Goal: Task Accomplishment & Management: Use online tool/utility

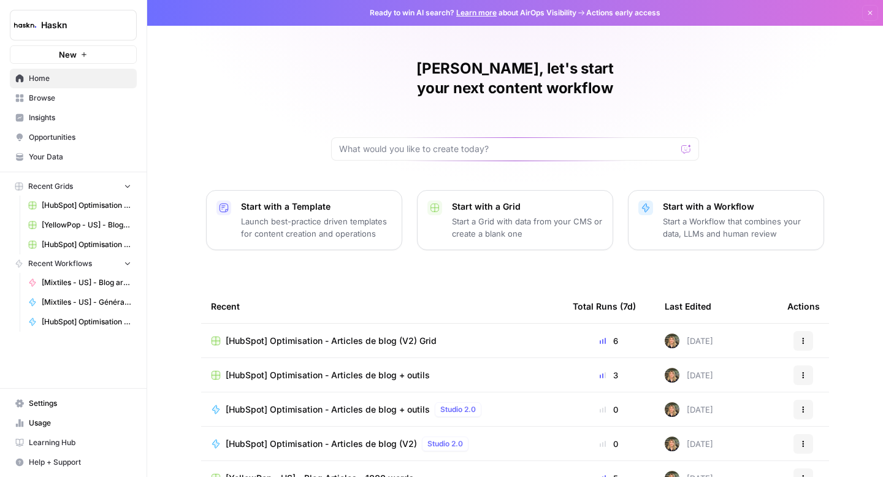
click at [350, 369] on span "[HubSpot] Optimisation - Articles de blog + outils" at bounding box center [328, 375] width 204 height 12
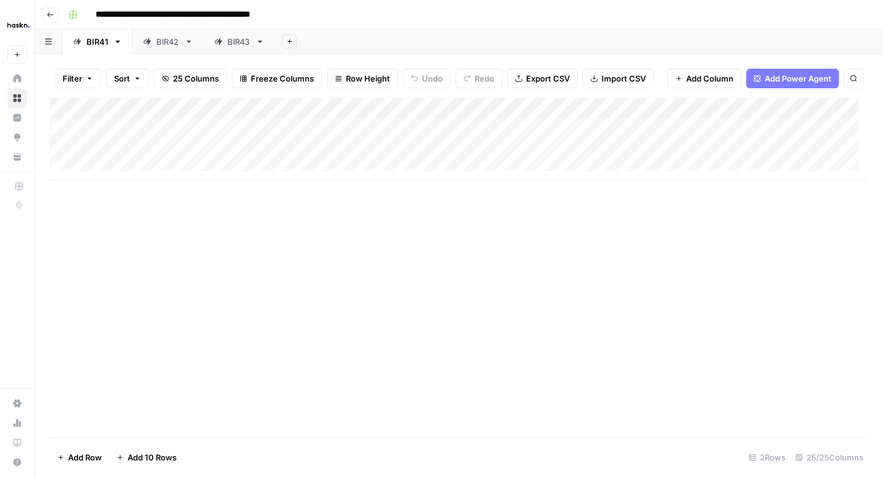
click at [297, 13] on input "**********" at bounding box center [197, 15] width 215 height 20
type input "**********"
click at [50, 10] on button "Go back" at bounding box center [50, 15] width 16 height 16
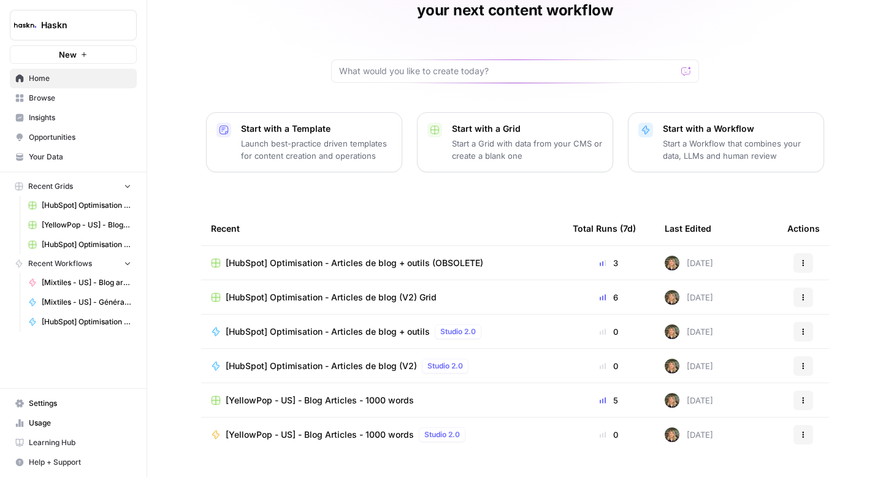
scroll to position [87, 0]
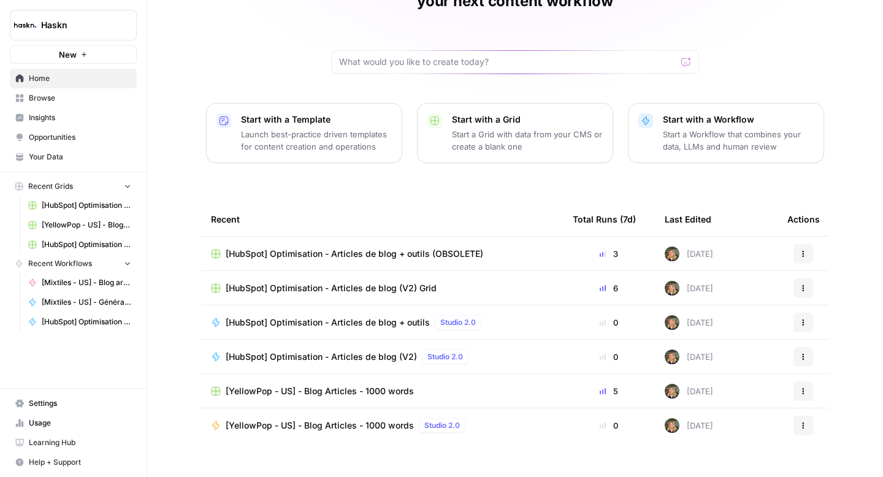
click at [391, 316] on span "[HubSpot] Optimisation - Articles de blog + outils" at bounding box center [328, 322] width 204 height 12
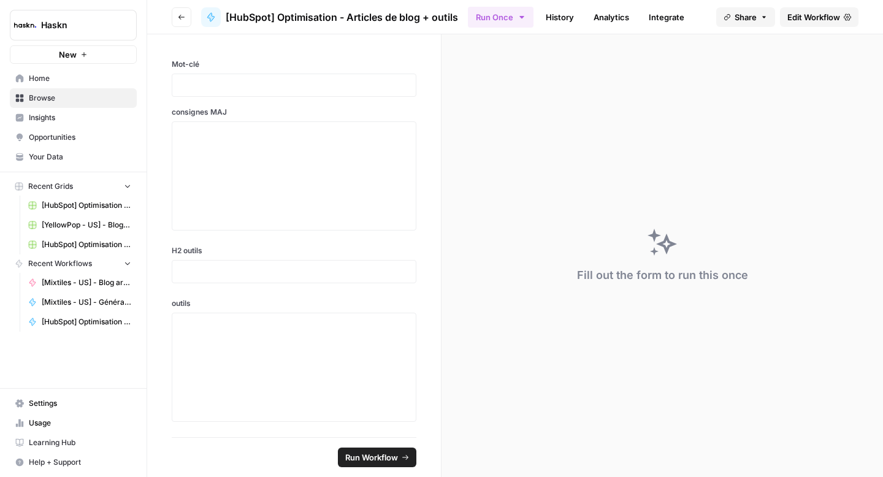
click at [446, 17] on span "[HubSpot] Optimisation - Articles de blog + outils" at bounding box center [342, 17] width 232 height 15
click at [791, 21] on span "Edit Workflow" at bounding box center [813, 17] width 53 height 12
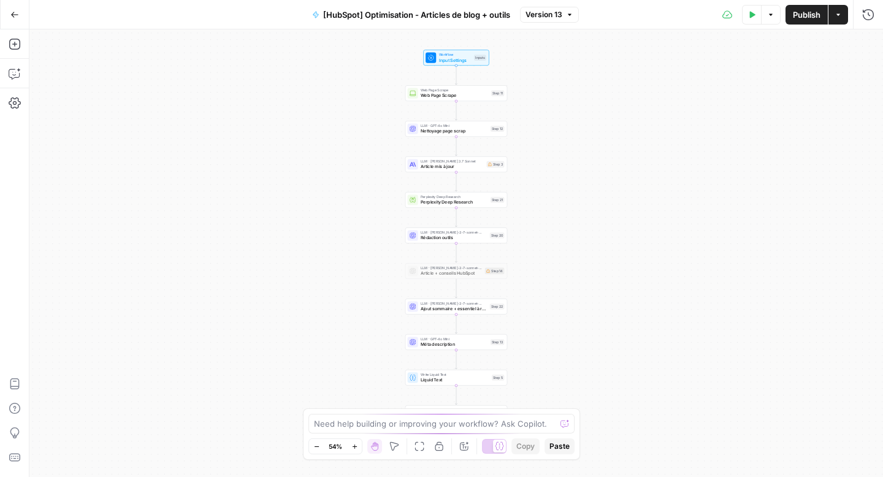
click at [487, 13] on span "[HubSpot] Optimisation - Articles de blog + outils" at bounding box center [416, 15] width 187 height 12
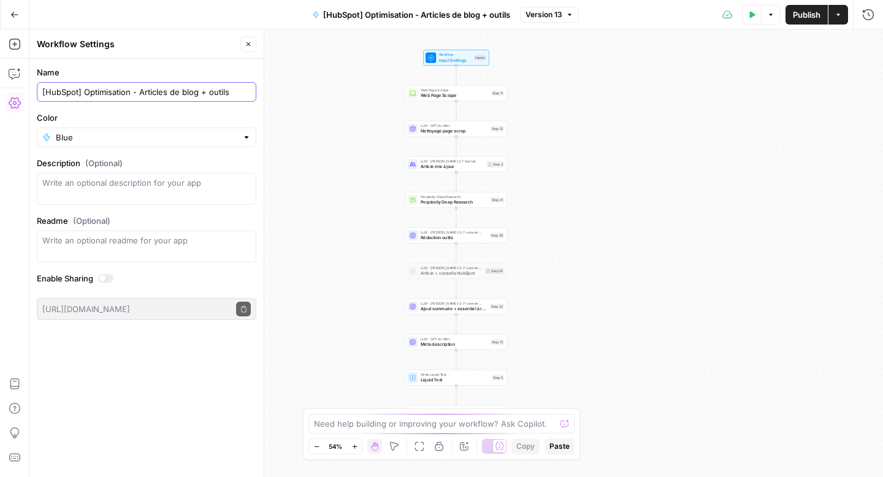
click at [237, 88] on input "[HubSpot] Optimisation - Articles de blog + outils" at bounding box center [146, 92] width 209 height 12
type input "[HubSpot] Optimisation - Articles de blog + outils (OBSOLETE)"
click at [248, 47] on icon "button" at bounding box center [248, 43] width 7 height 7
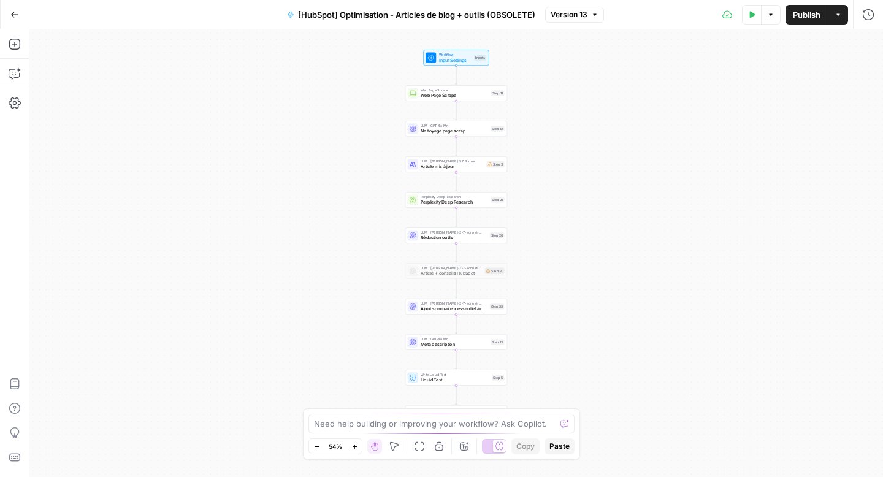
click at [20, 15] on button "Go Back" at bounding box center [15, 15] width 22 height 22
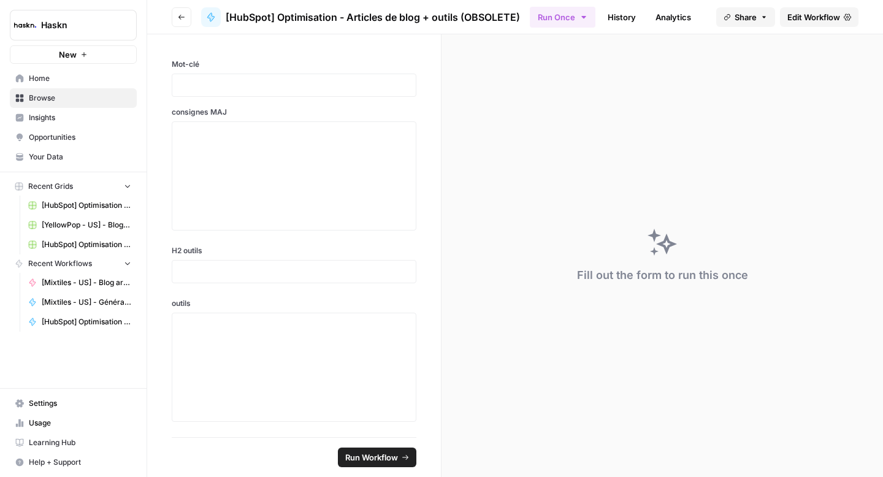
click at [182, 18] on icon "button" at bounding box center [181, 16] width 7 height 7
click at [180, 17] on icon "button" at bounding box center [181, 16] width 7 height 7
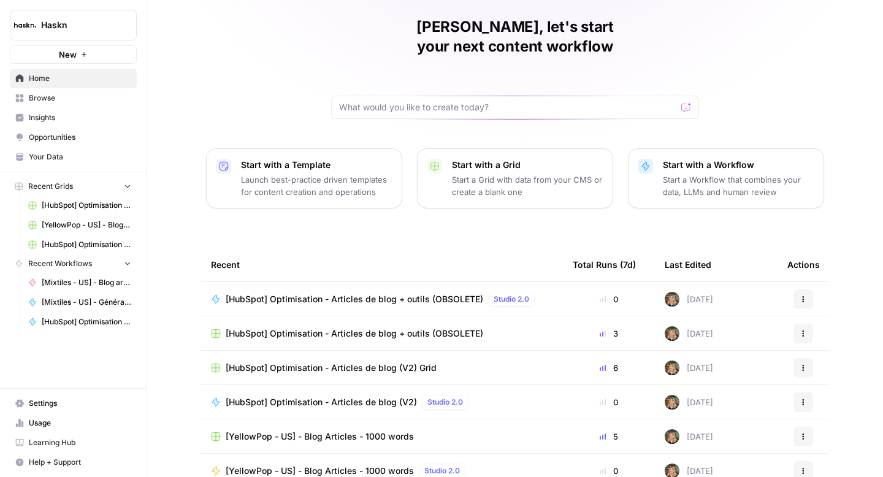
scroll to position [80, 0]
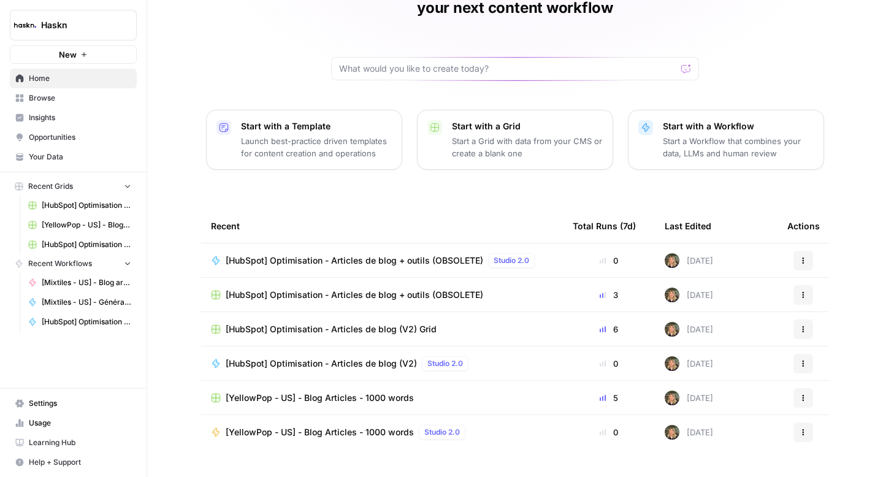
click at [434, 254] on span "[HubSpot] Optimisation - Articles de blog + outils (OBSOLETE)" at bounding box center [355, 260] width 258 height 12
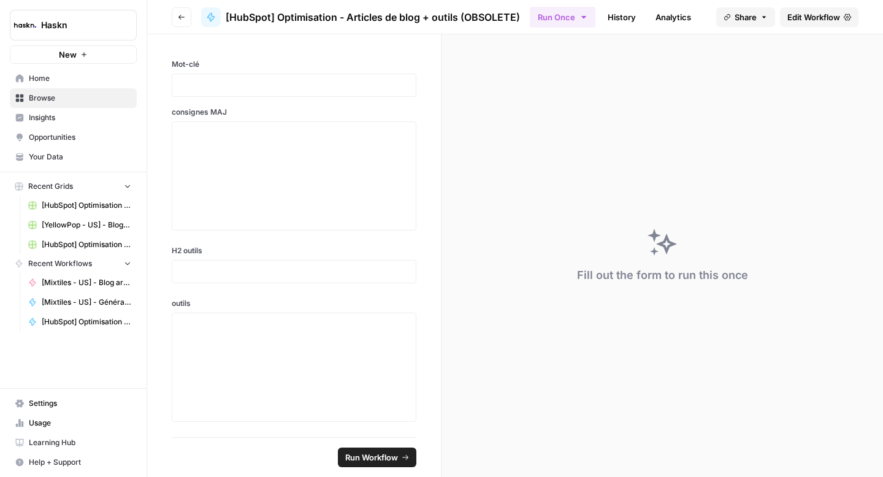
click at [797, 23] on span "Edit Workflow" at bounding box center [813, 17] width 53 height 12
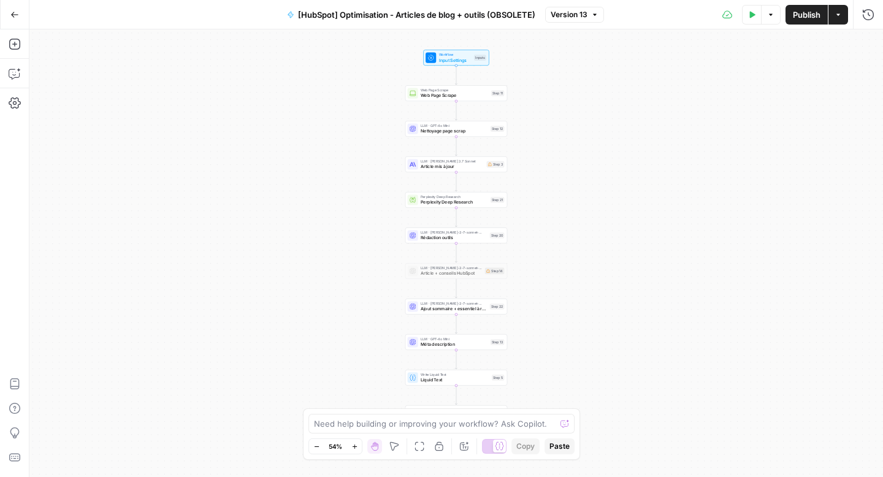
click at [356, 446] on icon "button" at bounding box center [354, 446] width 7 height 7
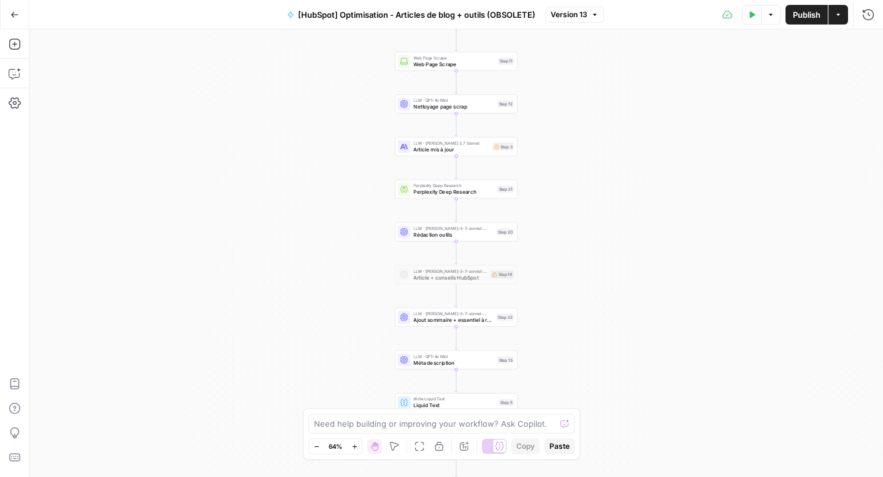
click at [358, 446] on icon "button" at bounding box center [354, 446] width 7 height 7
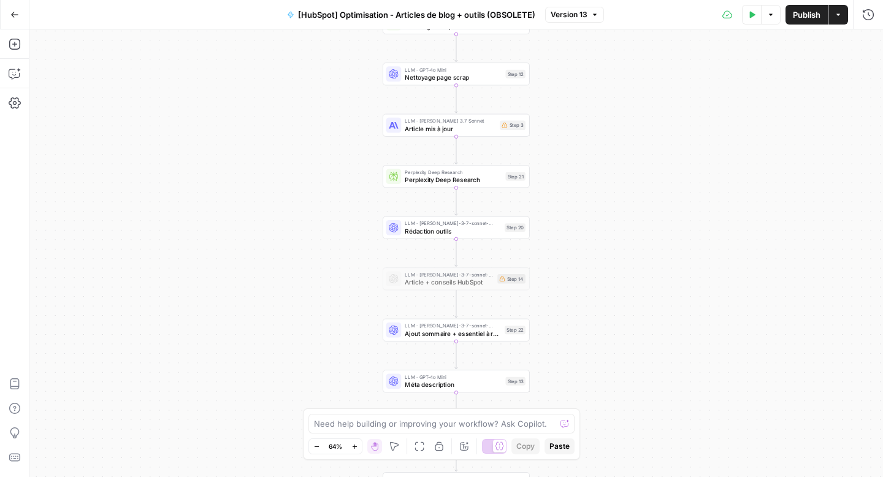
click at [358, 446] on icon "button" at bounding box center [354, 446] width 7 height 7
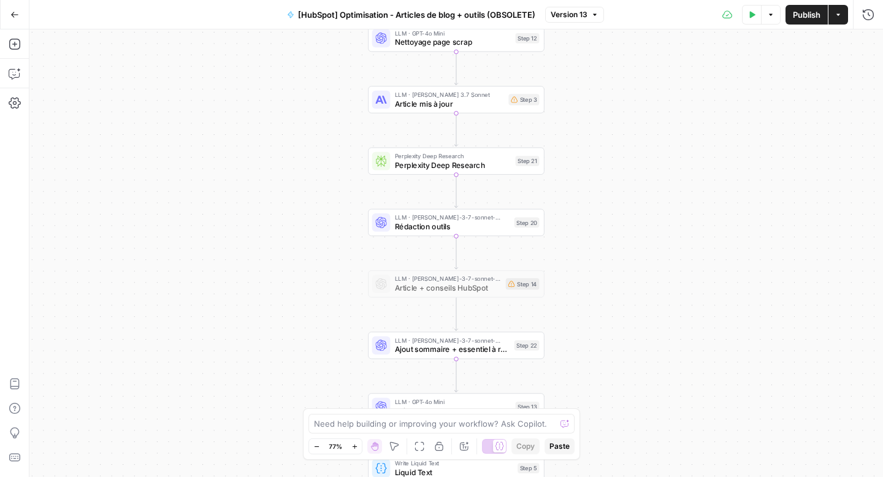
click at [358, 446] on icon "button" at bounding box center [354, 446] width 7 height 7
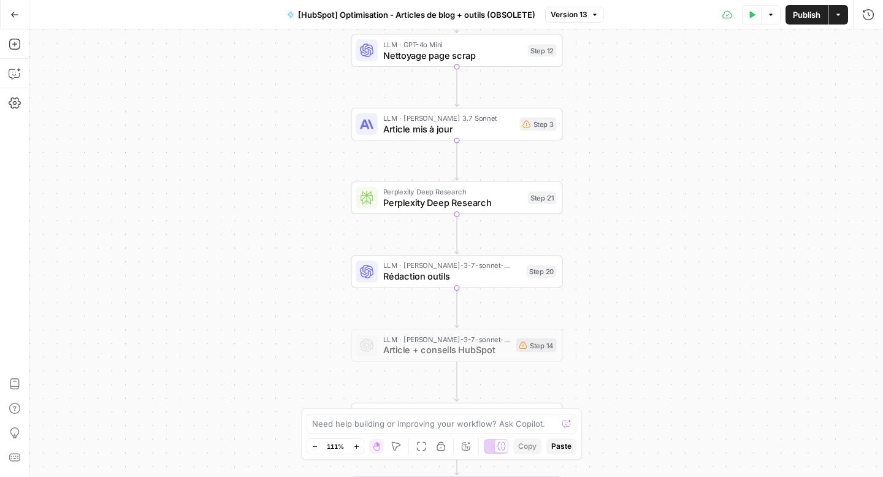
drag, startPoint x: 274, startPoint y: 165, endPoint x: 275, endPoint y: 223, distance: 58.3
click at [275, 223] on div "Workflow Input Settings Inputs Web Page Scrape Web Page Scrape Step 11 LLM · GP…" at bounding box center [456, 253] width 854 height 448
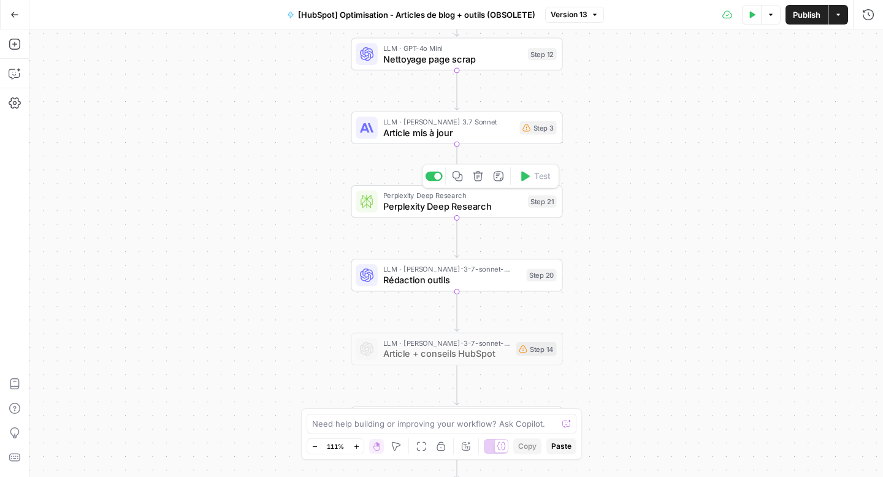
click at [399, 207] on span "Perplexity Deep Research" at bounding box center [452, 205] width 139 height 13
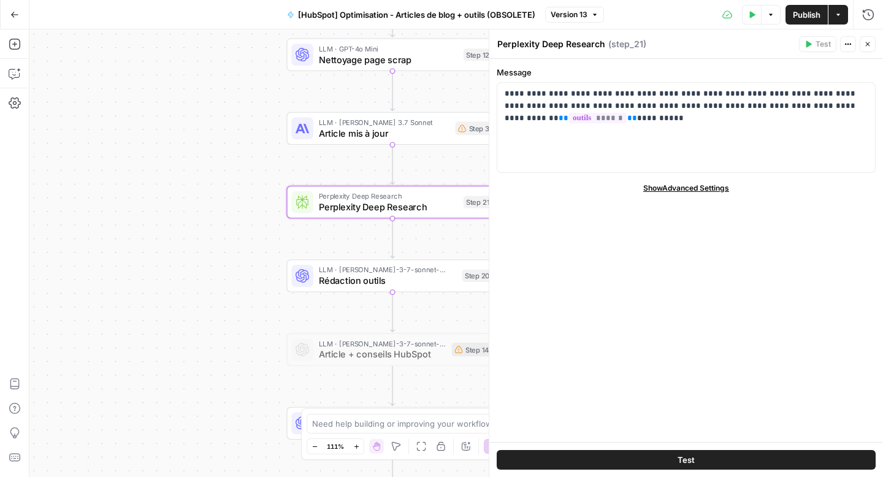
drag, startPoint x: 221, startPoint y: 185, endPoint x: 177, endPoint y: 186, distance: 44.8
click at [177, 186] on div "Workflow Input Settings Inputs Web Page Scrape Web Page Scrape Step 11 LLM · GP…" at bounding box center [456, 253] width 854 height 448
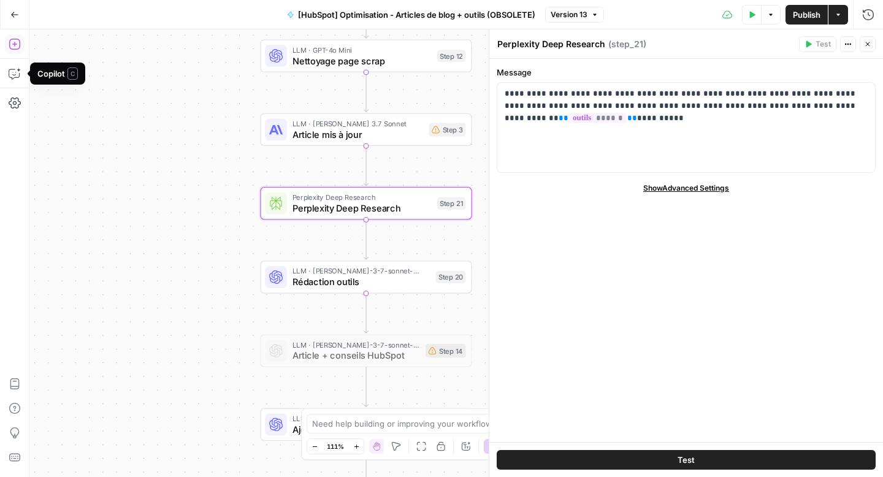
click at [17, 45] on icon "button" at bounding box center [15, 44] width 12 height 12
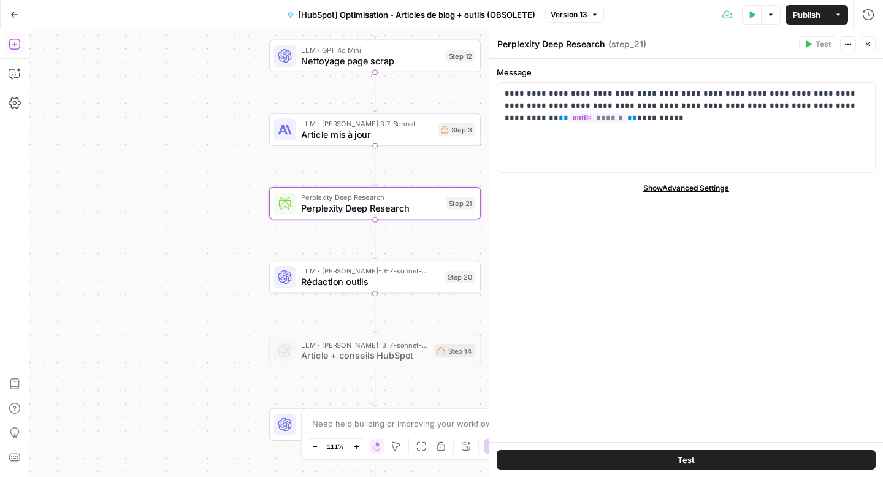
click at [14, 44] on icon "button" at bounding box center [14, 44] width 11 height 11
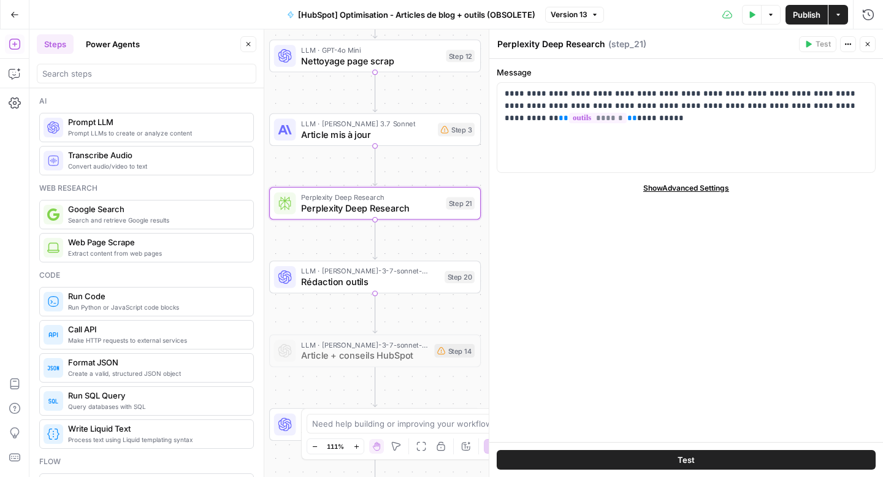
click at [108, 48] on button "Power Agents" at bounding box center [112, 44] width 69 height 20
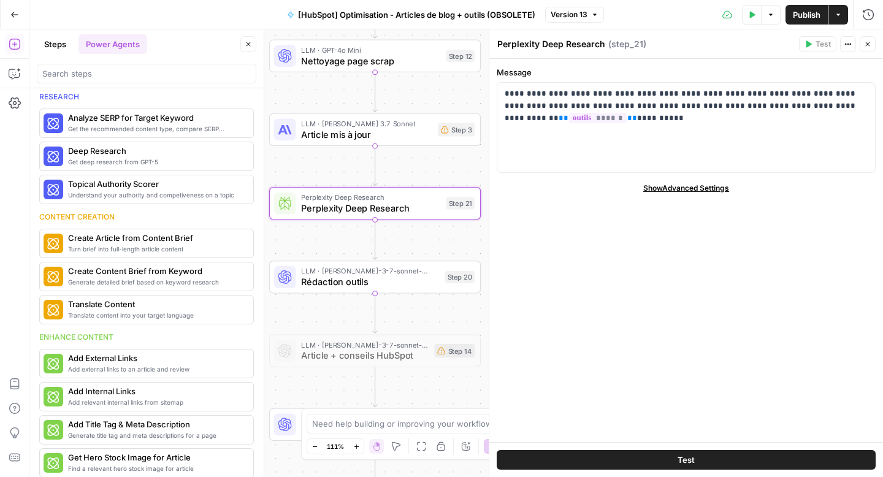
scroll to position [6, 0]
click at [45, 50] on button "Steps" at bounding box center [55, 44] width 37 height 20
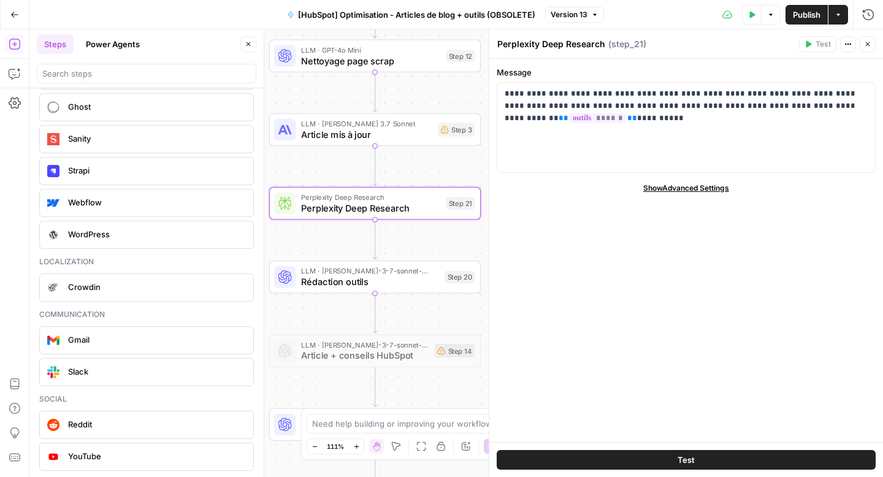
scroll to position [2763, 0]
click at [250, 48] on button "Close" at bounding box center [248, 44] width 16 height 16
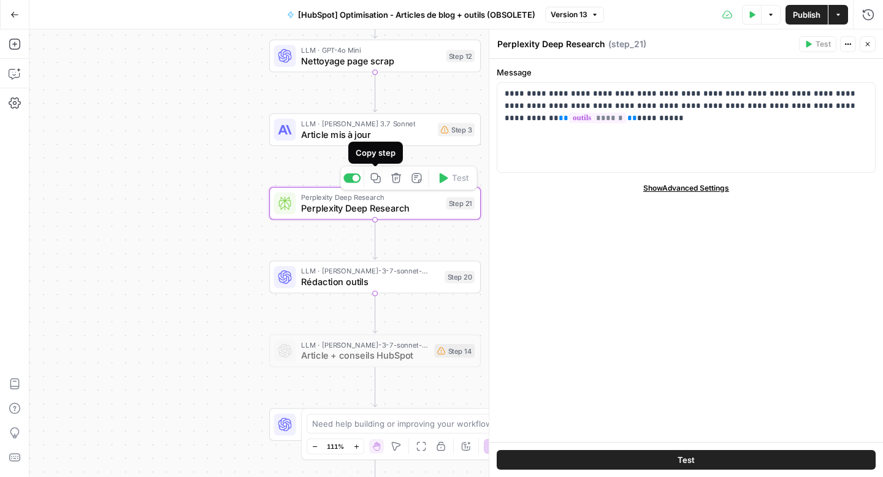
click at [378, 178] on icon "button" at bounding box center [375, 178] width 11 height 11
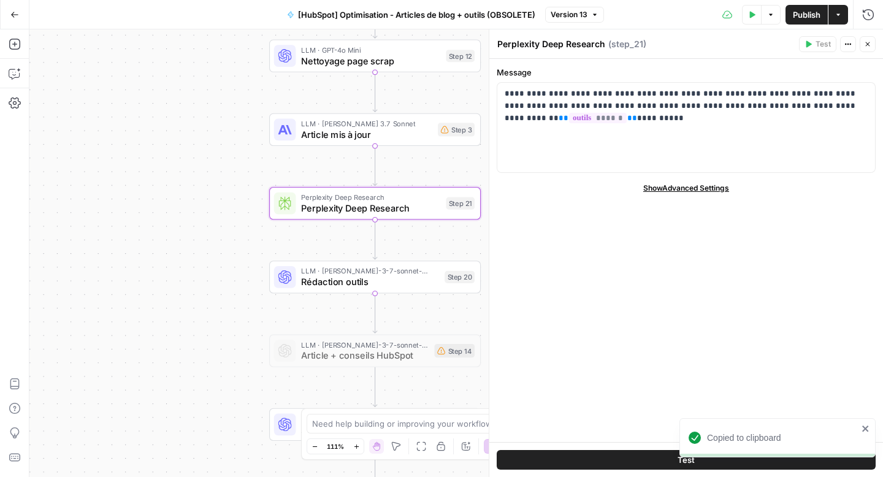
click at [338, 278] on span "Rédaction outils" at bounding box center [370, 281] width 138 height 13
click at [345, 278] on span "Rédaction outils" at bounding box center [370, 281] width 138 height 13
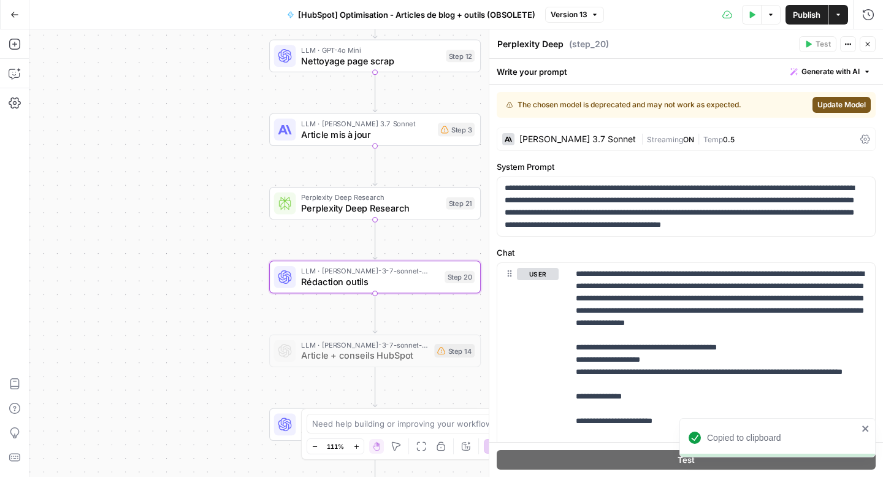
type textarea "Rédaction outils"
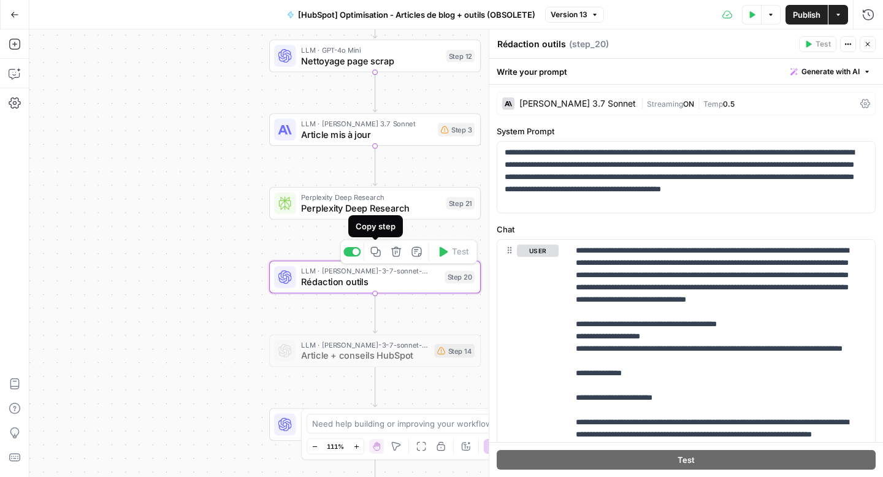
click at [377, 252] on icon "button" at bounding box center [376, 252] width 10 height 10
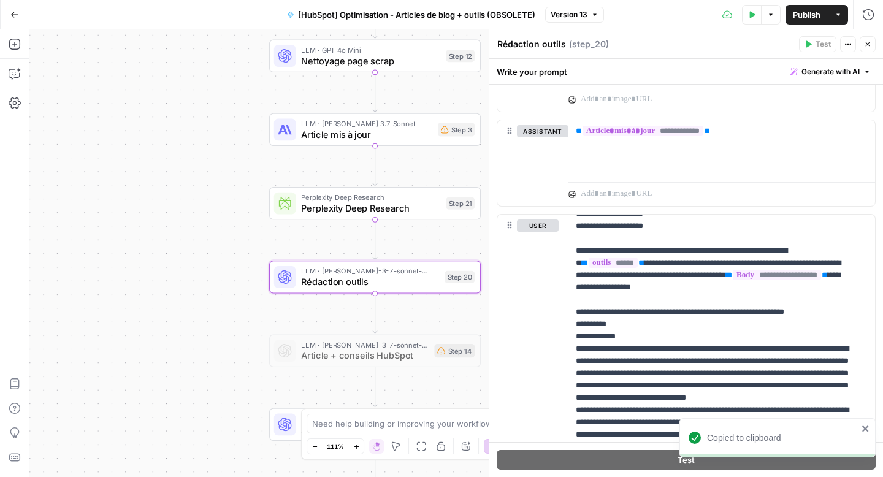
scroll to position [148, 0]
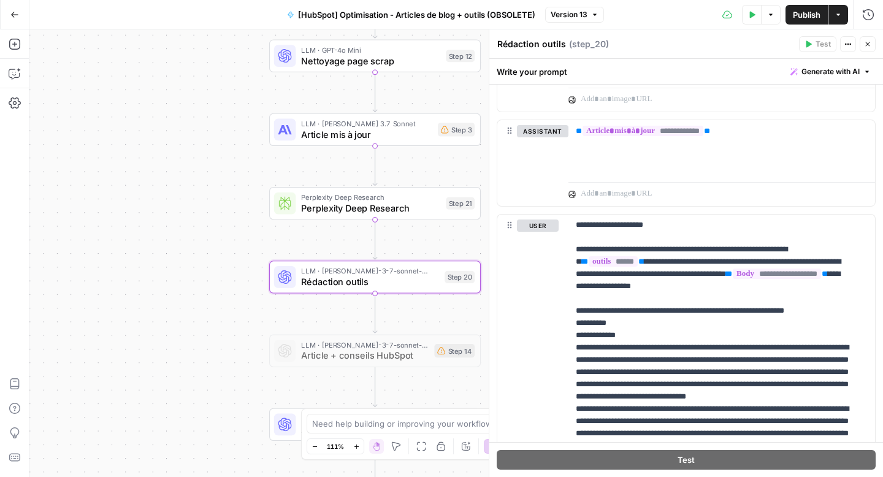
click at [19, 7] on button "Go Back" at bounding box center [15, 15] width 22 height 22
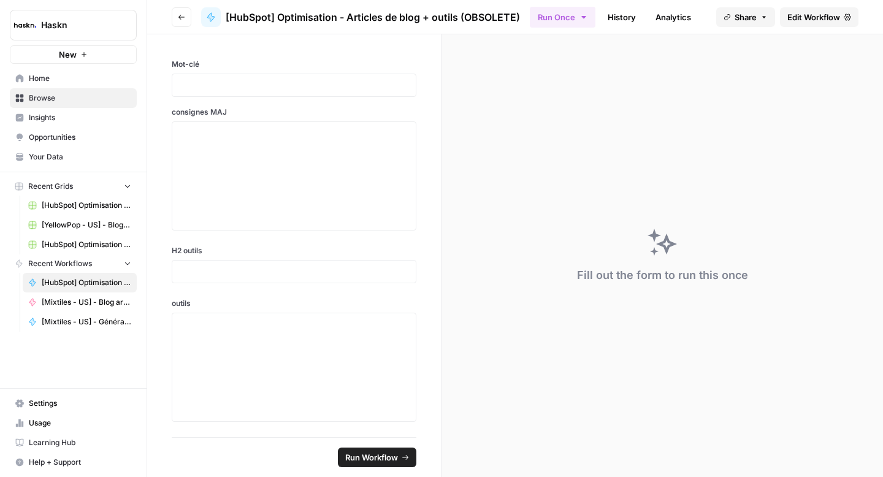
click at [183, 19] on icon "button" at bounding box center [181, 16] width 7 height 7
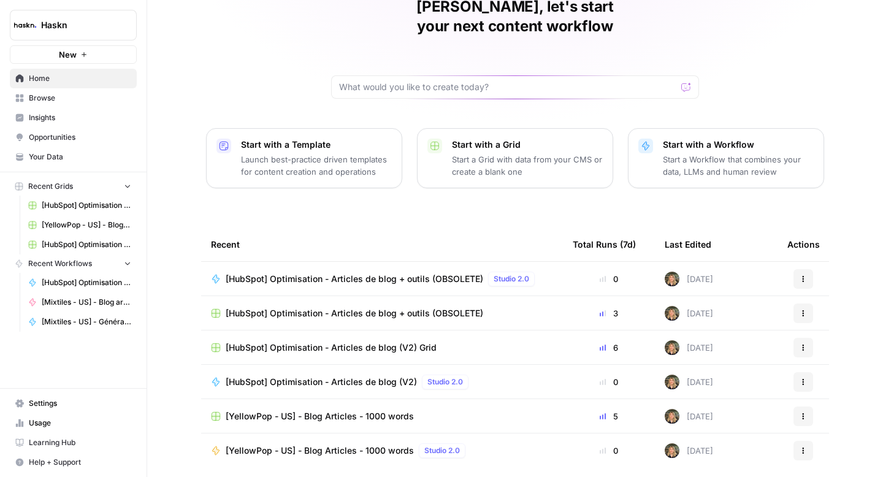
scroll to position [87, 0]
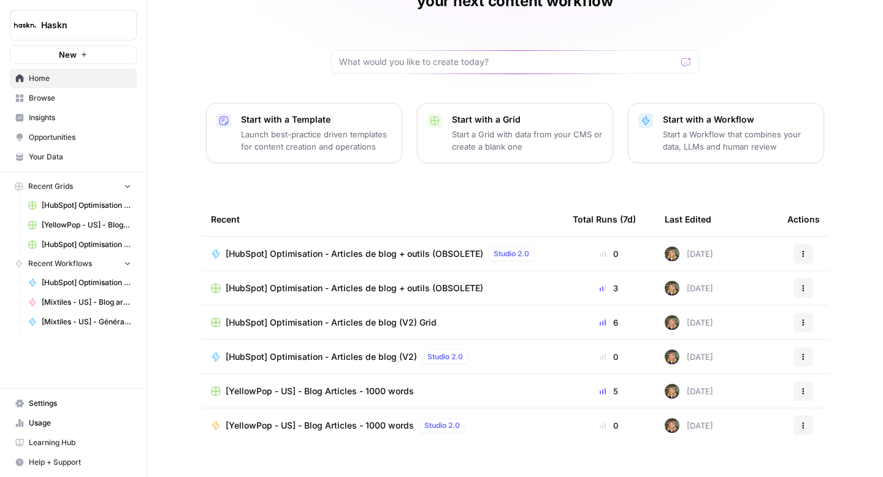
click at [339, 316] on span "[HubSpot] Optimisation - Articles de blog (V2) Grid" at bounding box center [331, 322] width 211 height 12
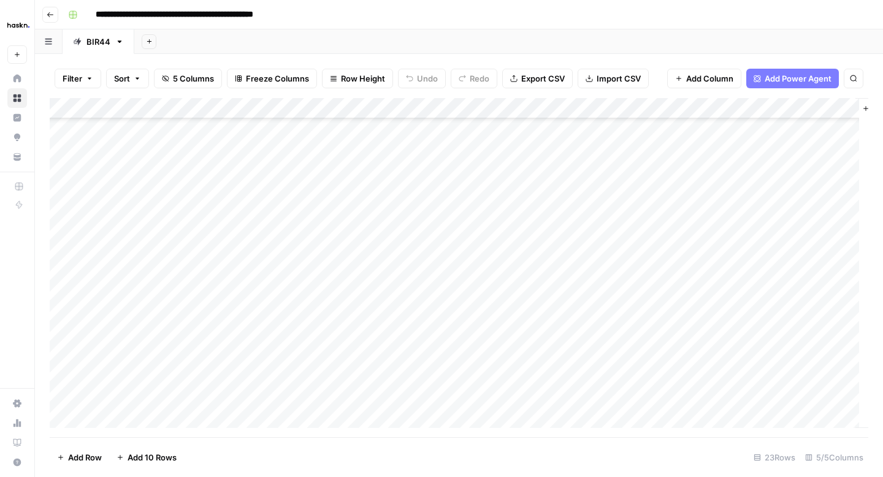
scroll to position [190, 0]
click at [147, 410] on div "Add Column" at bounding box center [459, 267] width 819 height 339
paste textarea "**********"
type textarea "**********"
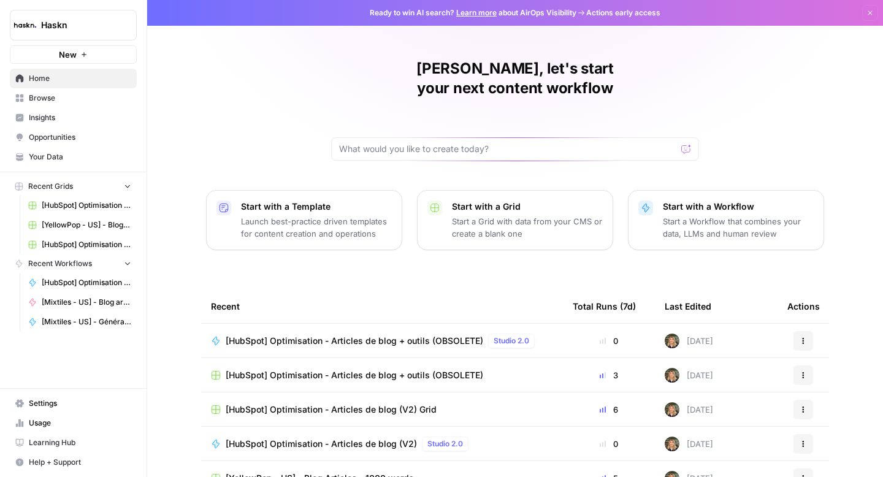
click at [706, 201] on div "Start with a Workflow Start a Workflow that combines your data, LLMs and human …" at bounding box center [738, 220] width 151 height 39
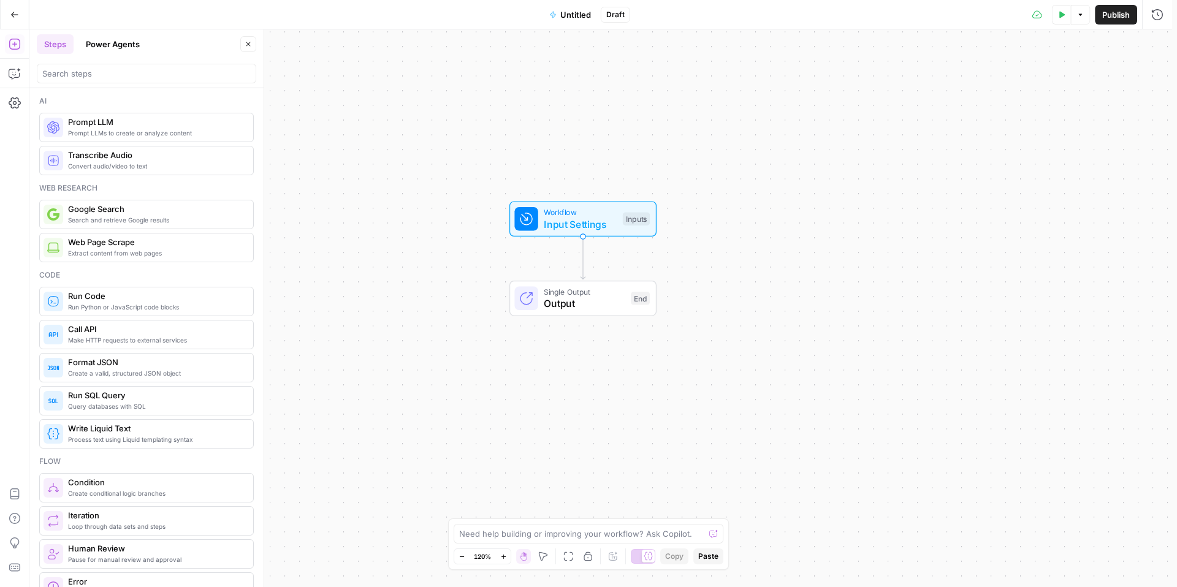
drag, startPoint x: 808, startPoint y: 277, endPoint x: 843, endPoint y: 272, distance: 35.2
click at [838, 273] on div "Workflow Input Settings Inputs Single Output Output End" at bounding box center [603, 308] width 1148 height 558
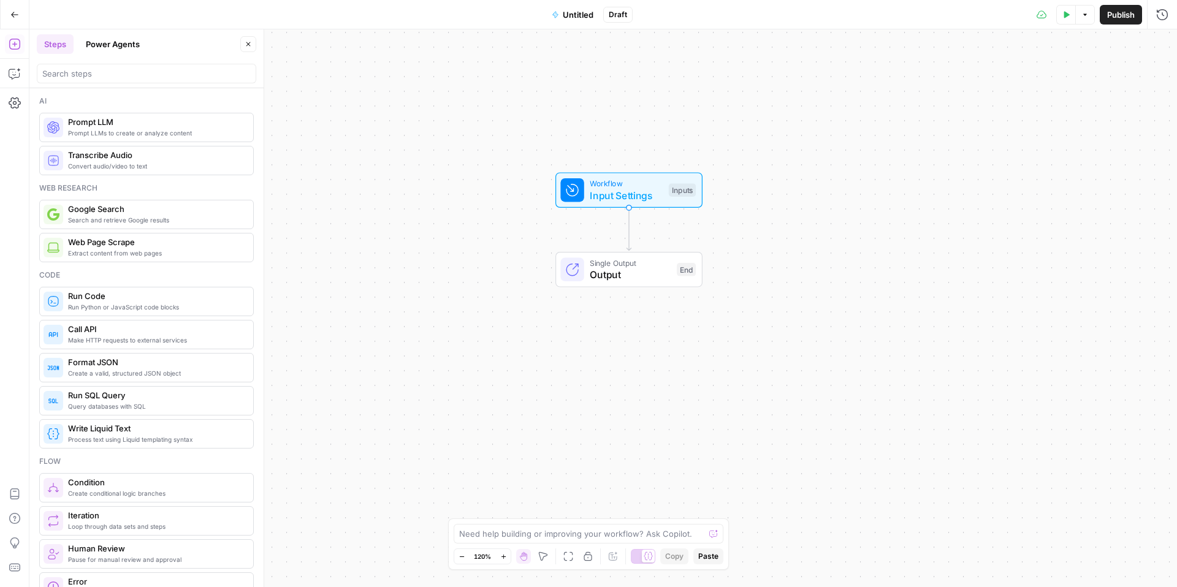
drag, startPoint x: 767, startPoint y: 275, endPoint x: 825, endPoint y: 262, distance: 59.5
click at [818, 254] on div "Workflow Input Settings Inputs Single Output Output End" at bounding box center [603, 308] width 1148 height 558
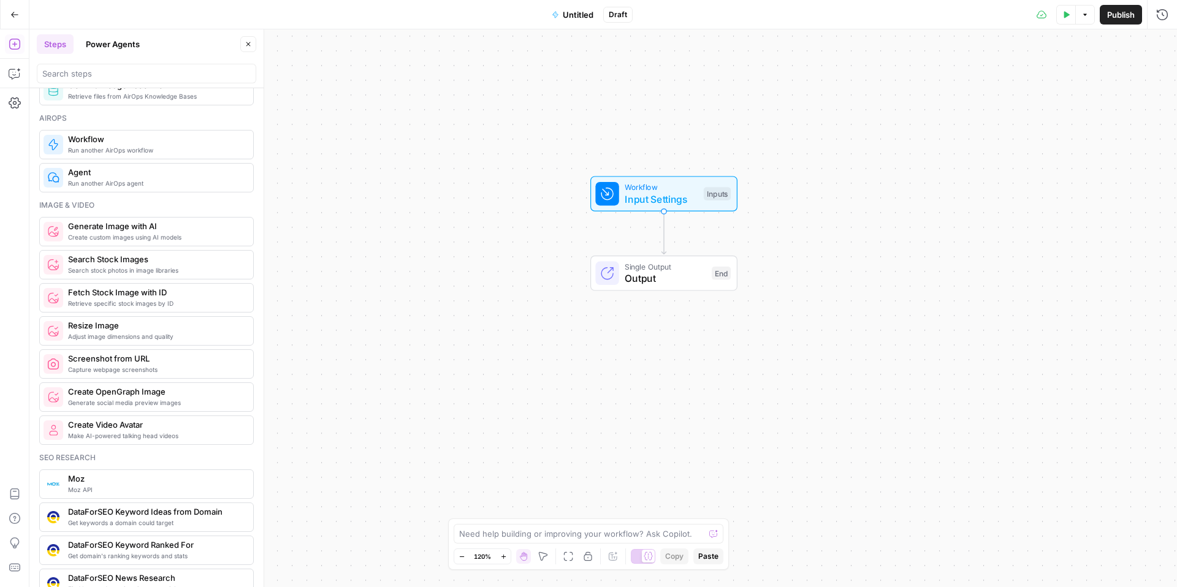
scroll to position [819, 0]
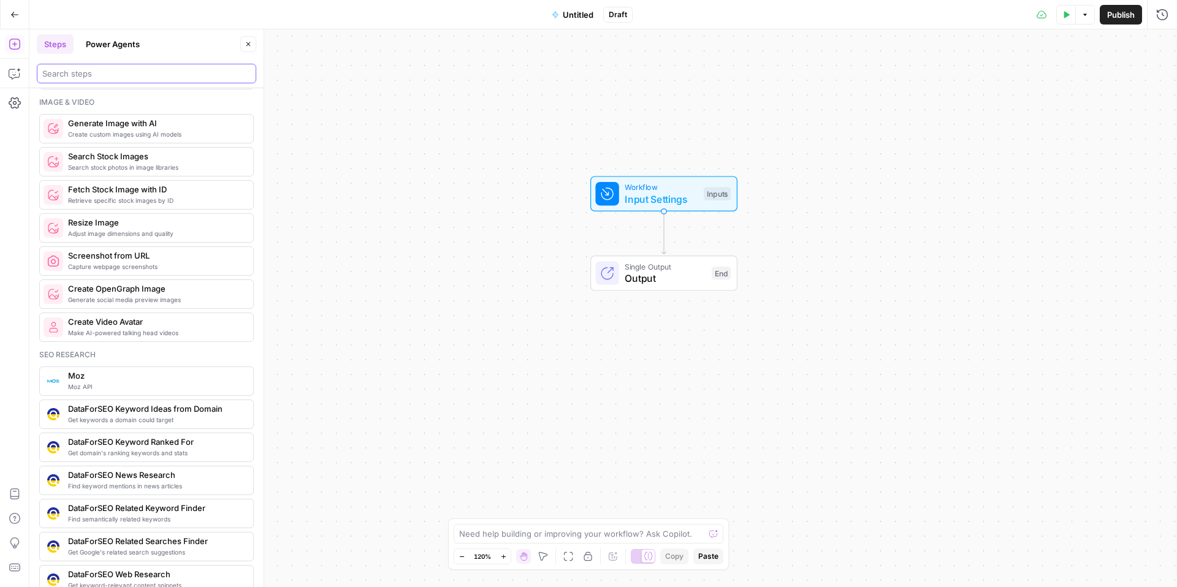
click at [76, 79] on input "search" at bounding box center [146, 73] width 209 height 12
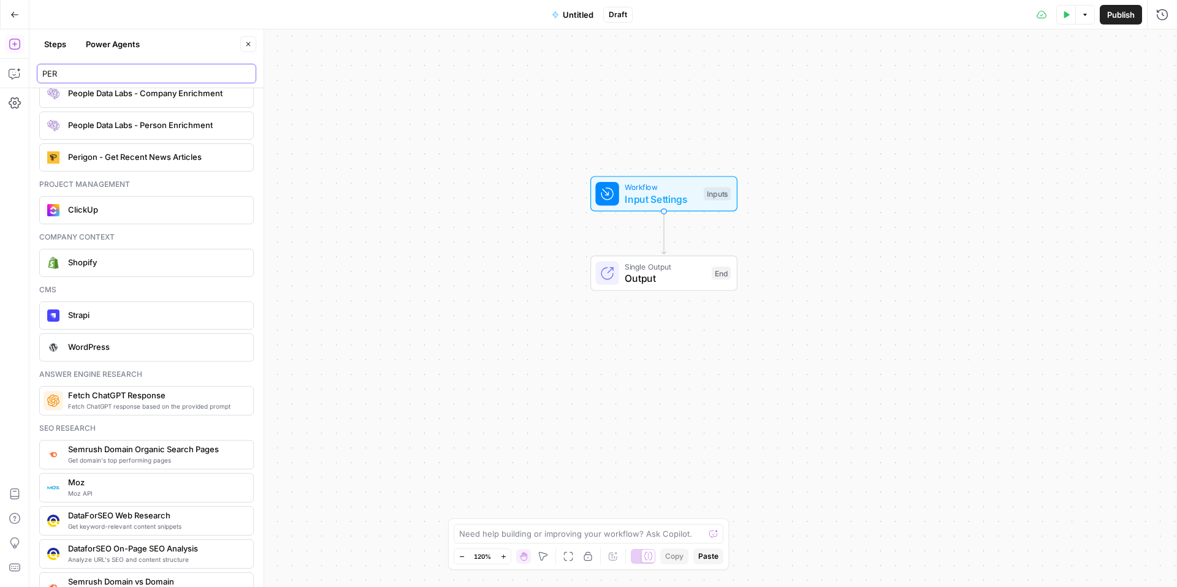
scroll to position [34, 0]
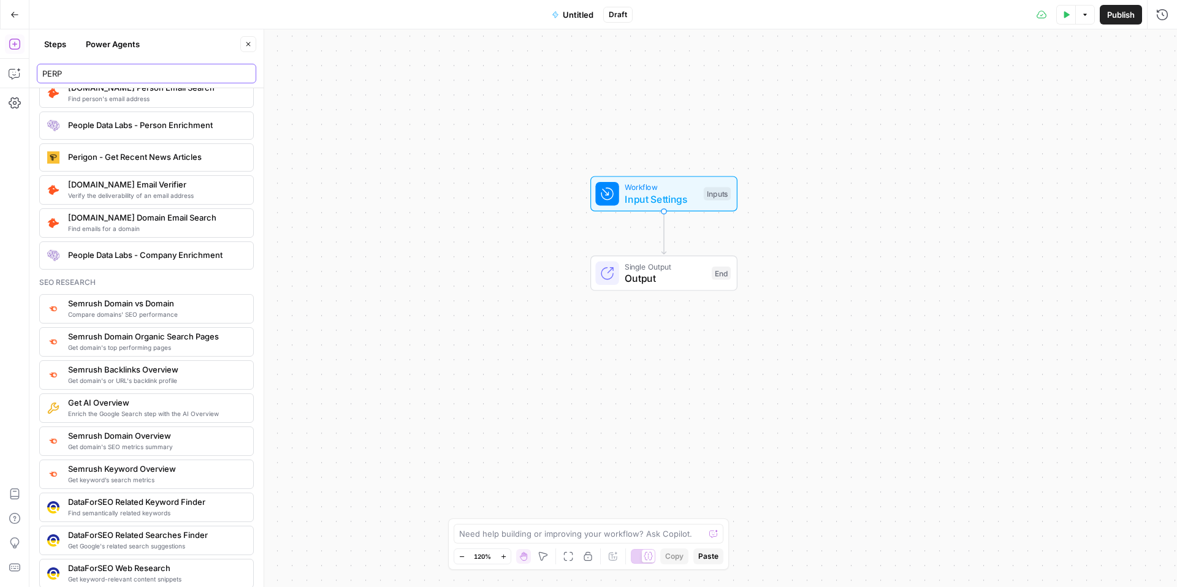
type input "PERPL"
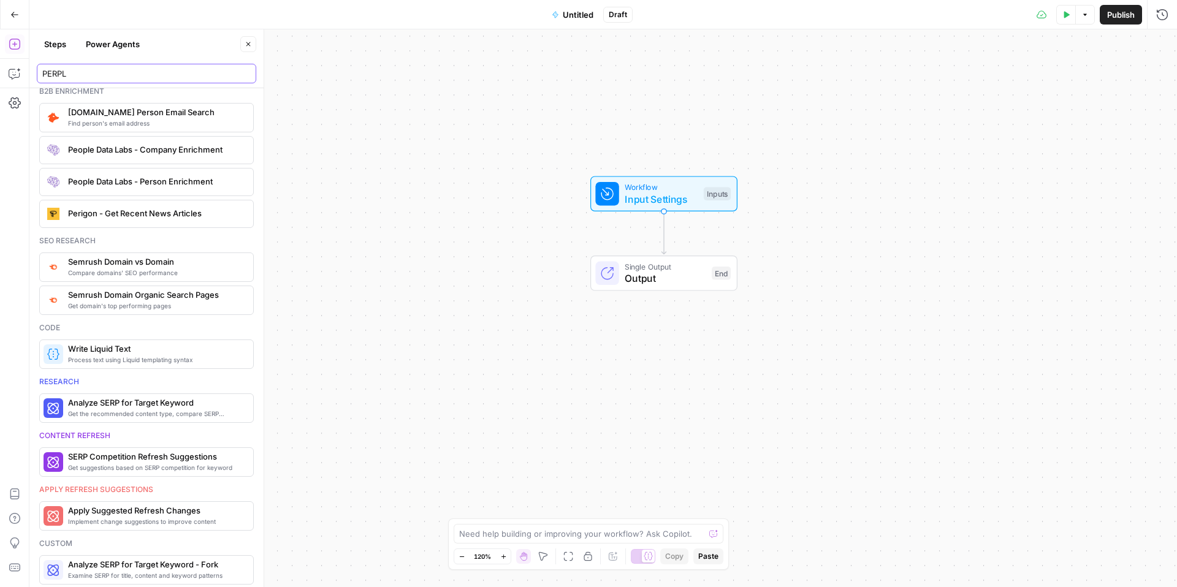
scroll to position [15, 0]
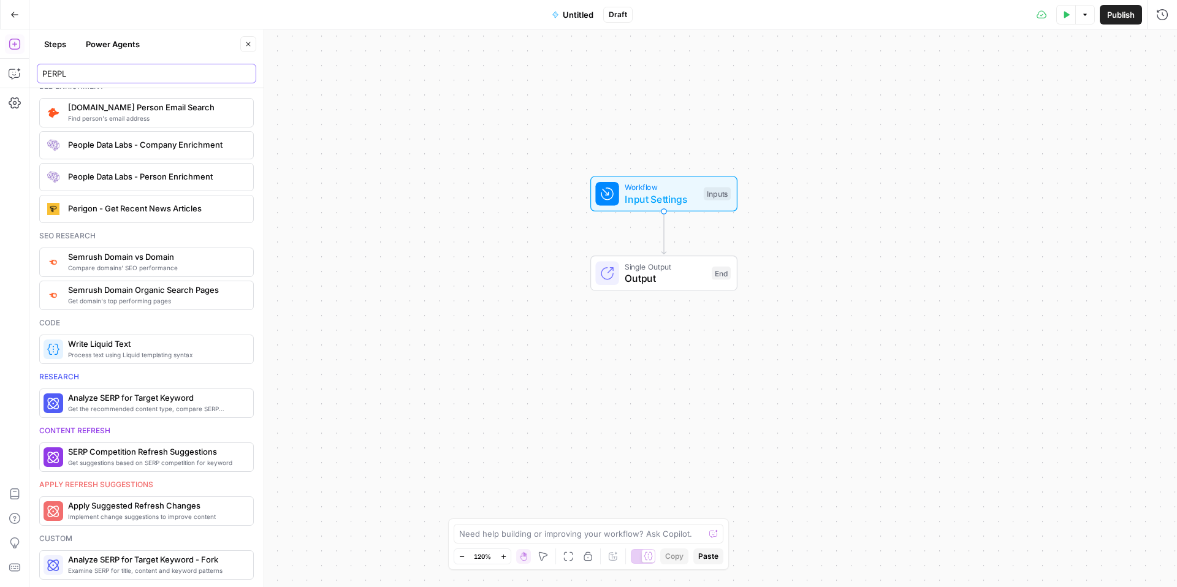
click at [248, 75] on input "PERPL" at bounding box center [146, 73] width 209 height 12
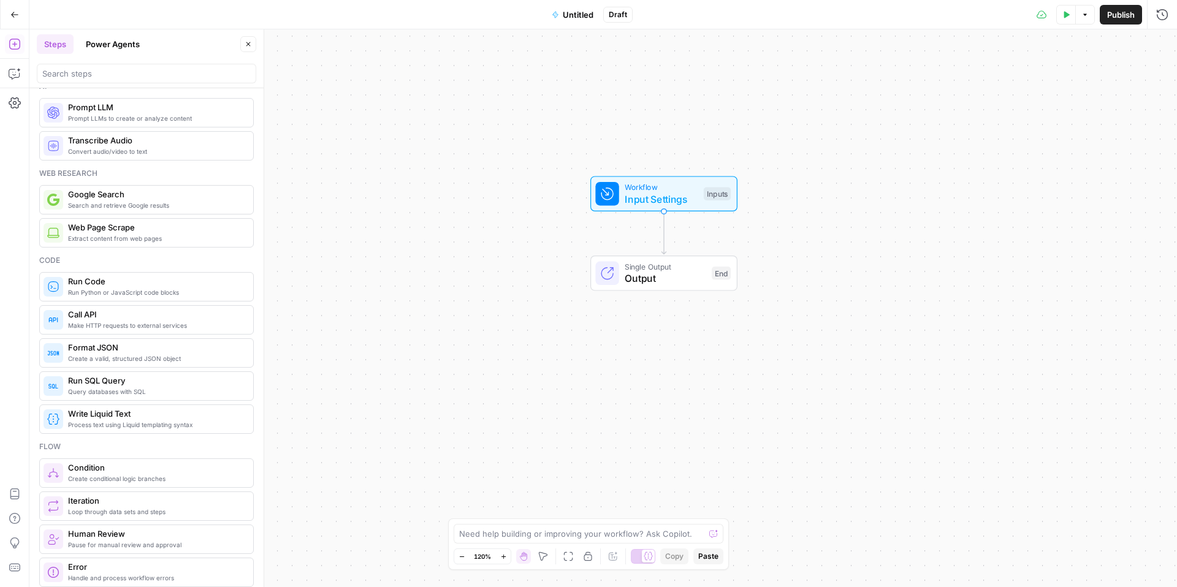
scroll to position [0, 0]
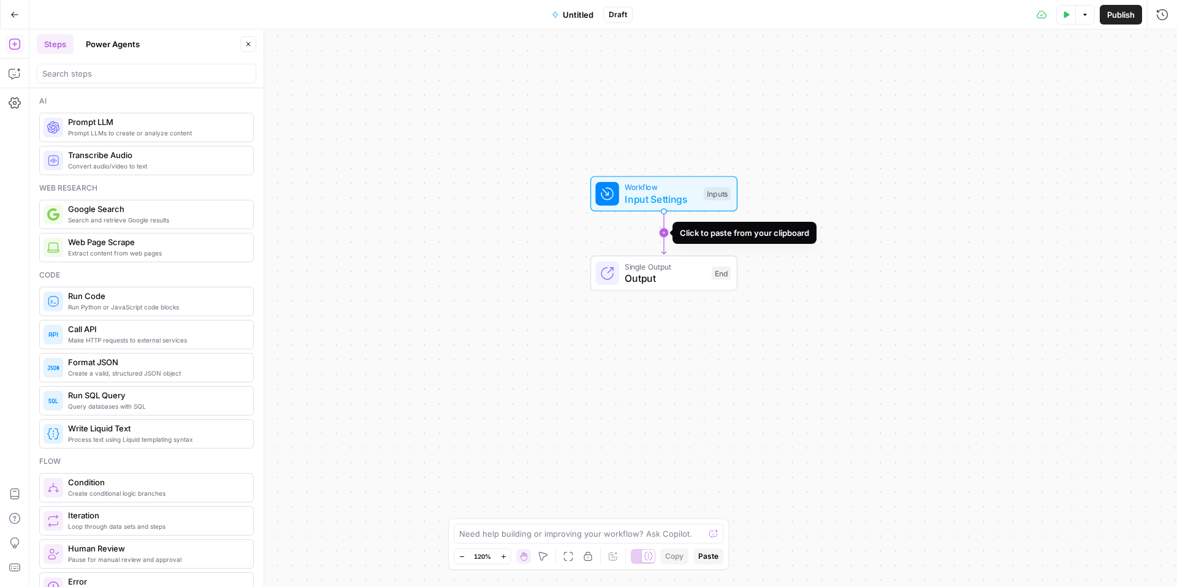
click at [662, 229] on icon "Edge from start to end" at bounding box center [664, 233] width 4 height 43
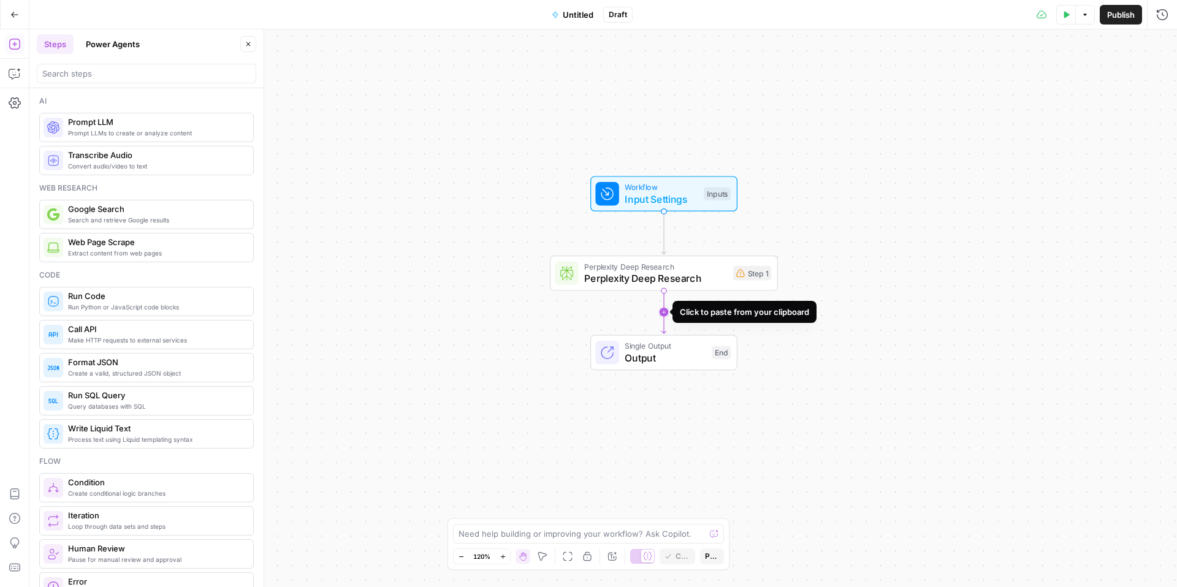
click at [665, 312] on icon "Edge from step_1 to end" at bounding box center [664, 312] width 4 height 43
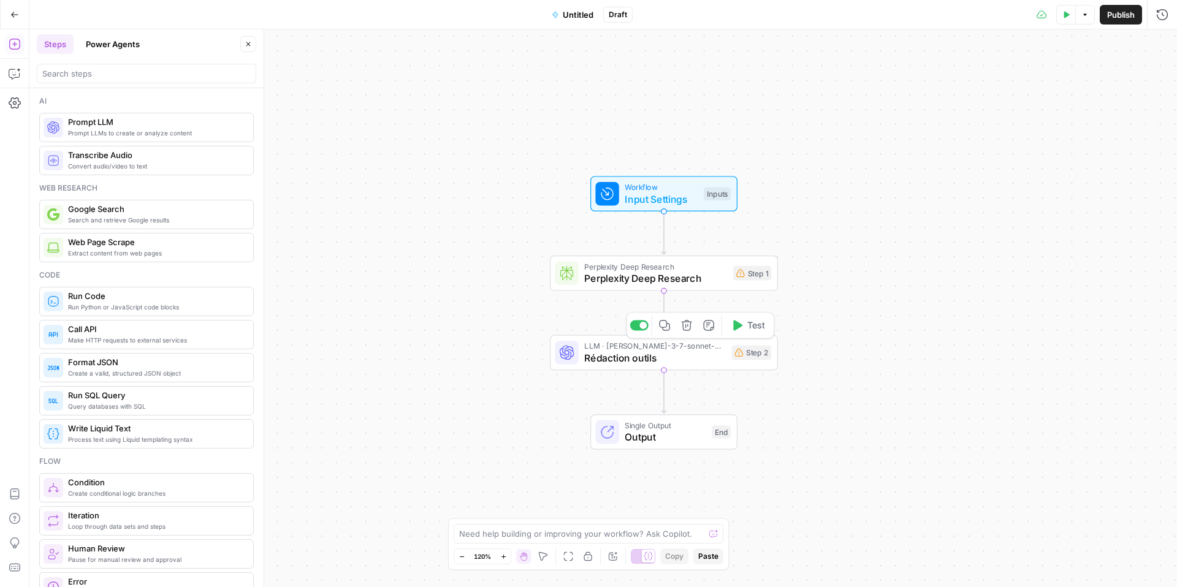
click at [635, 361] on span "Rédaction outils" at bounding box center [654, 358] width 141 height 15
click at [635, 362] on span "Rédaction outils" at bounding box center [654, 358] width 141 height 15
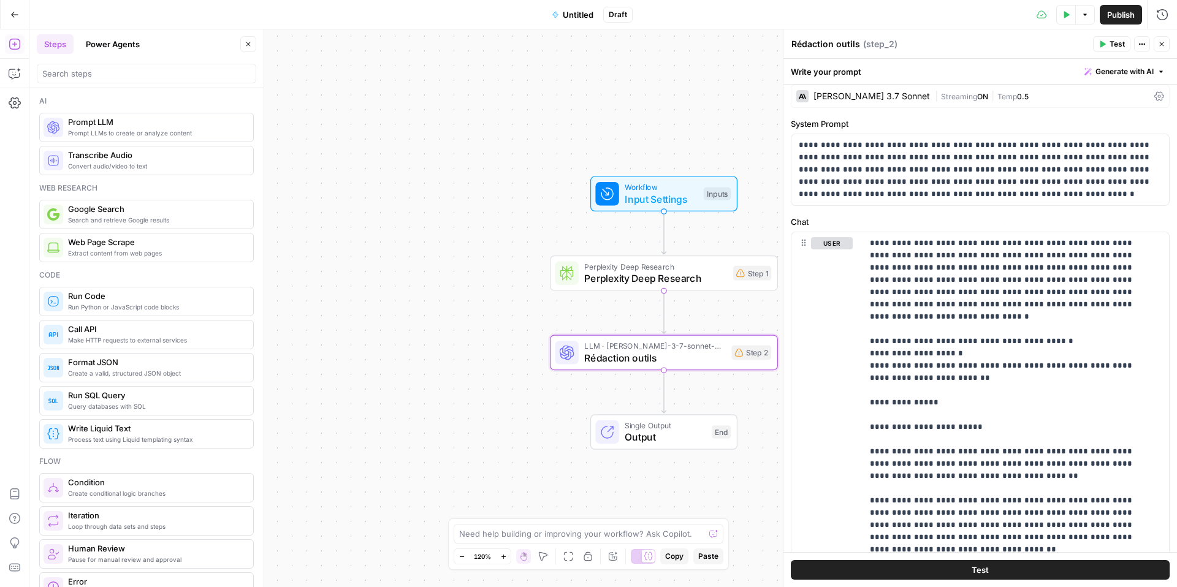
scroll to position [18, 0]
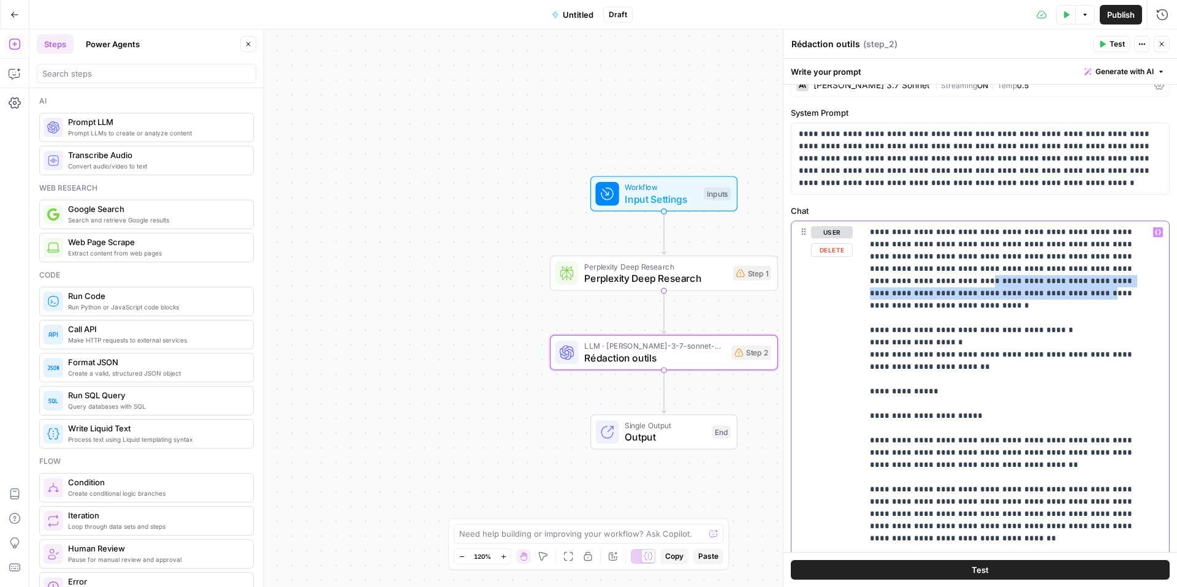
drag, startPoint x: 1128, startPoint y: 281, endPoint x: 1071, endPoint y: 273, distance: 57.7
drag, startPoint x: 1079, startPoint y: 274, endPoint x: 1085, endPoint y: 273, distance: 6.2
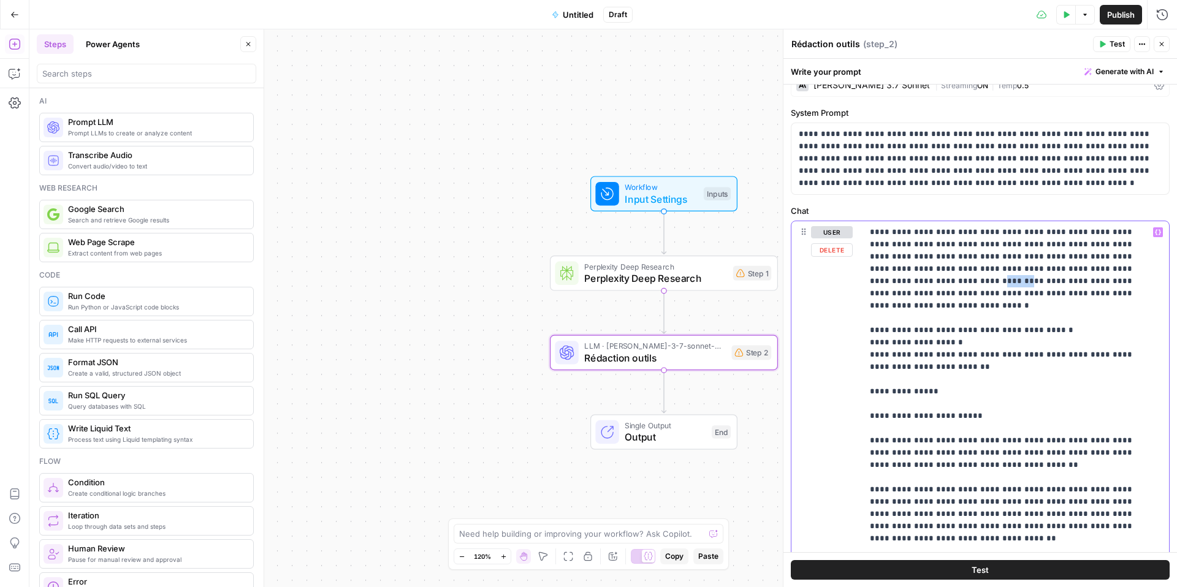
drag, startPoint x: 1088, startPoint y: 270, endPoint x: 1128, endPoint y: 283, distance: 41.7
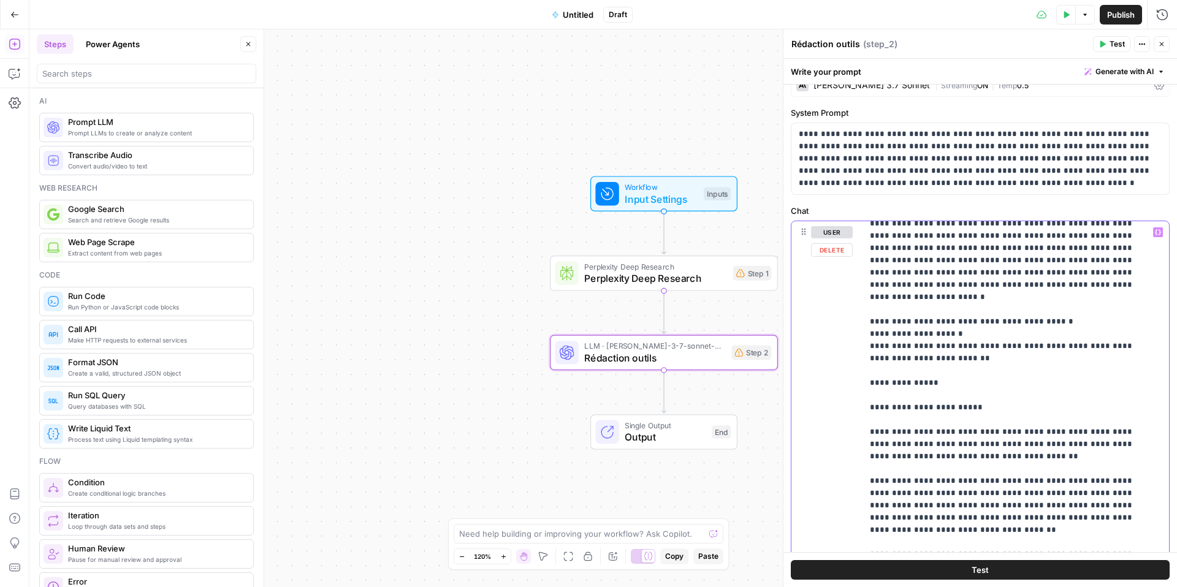
scroll to position [20, 0]
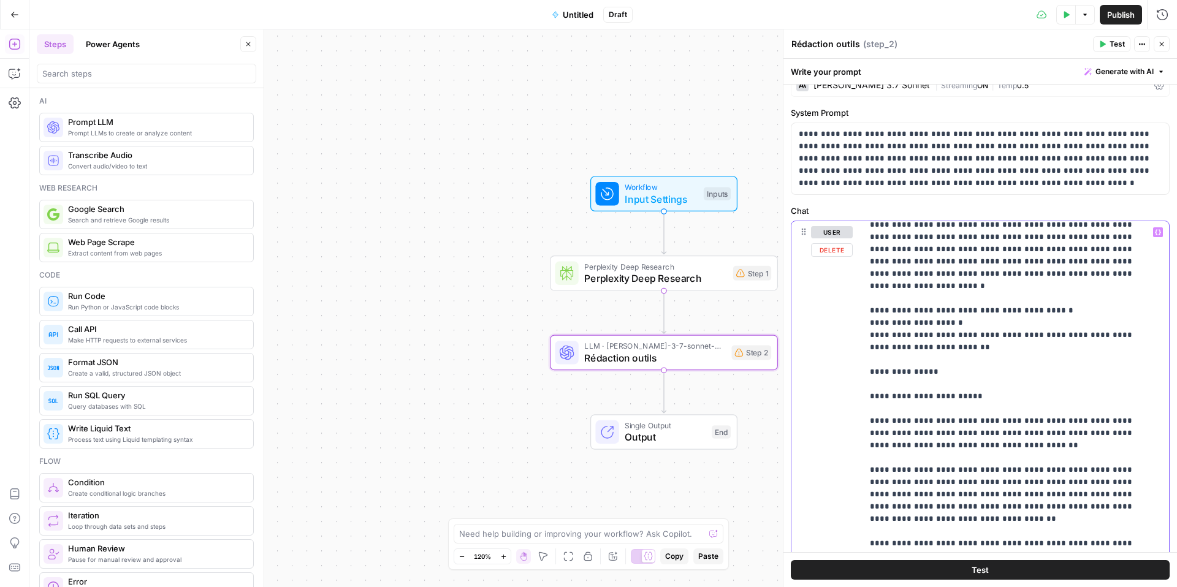
drag, startPoint x: 941, startPoint y: 322, endPoint x: 909, endPoint y: 323, distance: 31.9
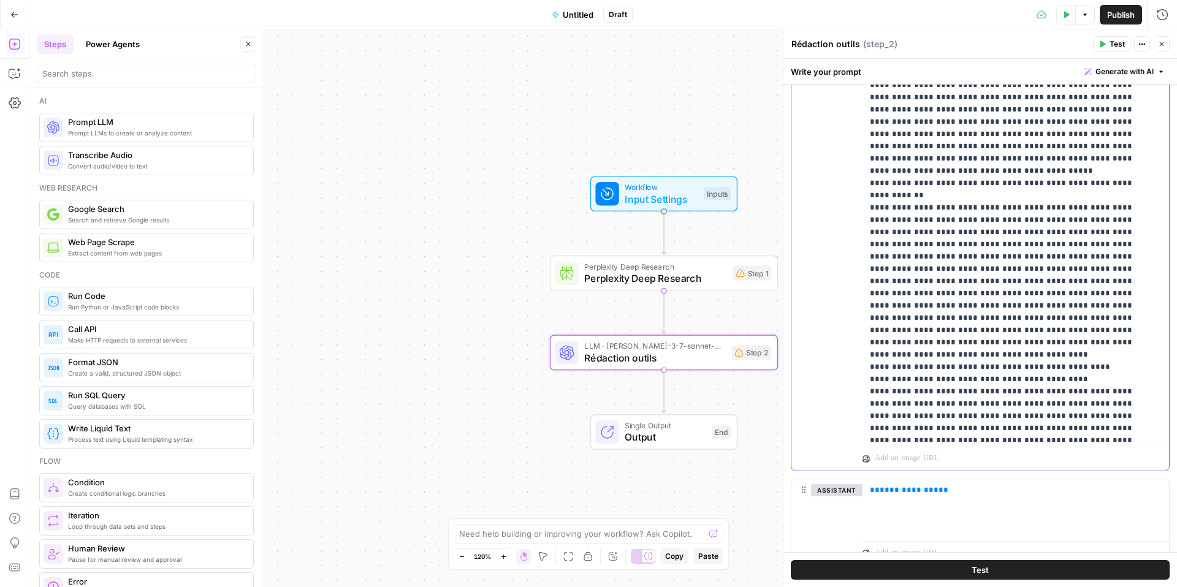
scroll to position [17402, 0]
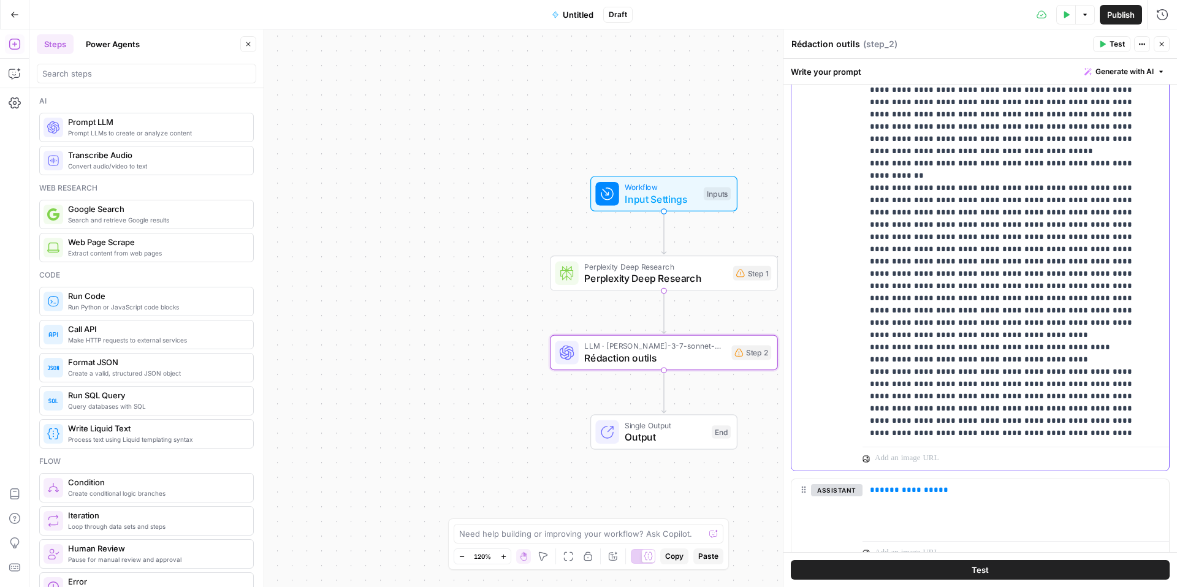
drag, startPoint x: 976, startPoint y: 289, endPoint x: 847, endPoint y: 202, distance: 155.5
click at [847, 201] on div "**********" at bounding box center [981, 206] width 378 height 529
click at [847, 202] on div "user Delete" at bounding box center [832, 206] width 42 height 519
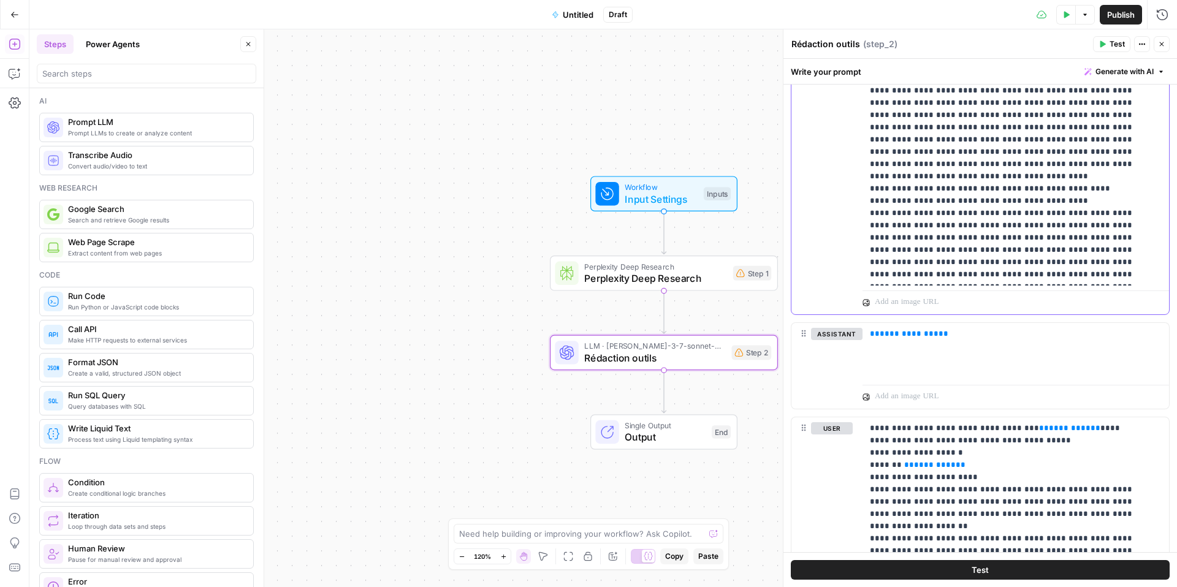
scroll to position [274, 0]
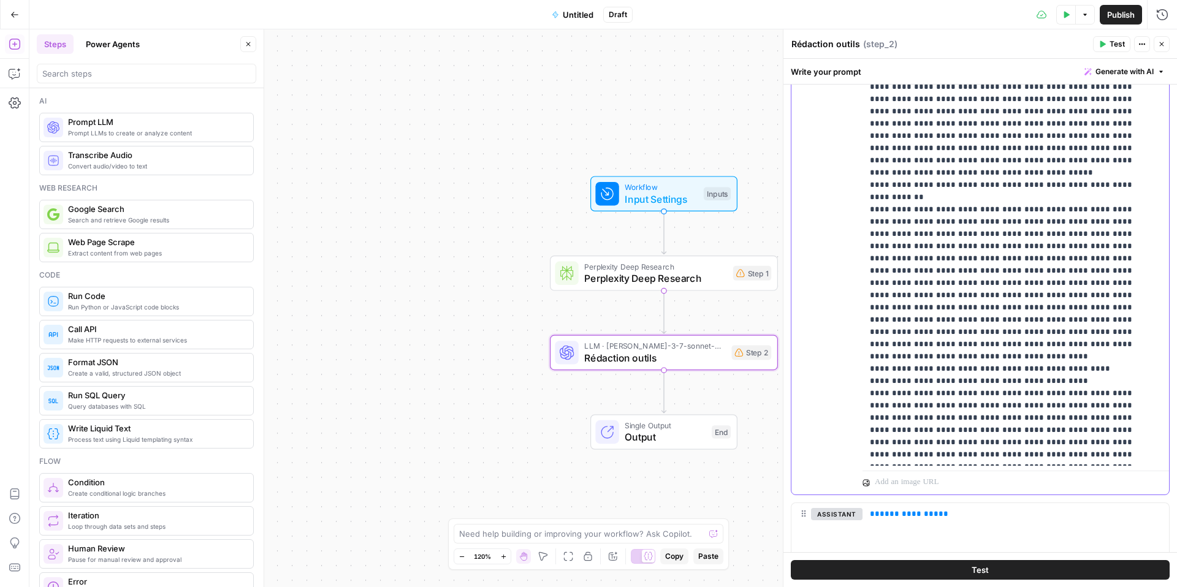
drag, startPoint x: 928, startPoint y: 454, endPoint x: 914, endPoint y: 443, distance: 18.3
drag, startPoint x: 944, startPoint y: 454, endPoint x: 860, endPoint y: 224, distance: 245.6
click at [860, 224] on div "**********" at bounding box center [981, 230] width 378 height 529
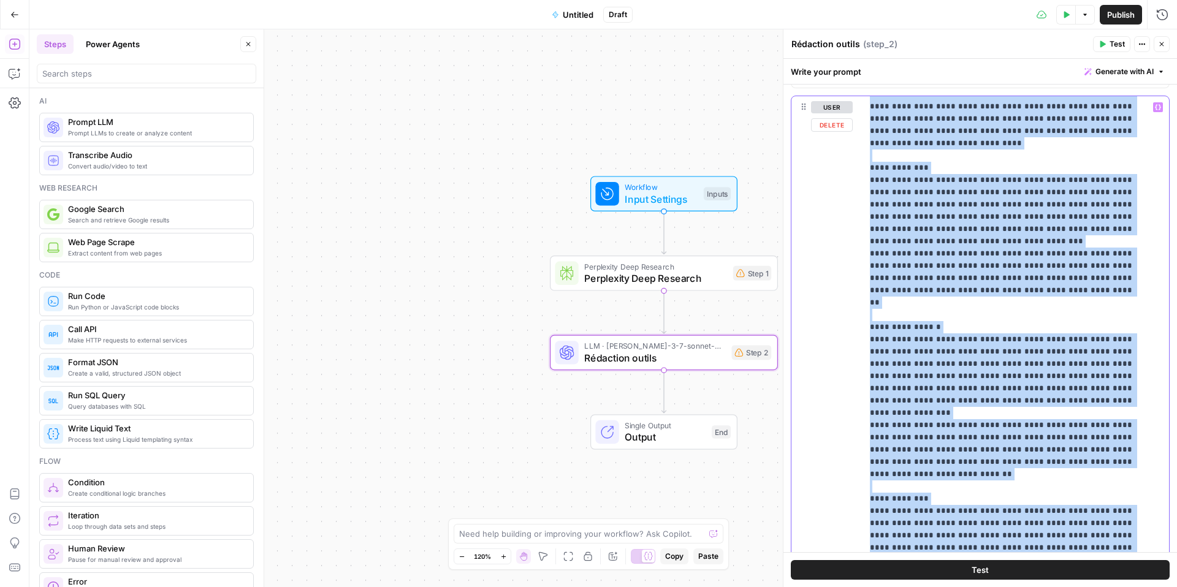
scroll to position [884, 0]
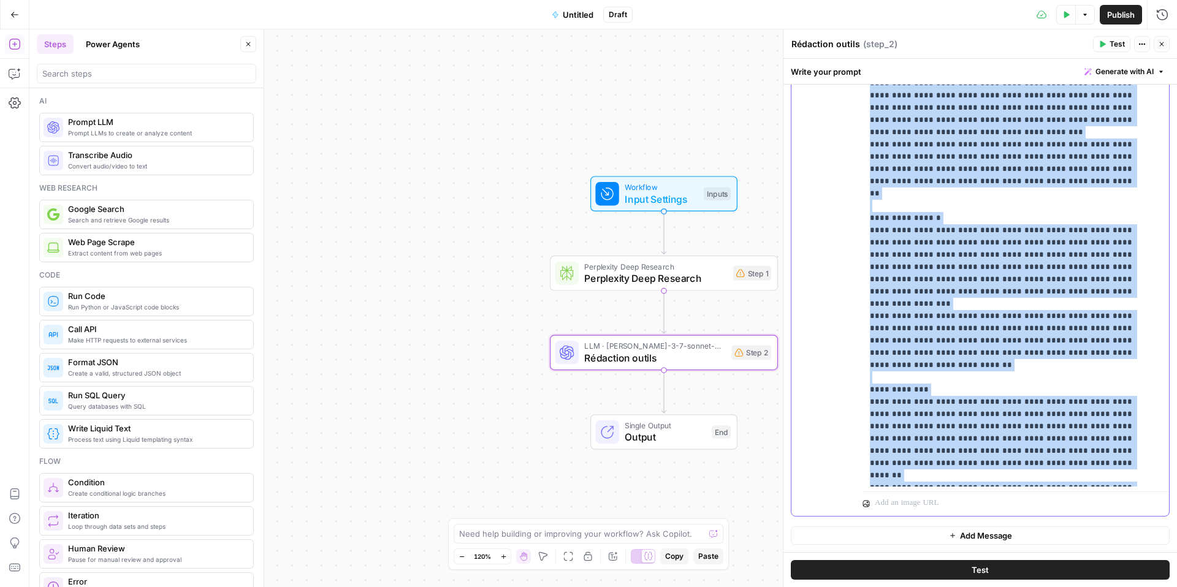
drag, startPoint x: 868, startPoint y: 328, endPoint x: 1112, endPoint y: 485, distance: 289.7
click at [882, 476] on div "**********" at bounding box center [1011, 237] width 297 height 500
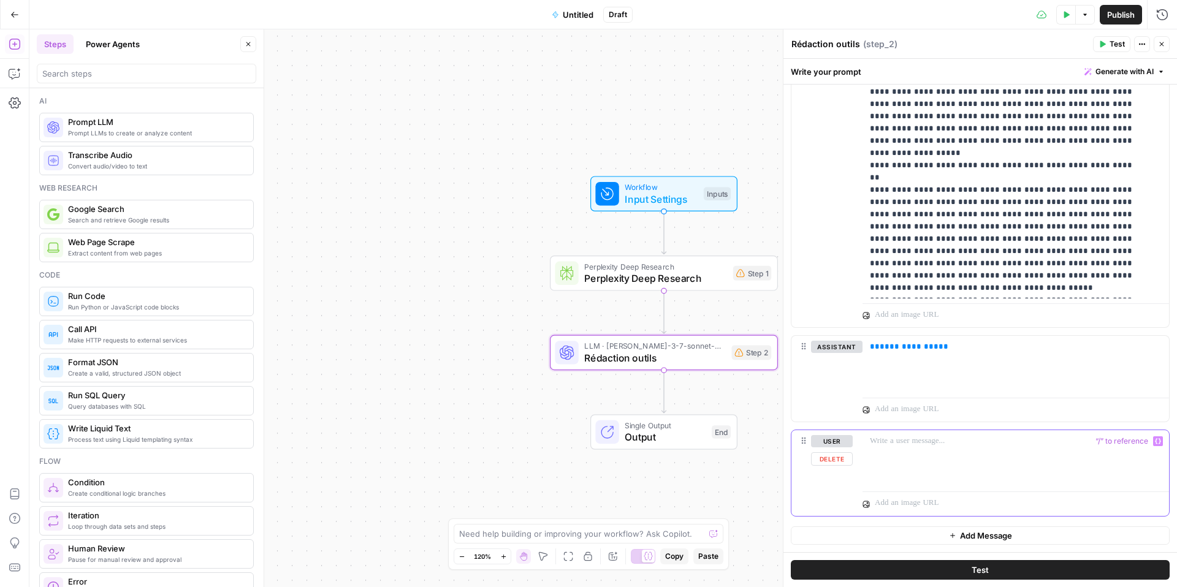
scroll to position [16958, 0]
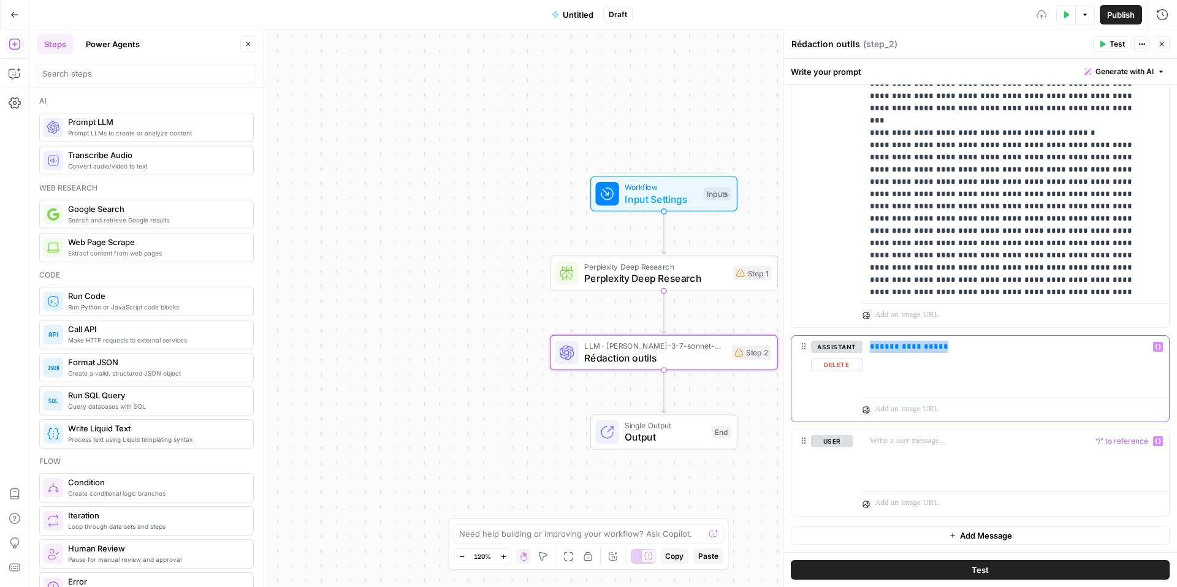
drag, startPoint x: 936, startPoint y: 350, endPoint x: 868, endPoint y: 346, distance: 67.5
click at [869, 346] on div "**********" at bounding box center [1016, 364] width 307 height 56
click at [868, 346] on div "**********" at bounding box center [1016, 364] width 307 height 56
drag, startPoint x: 951, startPoint y: 353, endPoint x: 852, endPoint y: 354, distance: 98.1
click at [852, 354] on div "**********" at bounding box center [981, 379] width 378 height 86
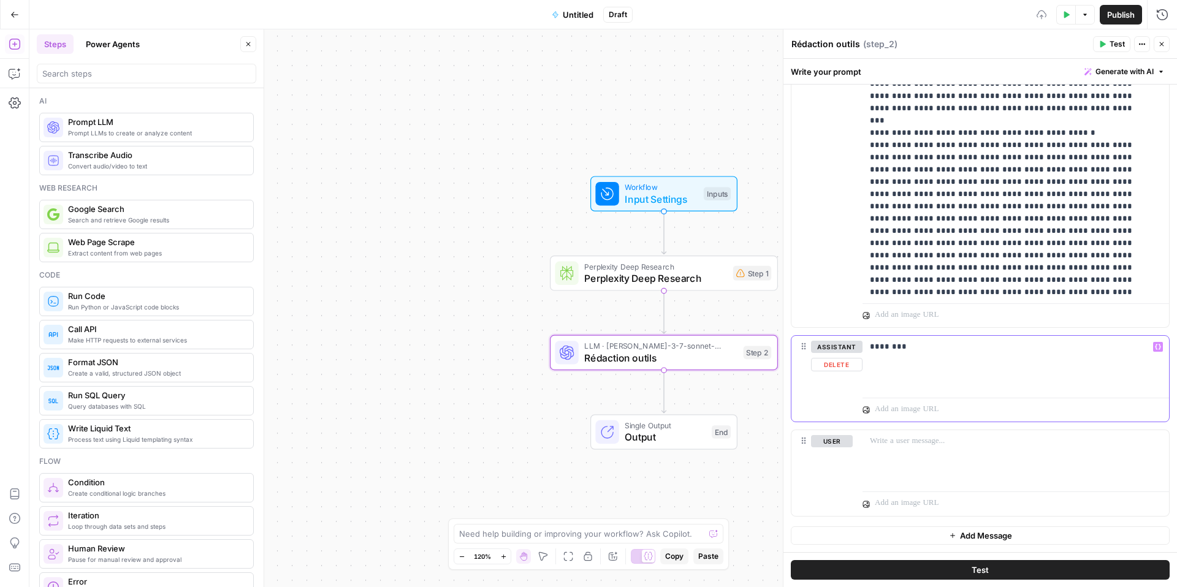
drag, startPoint x: 935, startPoint y: 350, endPoint x: 852, endPoint y: 349, distance: 82.8
click at [852, 349] on div "assistant Delete ******** Variables Menu" at bounding box center [981, 379] width 378 height 86
click at [852, 349] on button "assistant" at bounding box center [837, 347] width 52 height 12
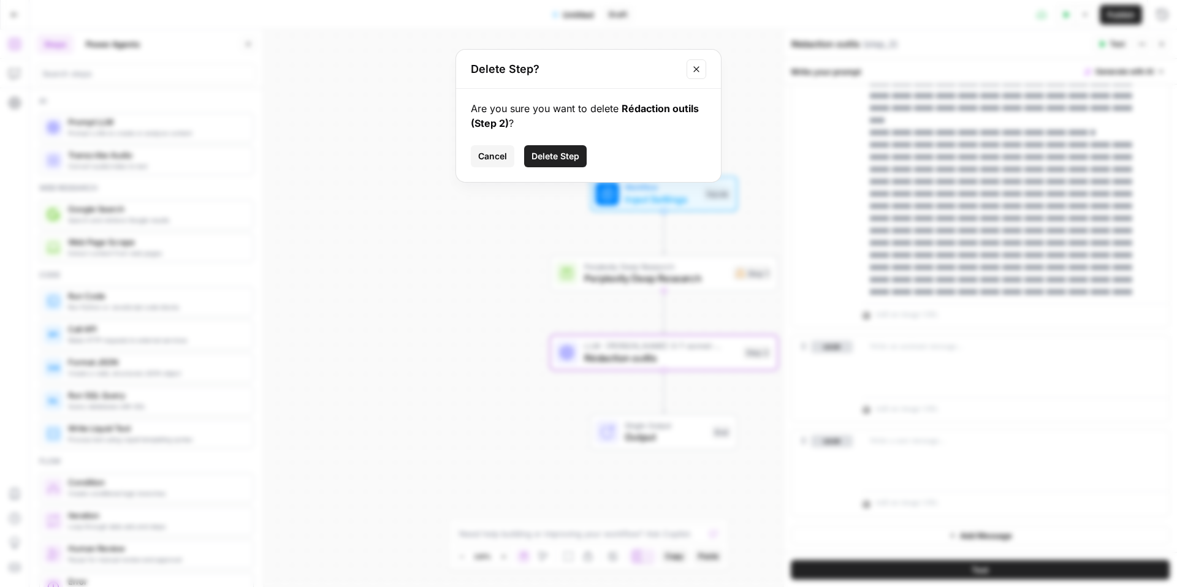
click at [502, 159] on span "Cancel" at bounding box center [492, 156] width 29 height 12
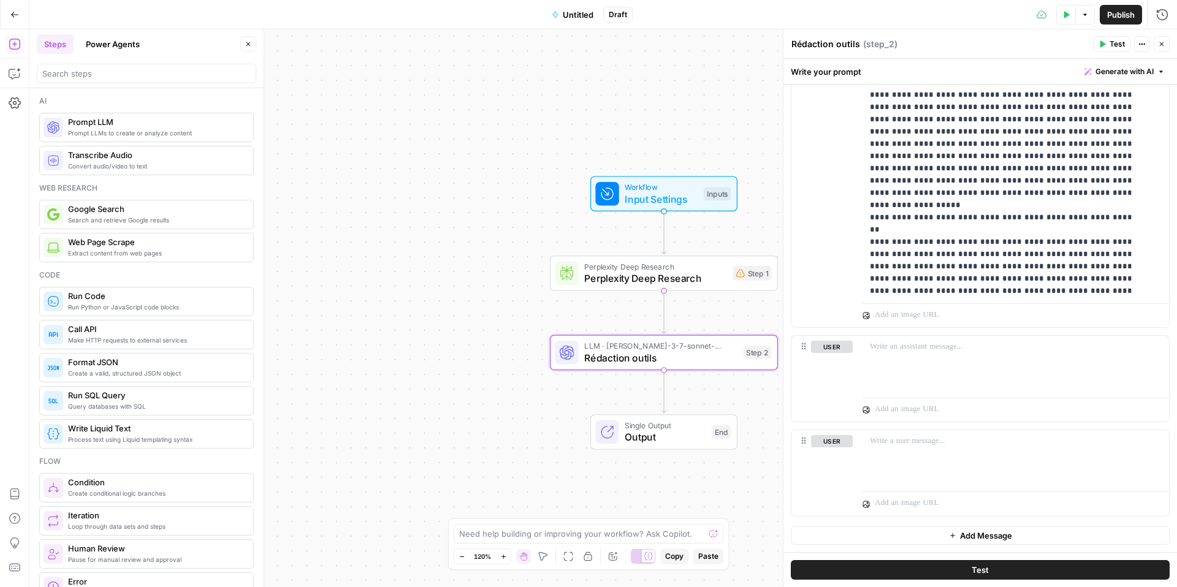
scroll to position [17171, 0]
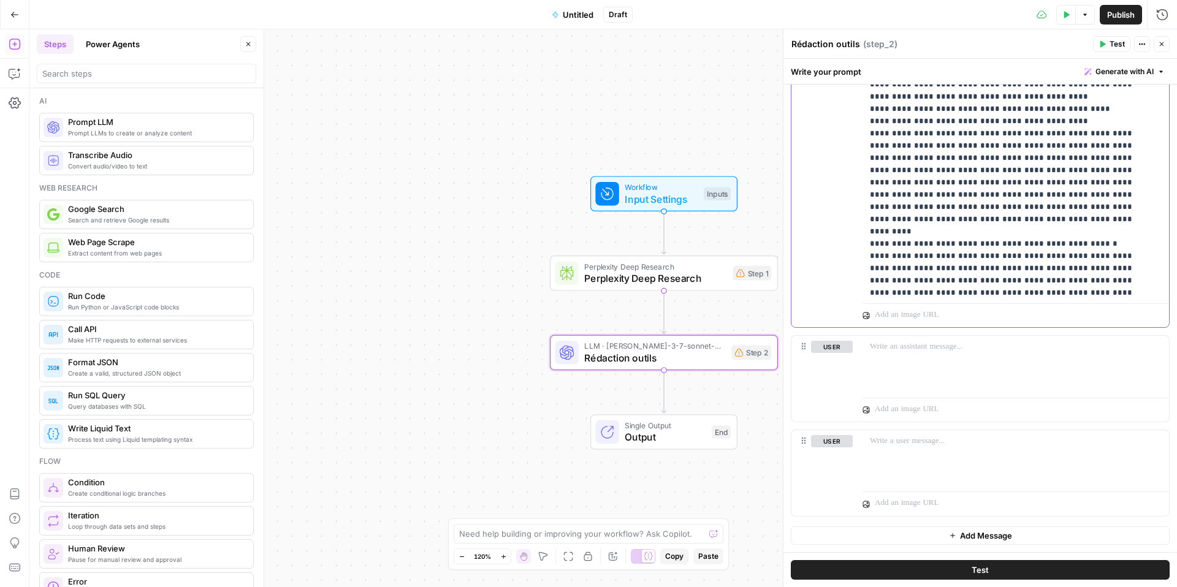
scroll to position [17494, 0]
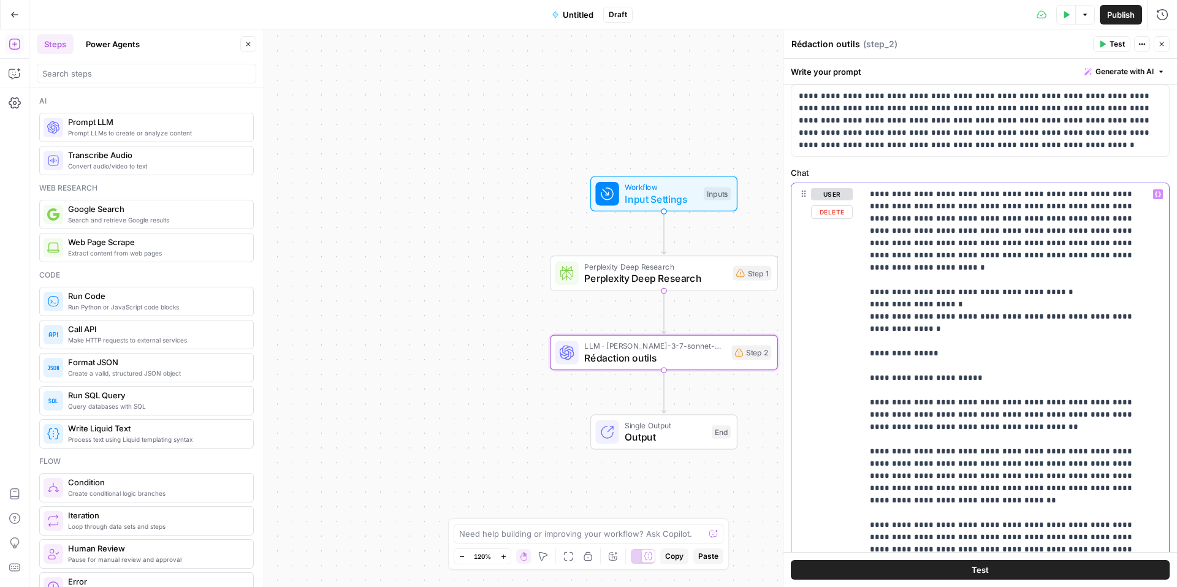
scroll to position [50, 0]
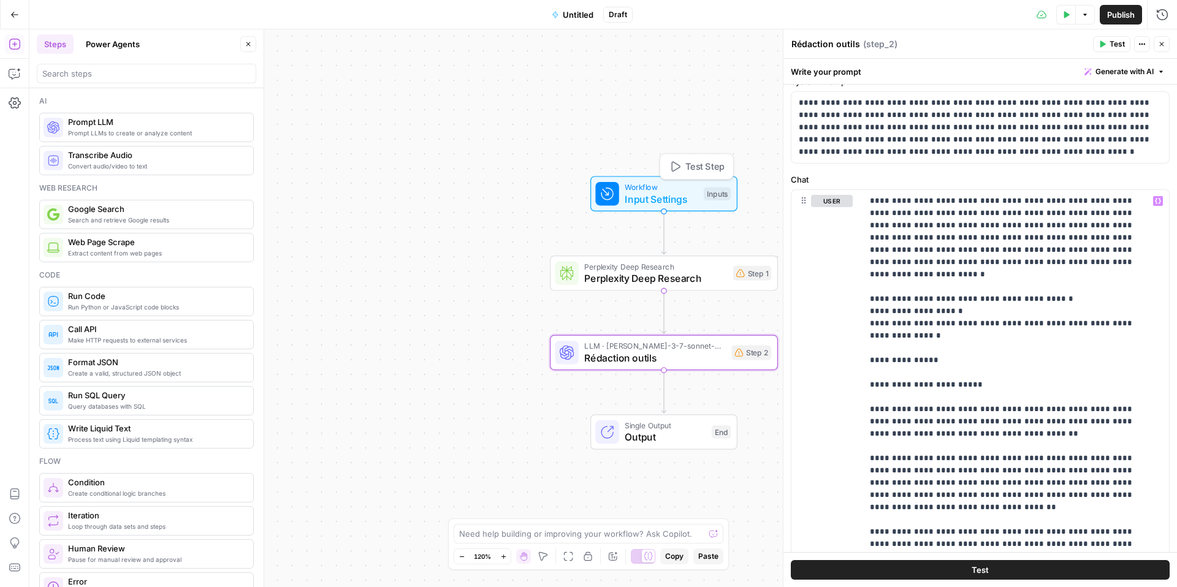
click at [652, 189] on span "Workflow" at bounding box center [661, 188] width 73 height 12
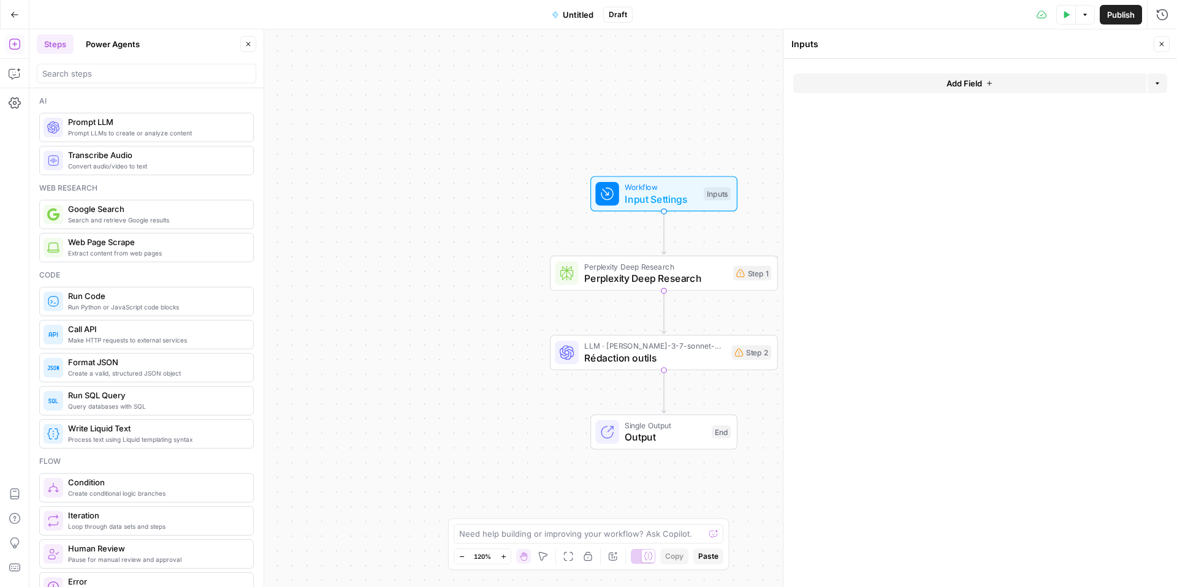
click at [882, 86] on button "Add Field" at bounding box center [970, 84] width 353 height 20
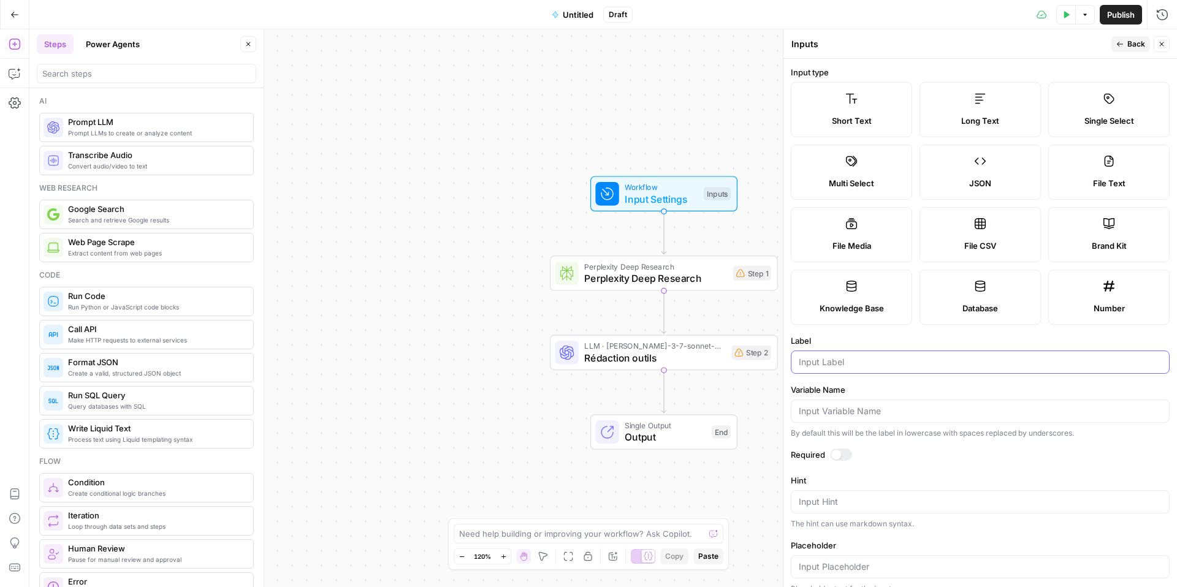
click at [830, 361] on input "Label" at bounding box center [980, 362] width 363 height 12
type input "h"
type input "H2"
click at [855, 411] on input "Variable Name" at bounding box center [980, 411] width 363 height 12
type input "H2"
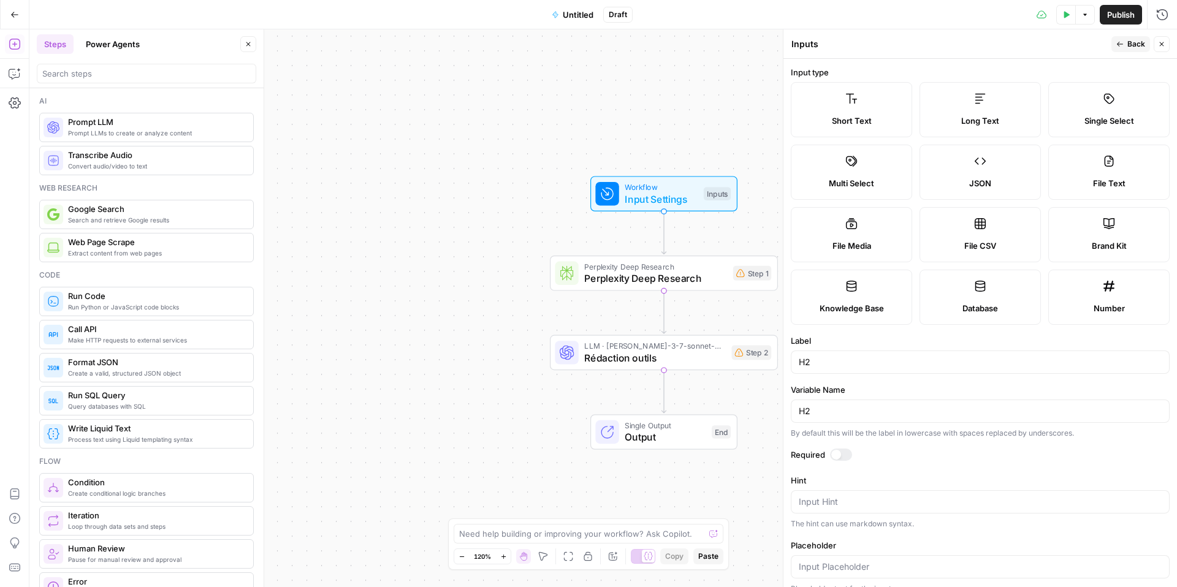
click at [847, 456] on div at bounding box center [841, 455] width 22 height 12
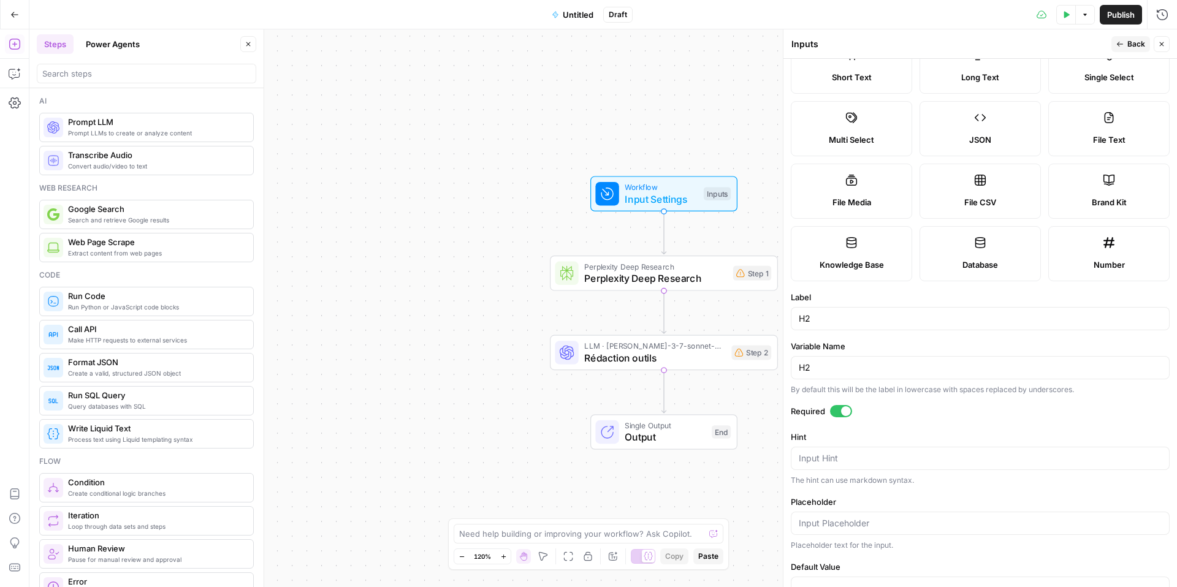
scroll to position [81, 0]
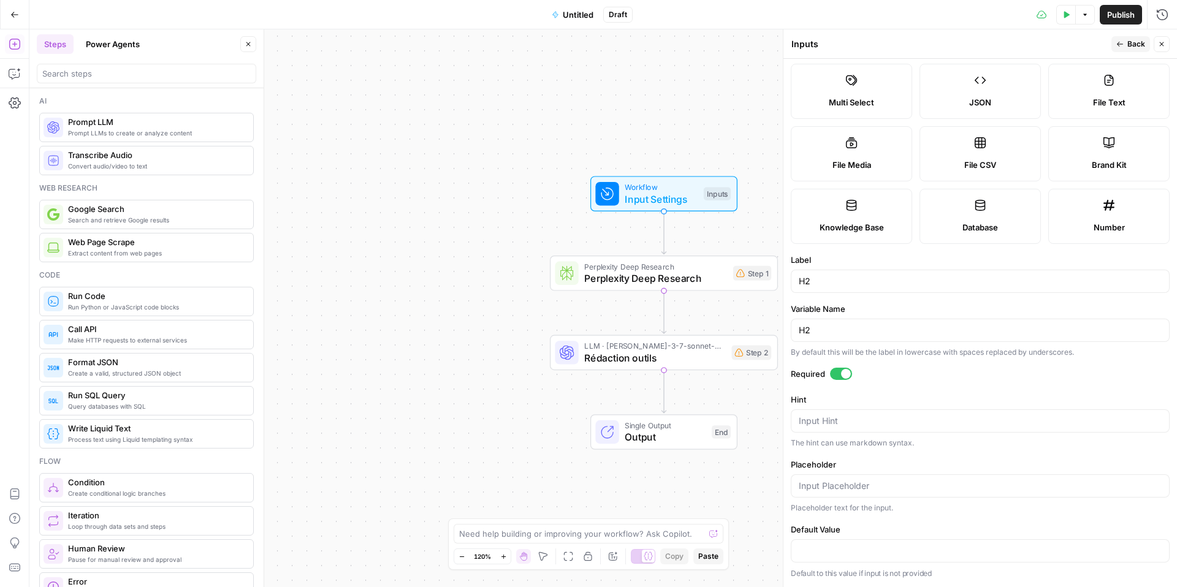
click at [882, 40] on icon "button" at bounding box center [1120, 43] width 7 height 7
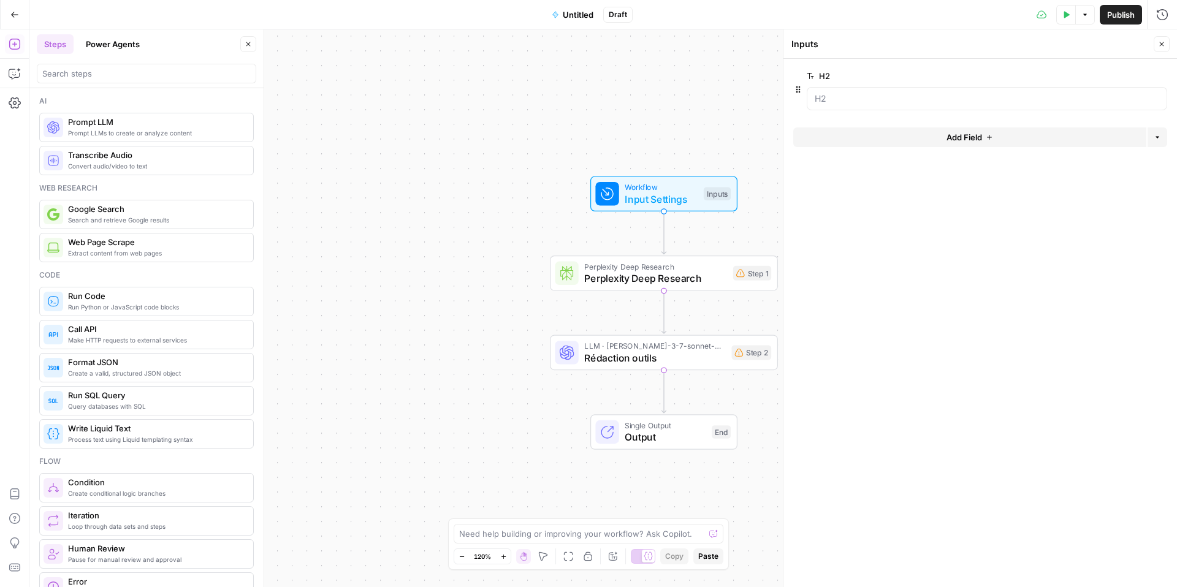
click at [882, 142] on span "Add Field" at bounding box center [965, 137] width 36 height 12
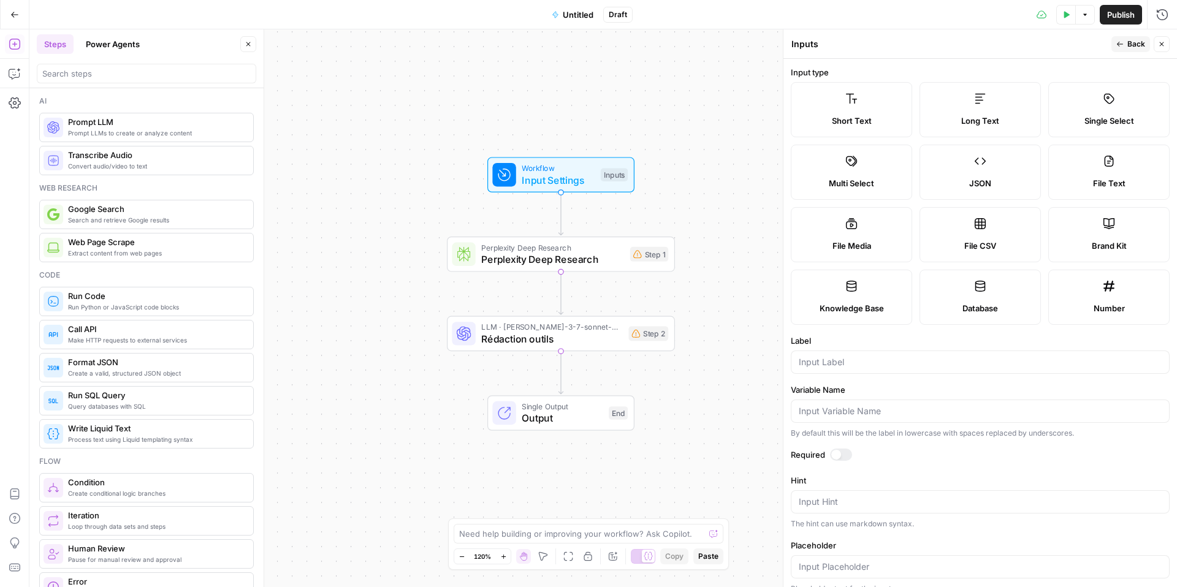
drag, startPoint x: 510, startPoint y: 177, endPoint x: 382, endPoint y: 153, distance: 130.4
click at [392, 155] on div "Workflow Input Settings Inputs Perplexity Deep Research Perplexity Deep Researc…" at bounding box center [603, 308] width 1148 height 558
click at [381, 153] on div "Workflow Input Settings Inputs Perplexity Deep Research Perplexity Deep Researc…" at bounding box center [603, 308] width 1148 height 558
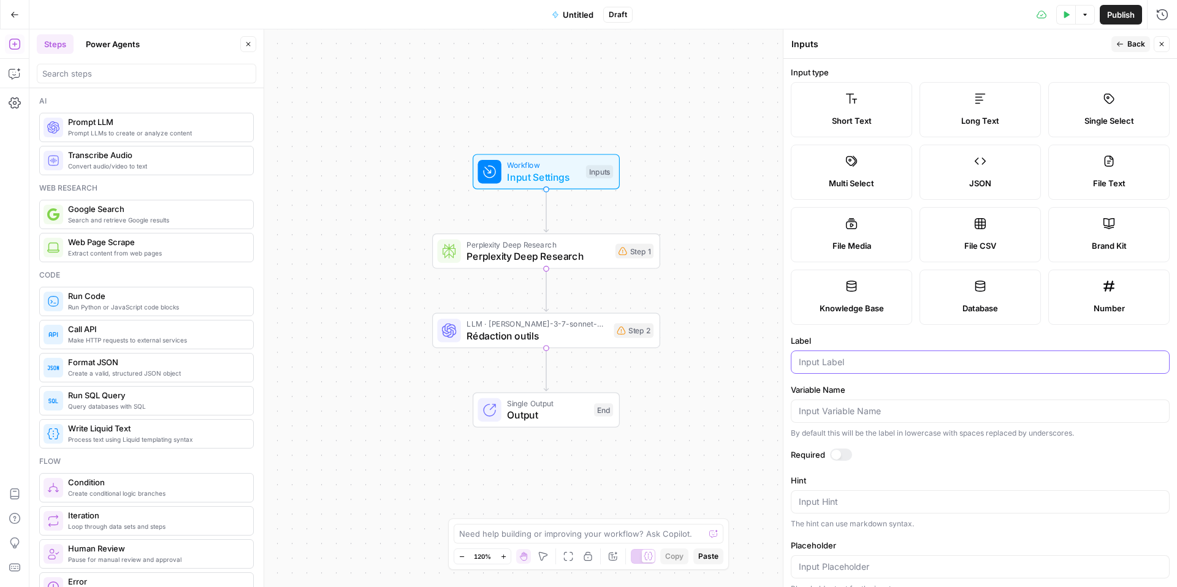
click at [823, 362] on input "Label" at bounding box center [980, 362] width 363 height 12
type input "outils"
click at [821, 416] on input "Variable Name" at bounding box center [980, 411] width 363 height 12
type input "p"
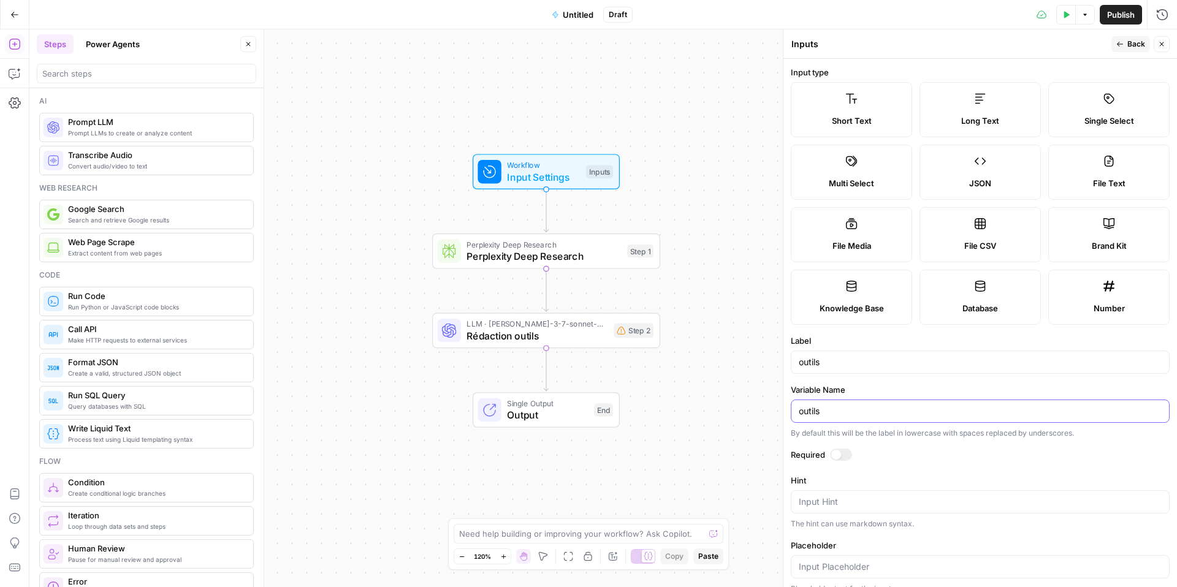
type input "outils"
click at [843, 455] on div at bounding box center [841, 455] width 22 height 12
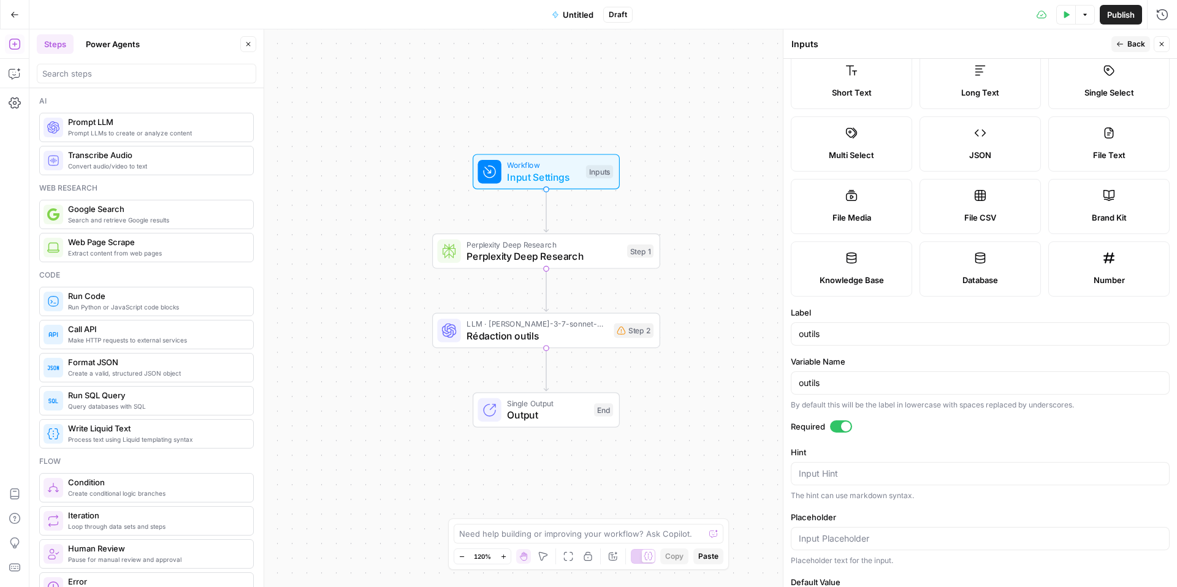
scroll to position [0, 0]
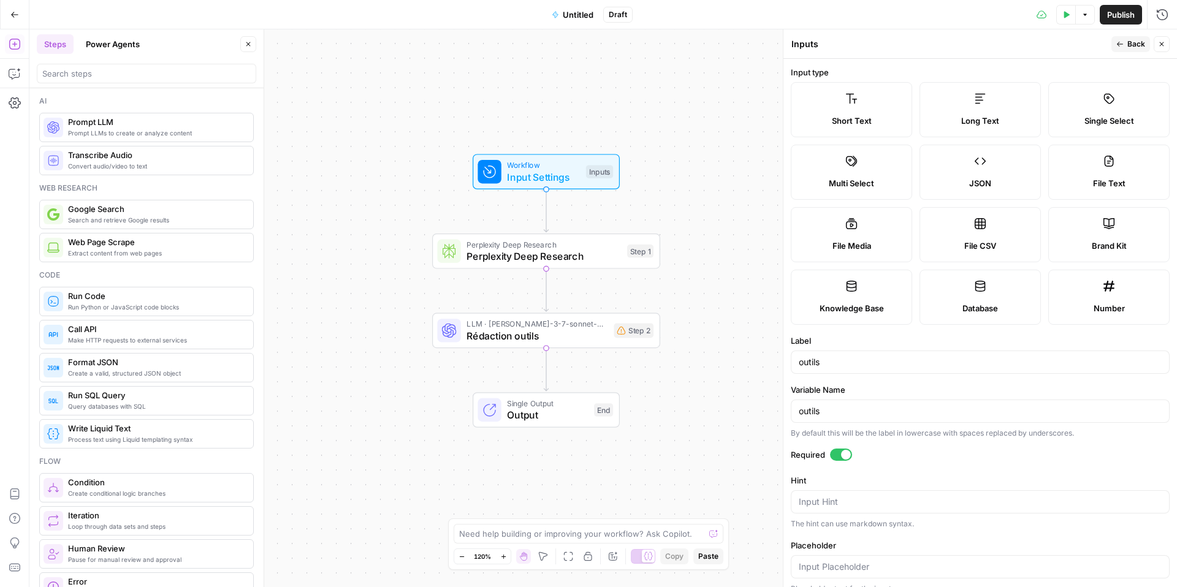
click at [882, 45] on icon "button" at bounding box center [1120, 43] width 7 height 7
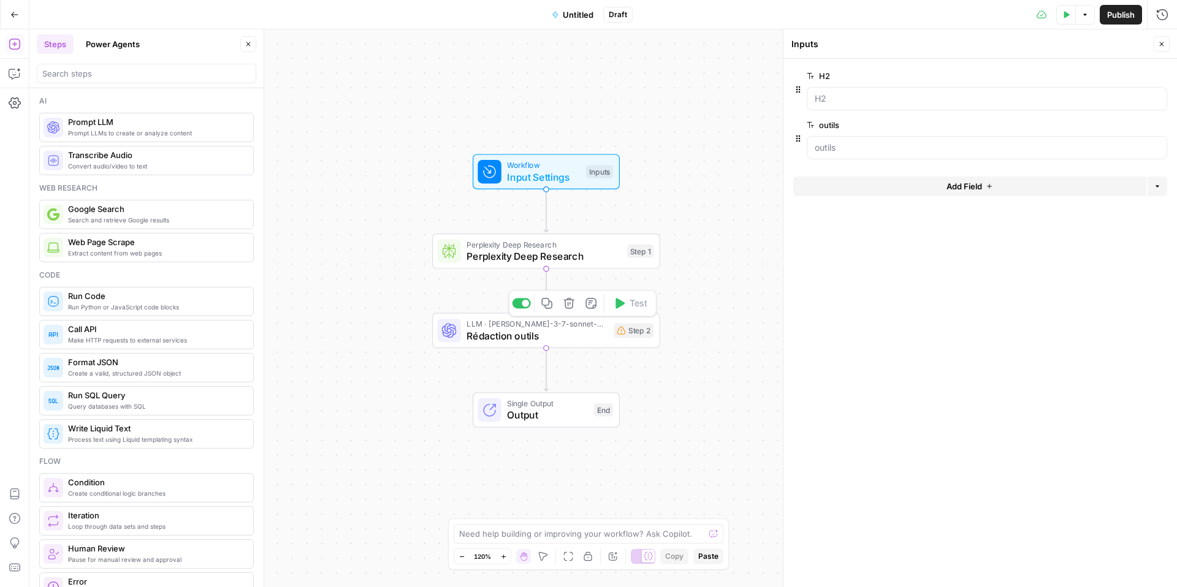
click at [544, 333] on span "Rédaction outils" at bounding box center [537, 336] width 141 height 15
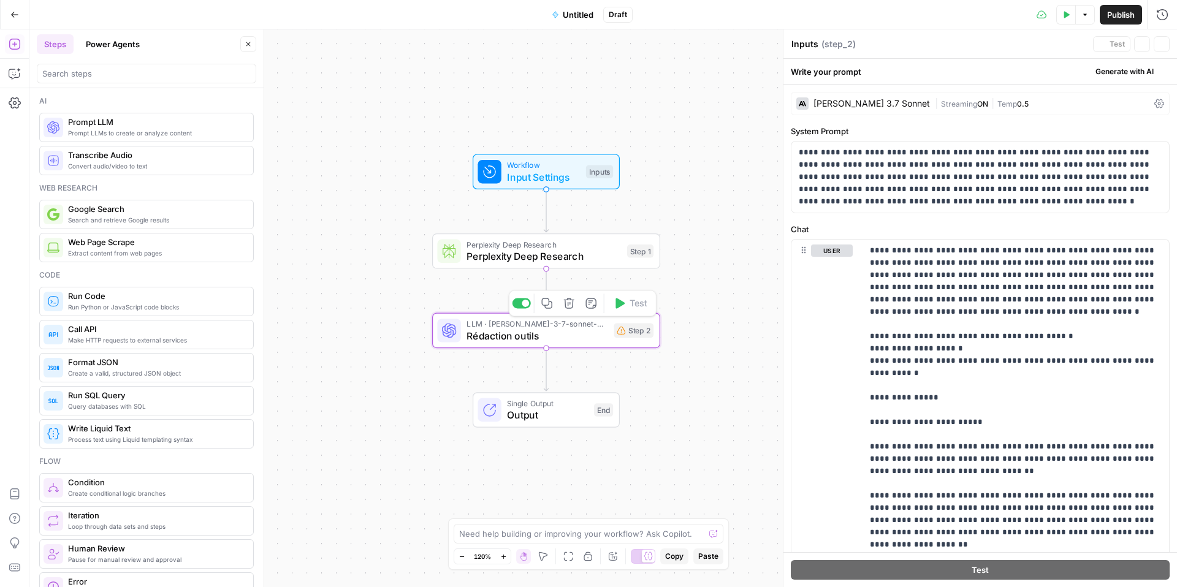
type textarea "Rédaction outils"
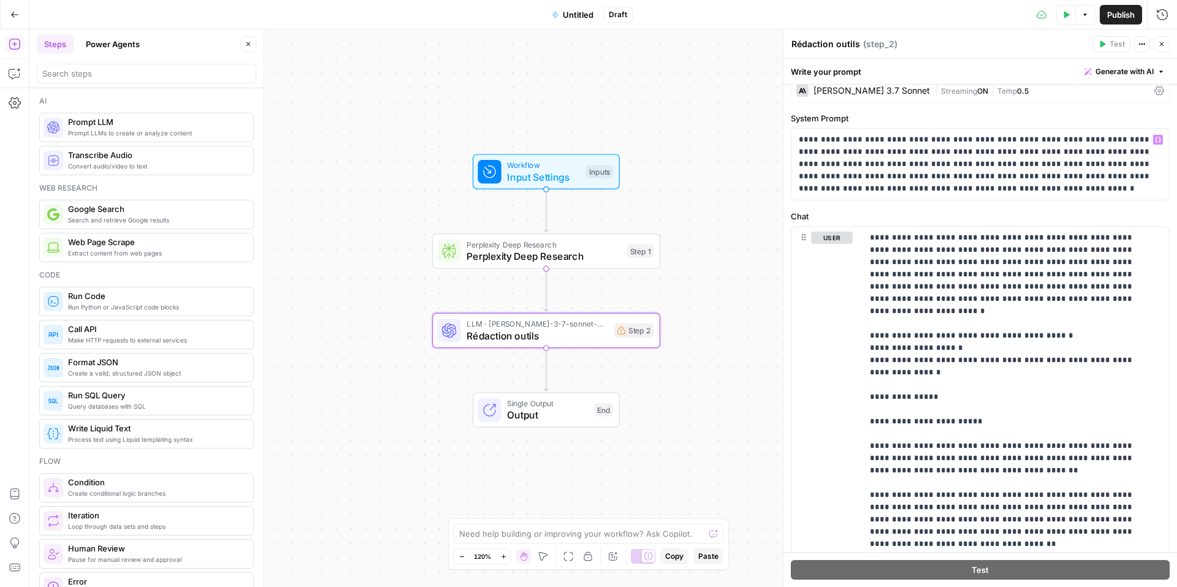
scroll to position [17, 0]
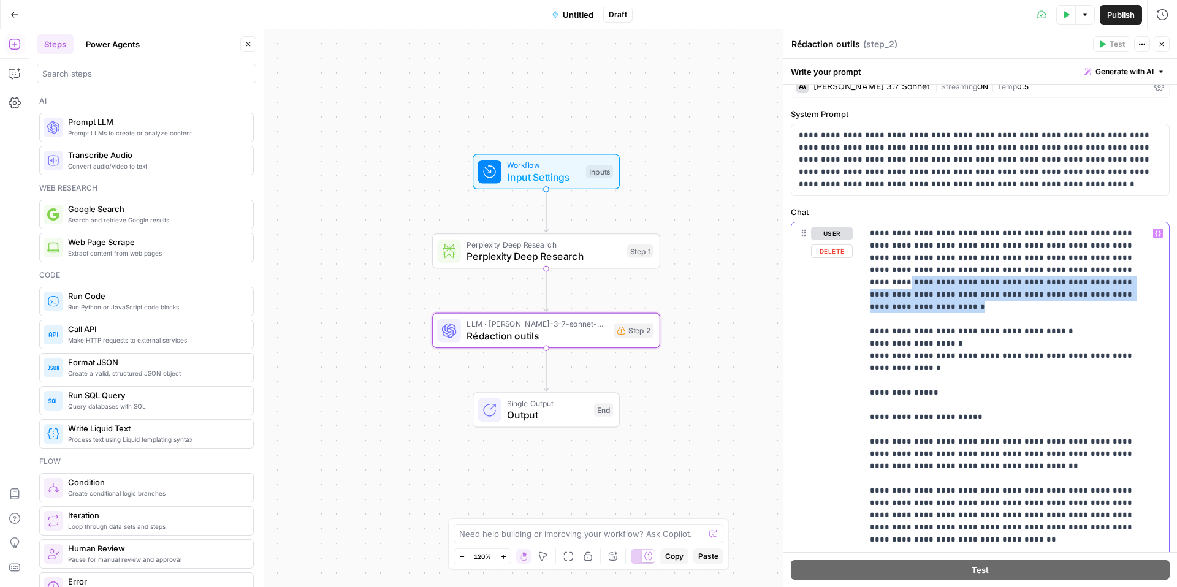
drag, startPoint x: 998, startPoint y: 295, endPoint x: 998, endPoint y: 276, distance: 19.0
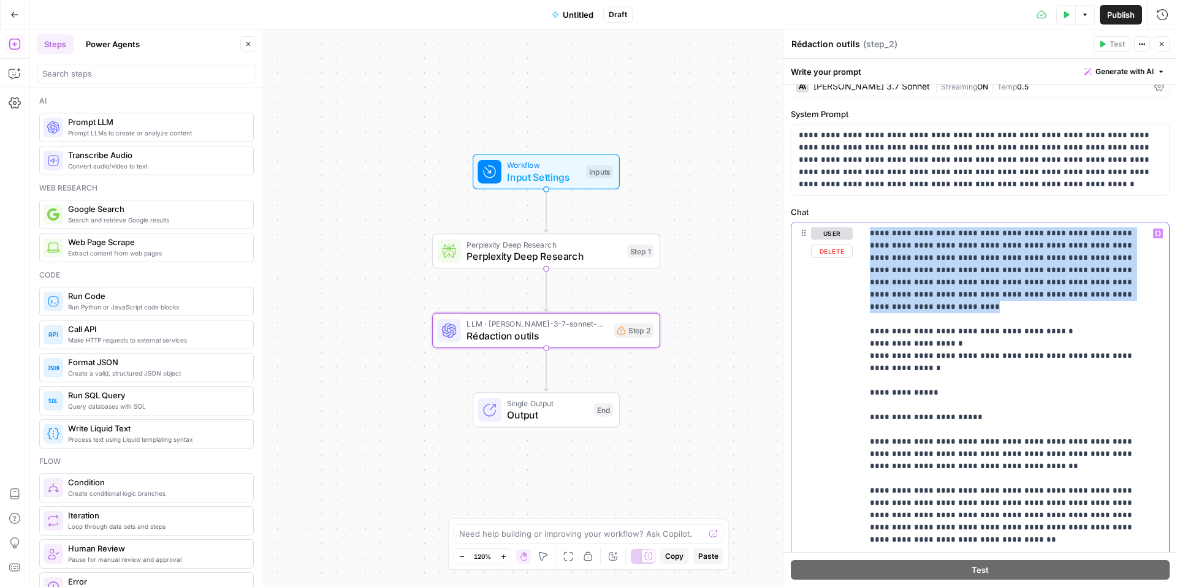
drag, startPoint x: 998, startPoint y: 295, endPoint x: 866, endPoint y: 232, distance: 146.5
click at [863, 229] on div "**********" at bounding box center [1016, 473] width 307 height 500
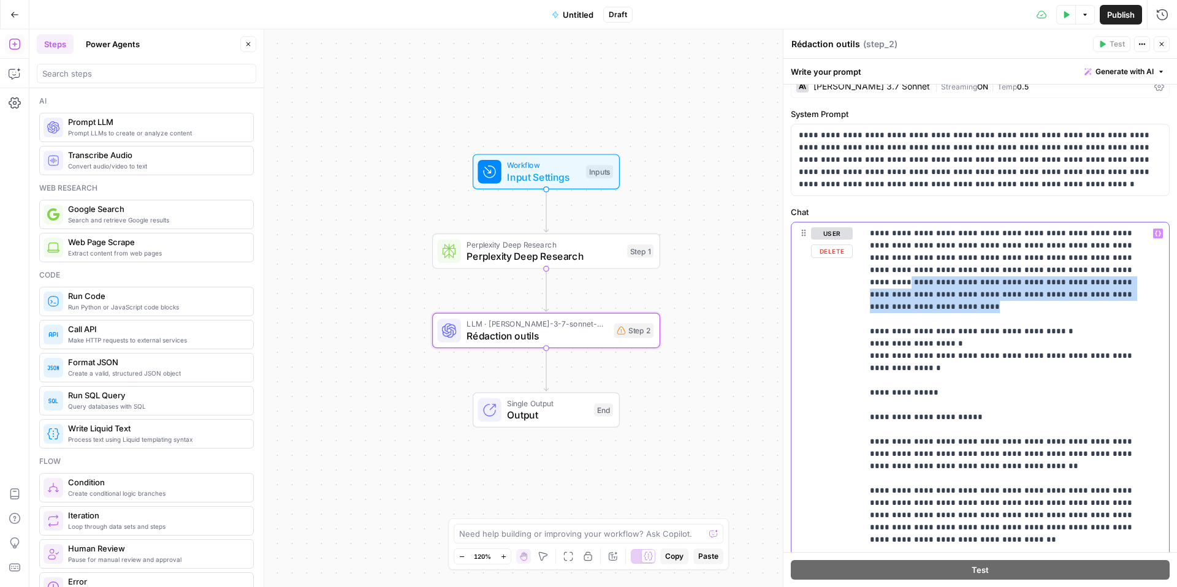
drag, startPoint x: 1020, startPoint y: 280, endPoint x: 998, endPoint y: 269, distance: 24.4
copy p "**********"
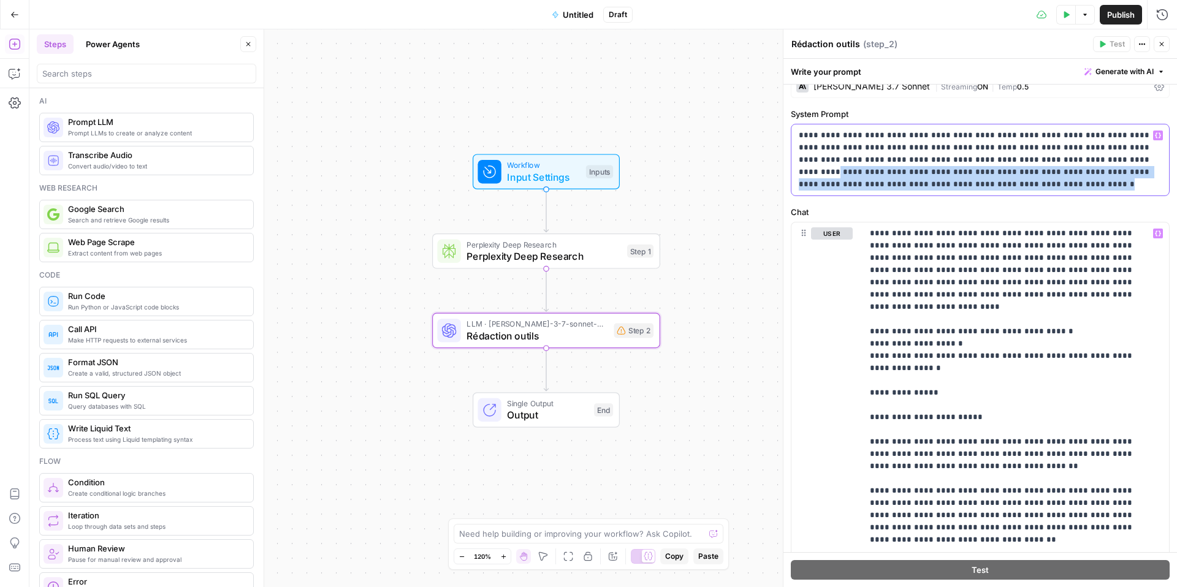
drag, startPoint x: 982, startPoint y: 184, endPoint x: 1073, endPoint y: 163, distance: 93.9
click at [882, 163] on p "**********" at bounding box center [976, 159] width 354 height 61
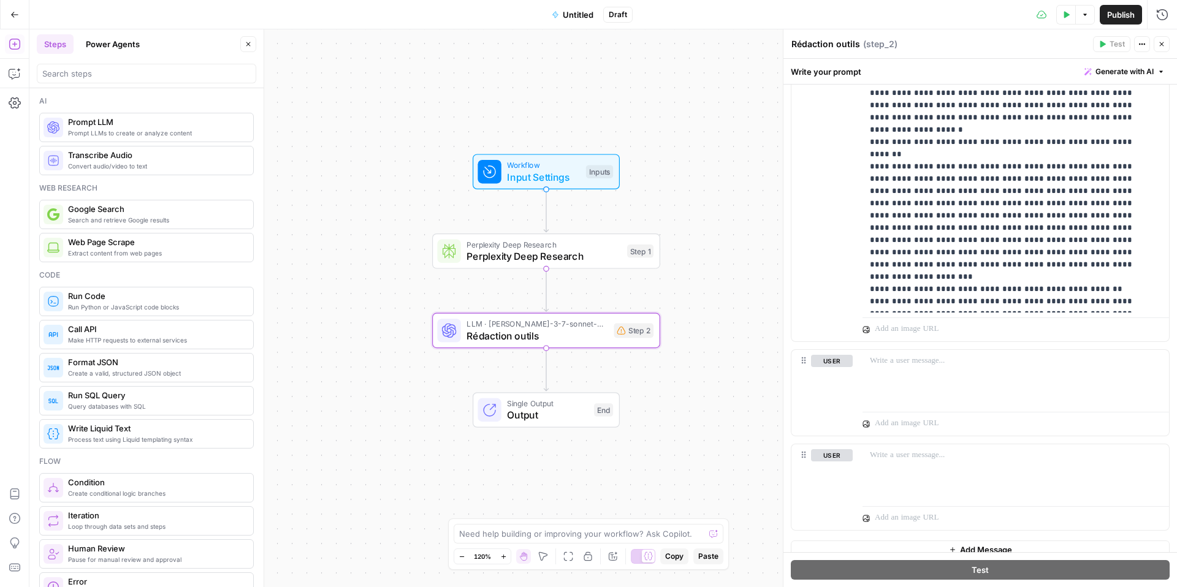
scroll to position [440, 0]
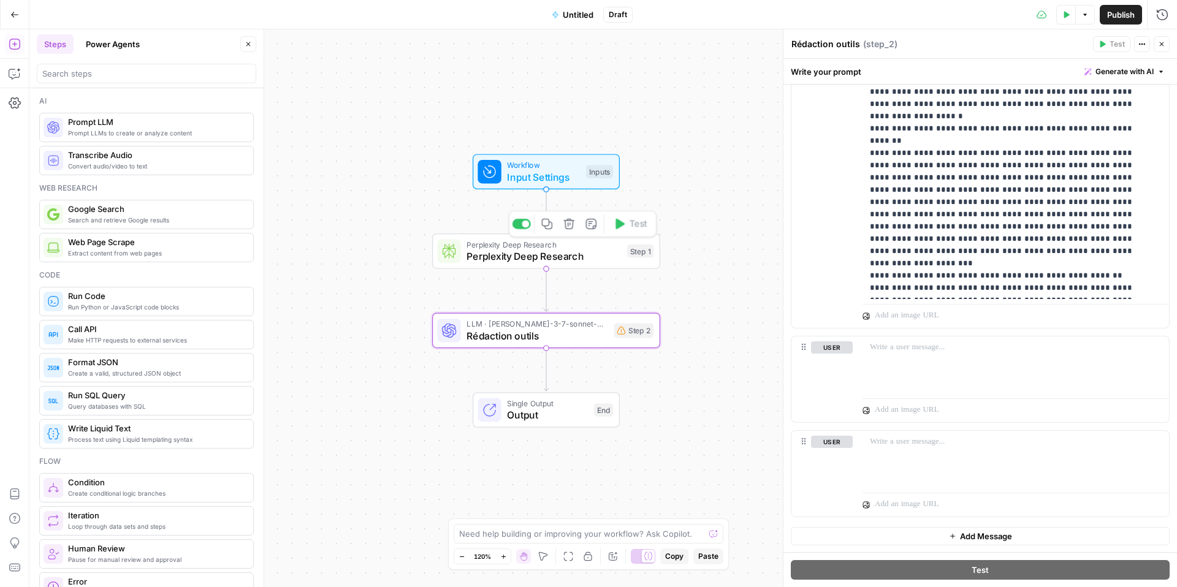
click at [532, 267] on div "Perplexity Deep Research Perplexity Deep Research Step 1 Copy step Delete step …" at bounding box center [546, 252] width 228 height 36
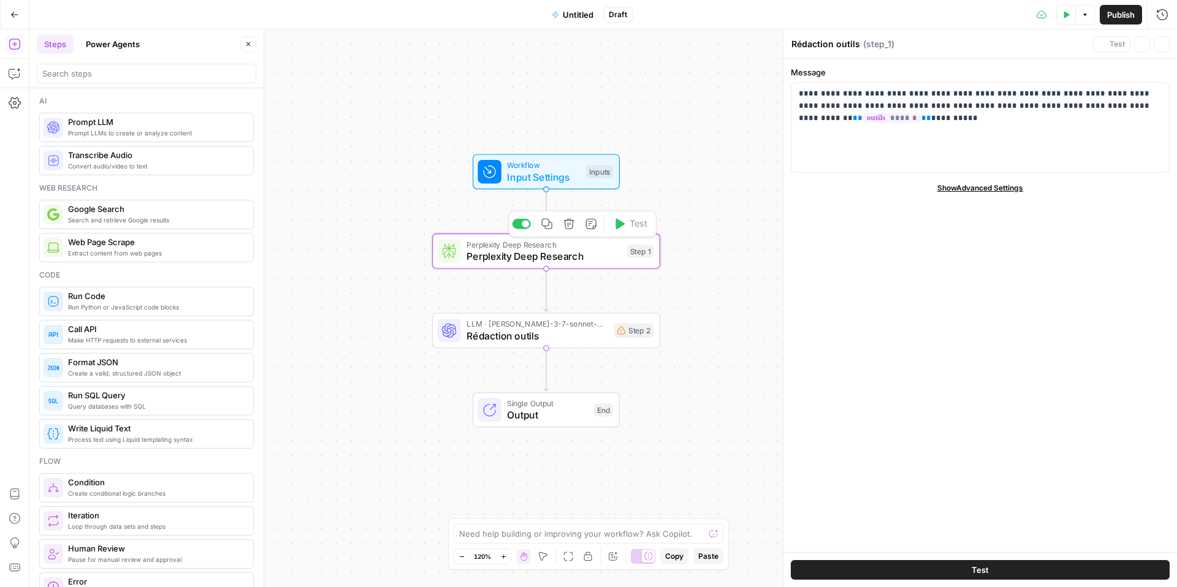
type textarea "Perplexity Deep Research"
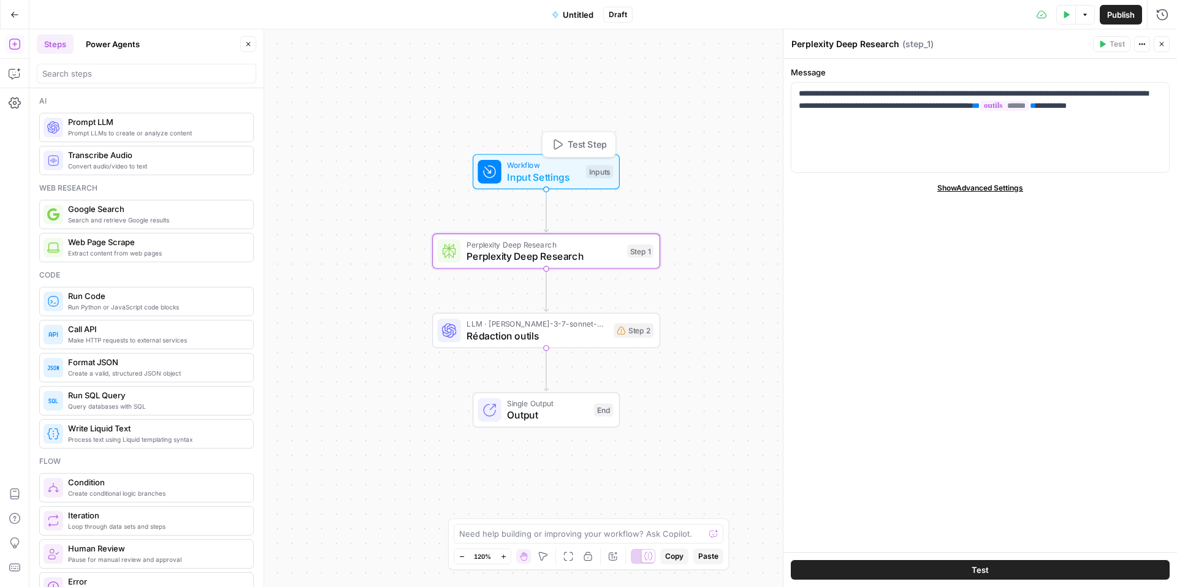
click at [568, 148] on span "Test Step" at bounding box center [587, 144] width 39 height 13
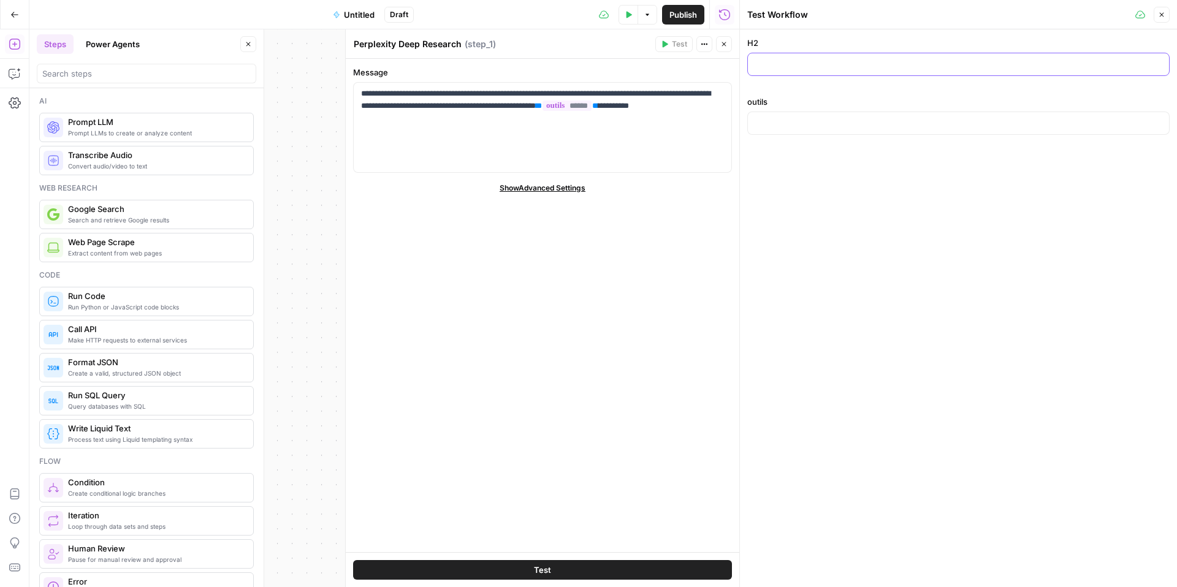
click at [789, 66] on input "H2" at bounding box center [959, 64] width 407 height 12
paste input "X outils pour la création de logos avec l'IA générative"
drag, startPoint x: 761, startPoint y: 64, endPoint x: 763, endPoint y: 85, distance: 21.0
click at [762, 66] on input "X outils pour la création de logos avec l'IA générative" at bounding box center [959, 64] width 407 height 12
type input "5 outils pour la création de logos avec l'IA générative"
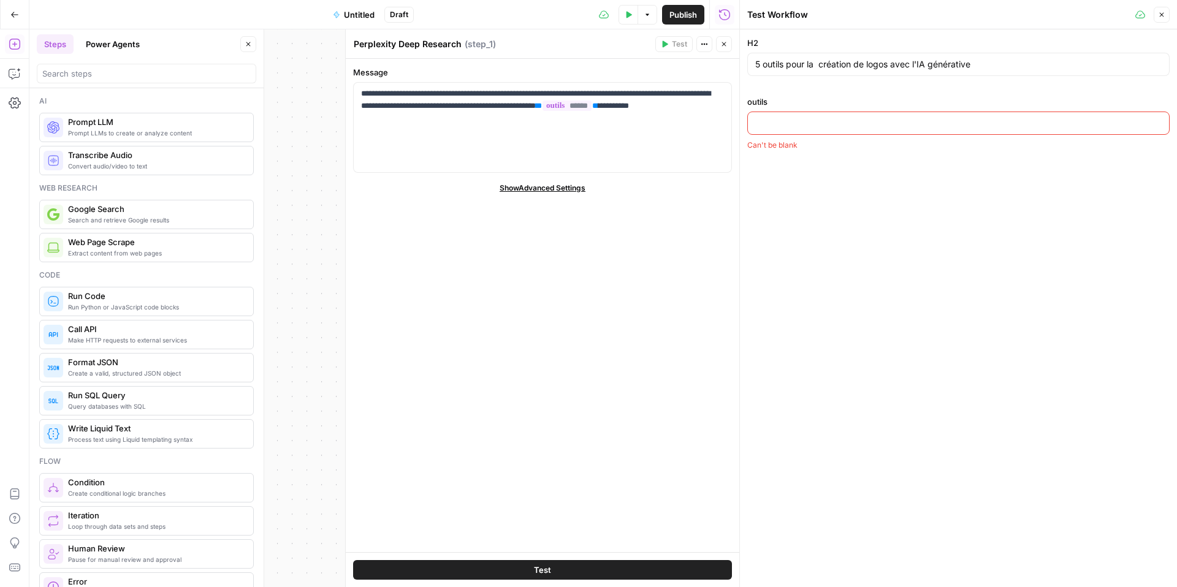
click at [807, 117] on input "outils" at bounding box center [959, 123] width 407 height 12
paste input "hatGPT H3 Gemini H3 MyEdit"
drag, startPoint x: 758, startPoint y: 126, endPoint x: 759, endPoint y: 136, distance: 10.5
click at [758, 126] on input "hatGPT H3 Gemini H3 MyEdit" at bounding box center [959, 123] width 407 height 12
click at [756, 124] on input "hatGPT H3 Gemini H3 MyEdit" at bounding box center [959, 123] width 407 height 12
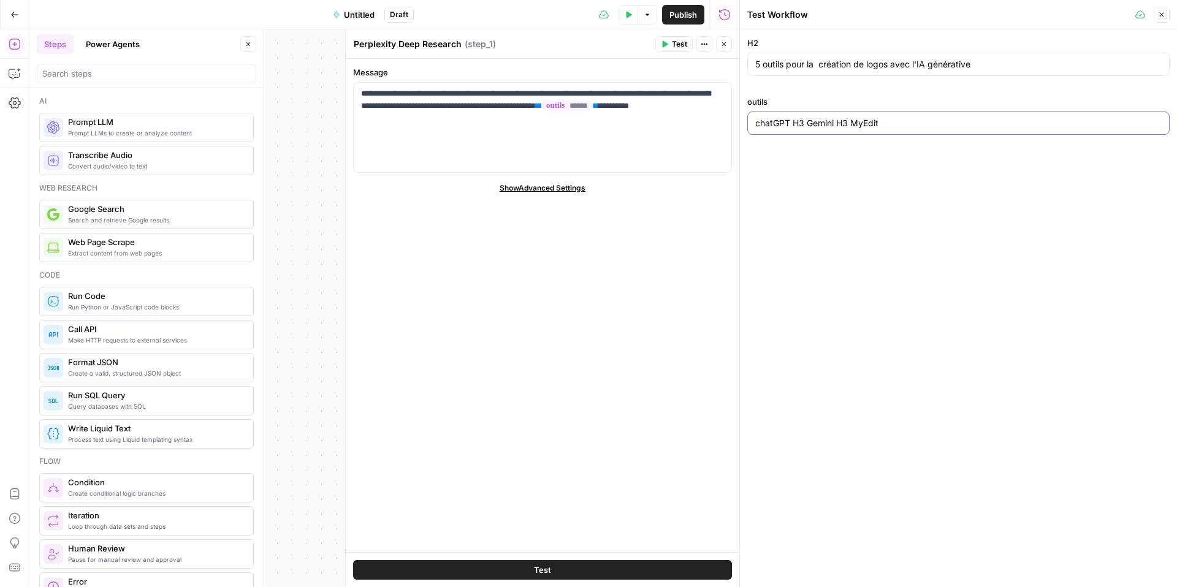
drag, startPoint x: 910, startPoint y: 125, endPoint x: 845, endPoint y: 124, distance: 65.0
click at [882, 124] on input "chatGPT H3 Gemini H3 MyEdit" at bounding box center [959, 123] width 407 height 12
drag, startPoint x: 808, startPoint y: 124, endPoint x: 794, endPoint y: 123, distance: 13.6
click at [795, 121] on input "chatGPT H3 Gemini H3 MyEdit" at bounding box center [959, 123] width 407 height 12
click at [833, 123] on input "chatGPT Gemini H3 MyEdit" at bounding box center [959, 123] width 407 height 12
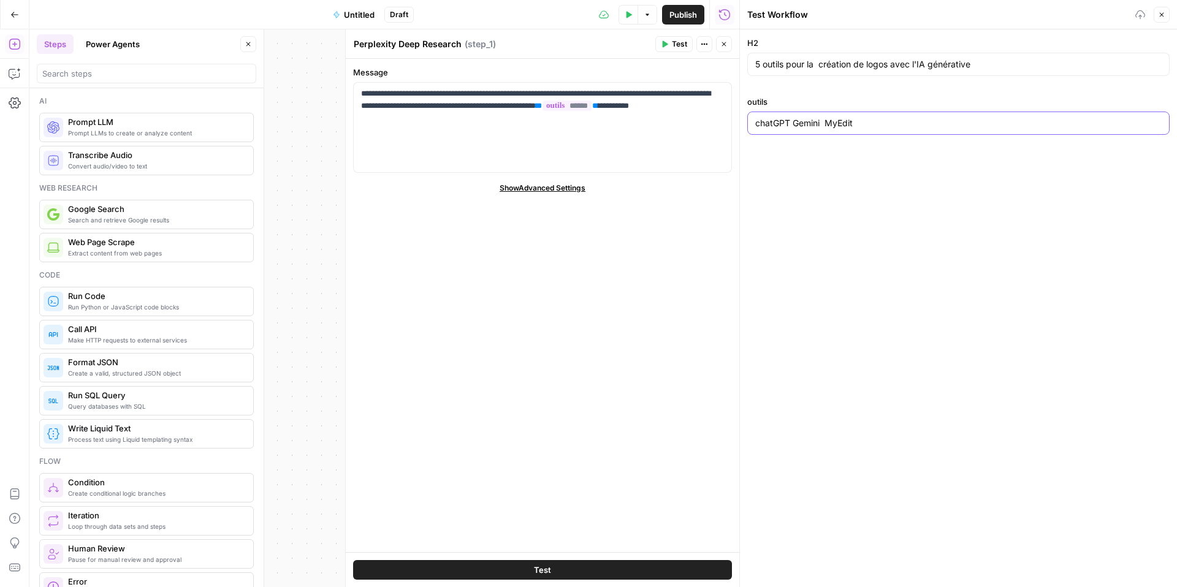
click at [873, 123] on input "chatGPT Gemini MyEdit" at bounding box center [959, 123] width 407 height 12
type input "chatGPT Gemini MyEdit Wix Logo Maker Looka"
click at [615, 476] on button "Test" at bounding box center [542, 570] width 379 height 20
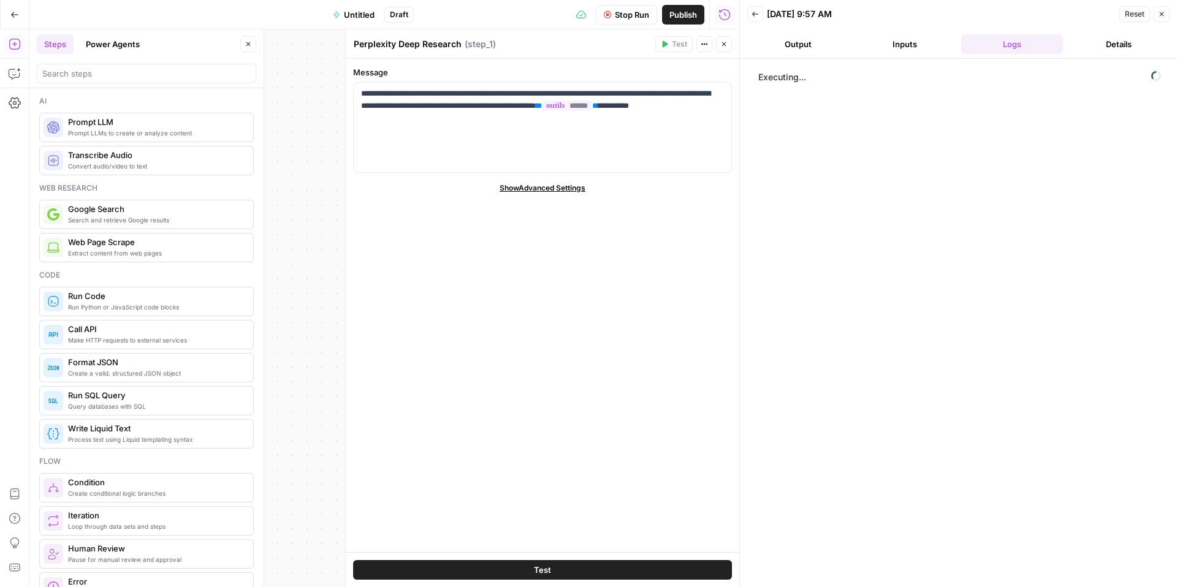
click at [719, 48] on button "Close" at bounding box center [724, 44] width 16 height 16
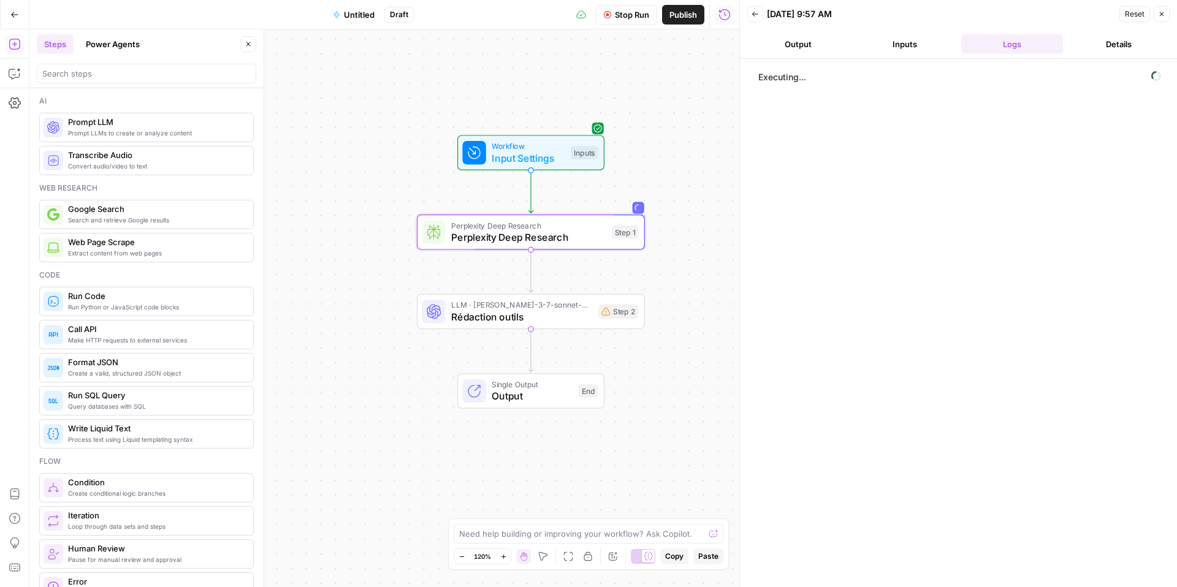
drag, startPoint x: 405, startPoint y: 213, endPoint x: 388, endPoint y: 186, distance: 31.8
click at [388, 188] on div "Workflow Input Settings Inputs Perplexity Deep Research Perplexity Deep Researc…" at bounding box center [384, 308] width 710 height 558
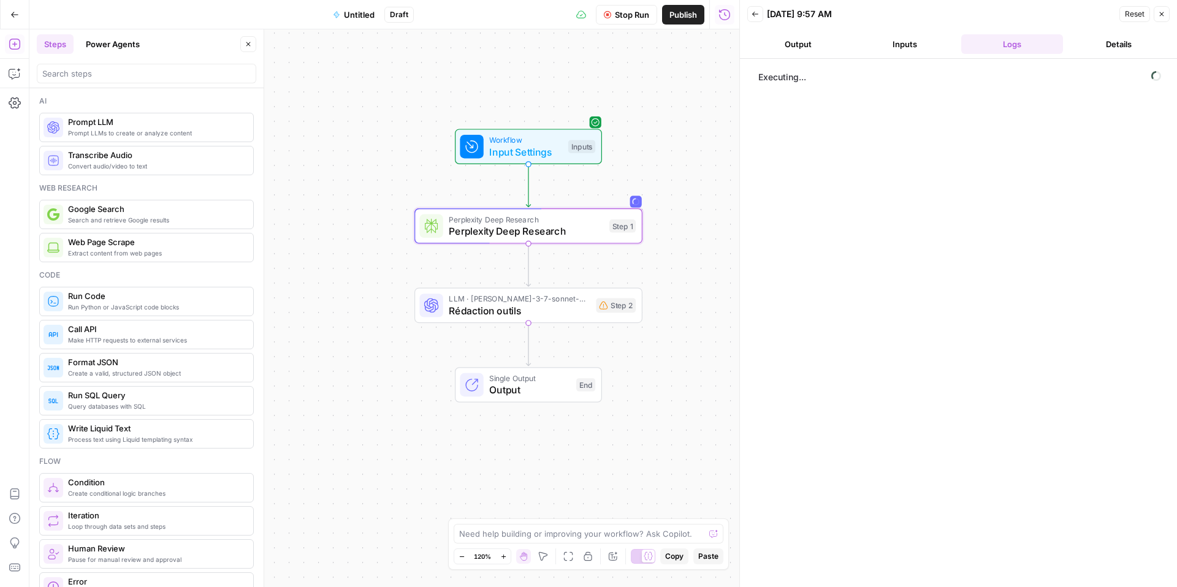
click at [882, 43] on button "Inputs" at bounding box center [905, 44] width 102 height 20
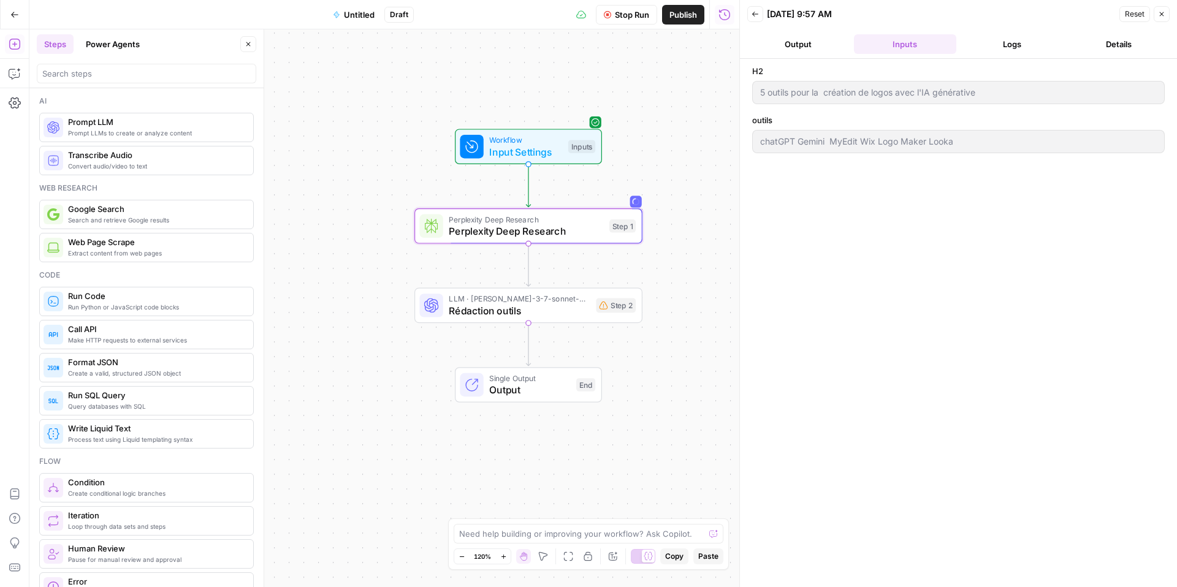
click at [819, 42] on button "Output" at bounding box center [799, 44] width 102 height 20
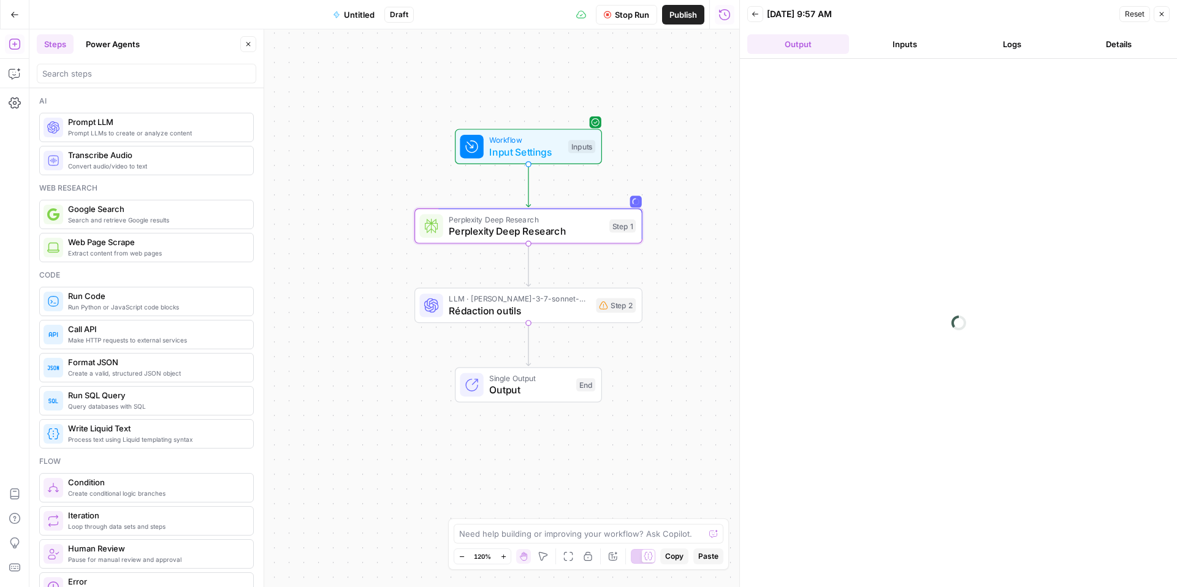
click at [882, 48] on button "Logs" at bounding box center [1013, 44] width 102 height 20
click at [882, 49] on button "Details" at bounding box center [1119, 44] width 102 height 20
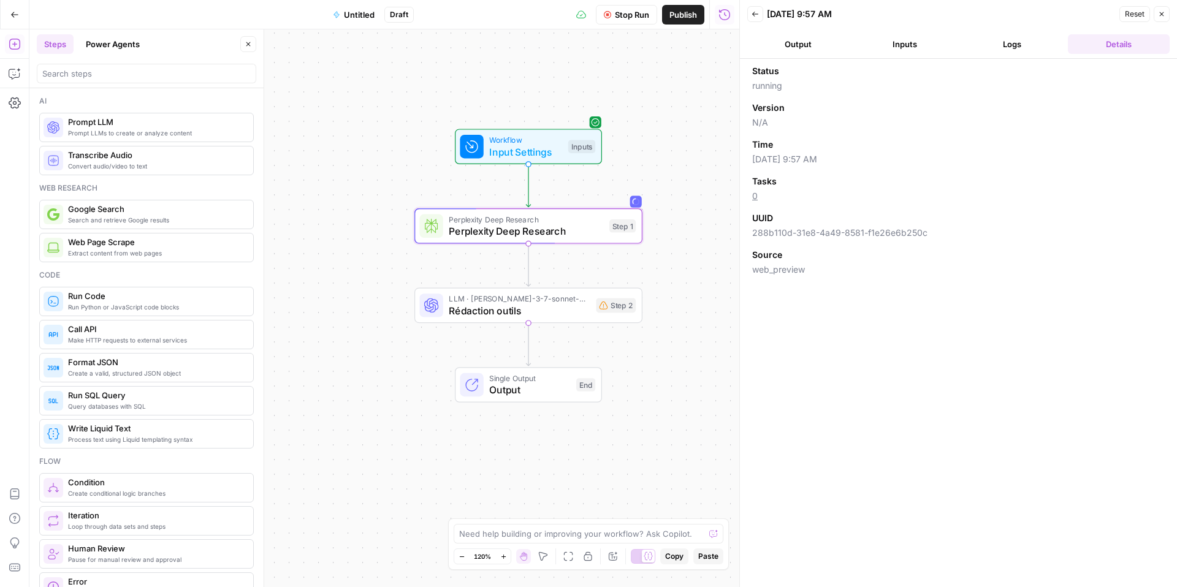
click at [882, 43] on button "Logs" at bounding box center [1013, 44] width 102 height 20
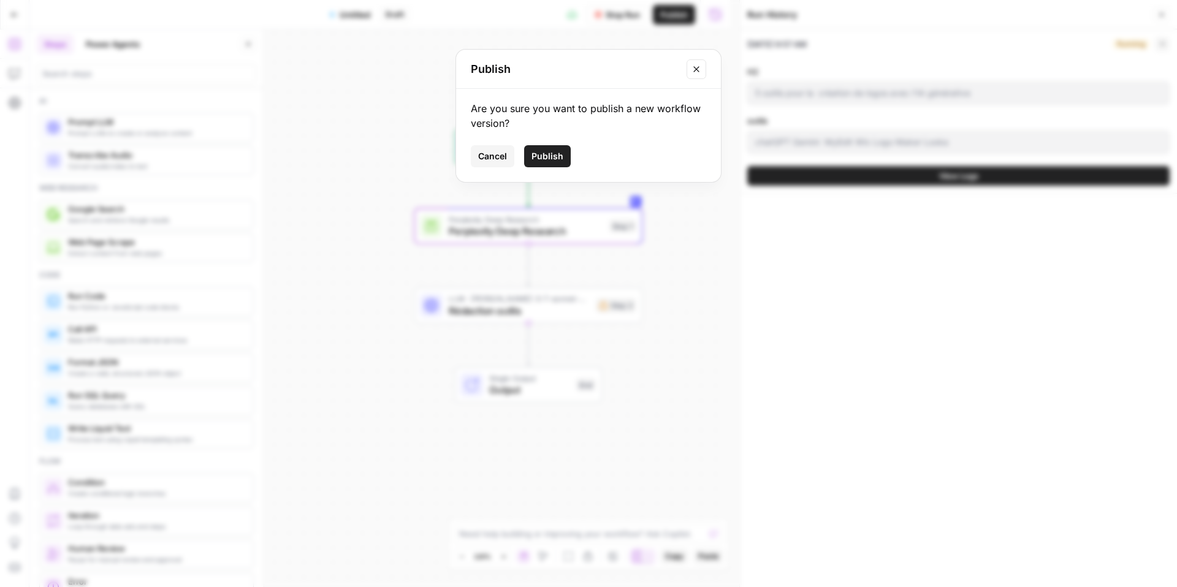
click at [492, 161] on span "Cancel" at bounding box center [492, 156] width 29 height 12
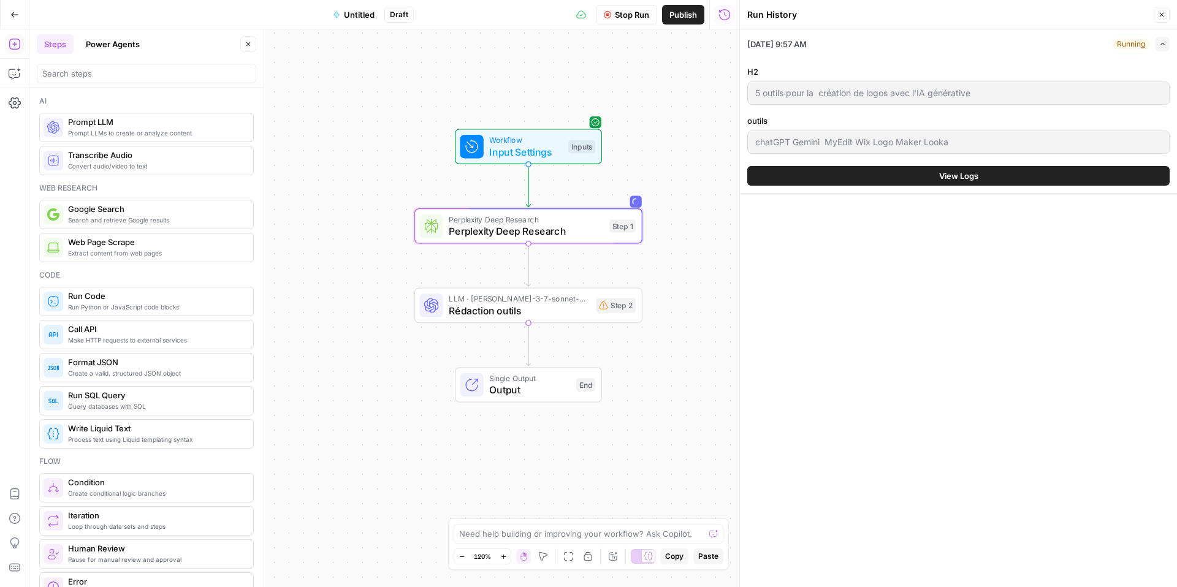
click at [882, 19] on button "Close" at bounding box center [1162, 15] width 16 height 16
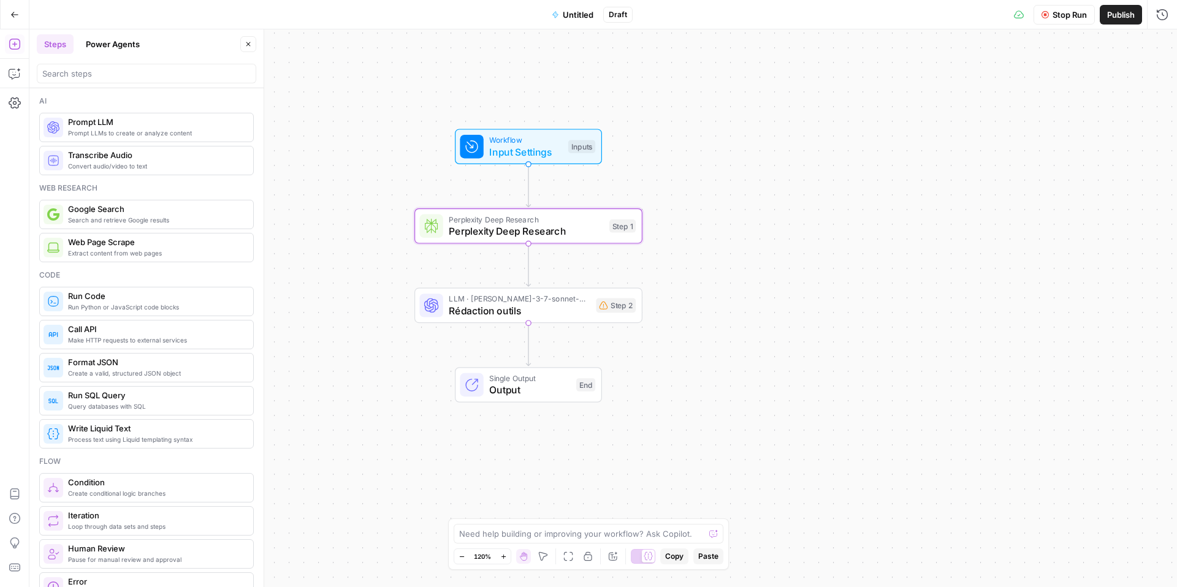
click at [584, 234] on span "Perplexity Deep Research" at bounding box center [526, 231] width 155 height 15
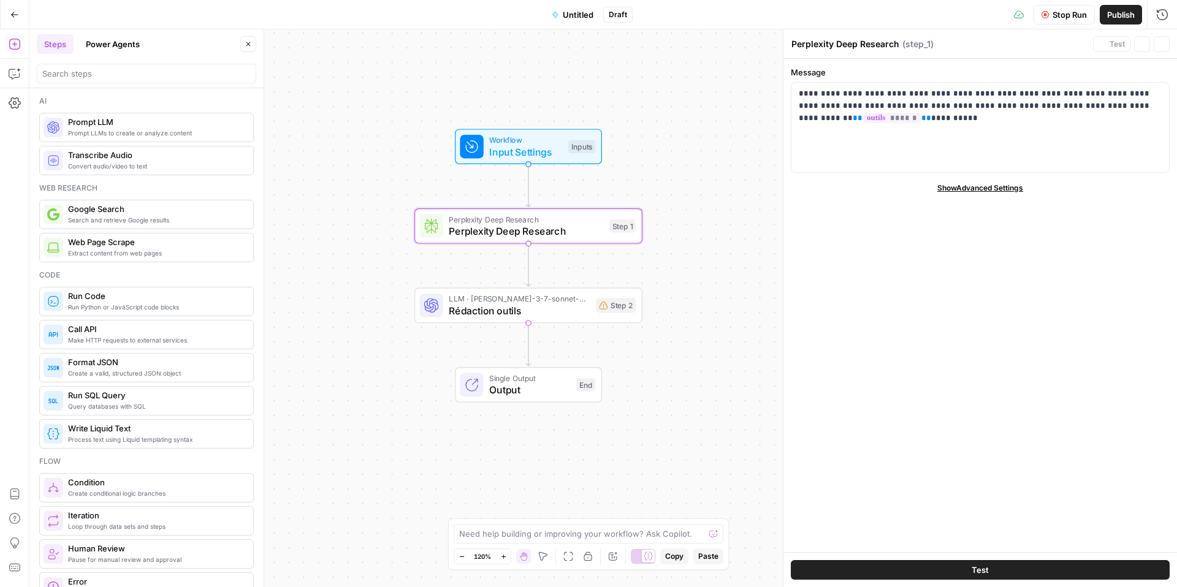
click at [576, 230] on span "Perplexity Deep Research" at bounding box center [526, 231] width 155 height 15
drag, startPoint x: 1165, startPoint y: 42, endPoint x: 1139, endPoint y: 31, distance: 28.0
click at [882, 42] on icon "button" at bounding box center [1161, 43] width 7 height 7
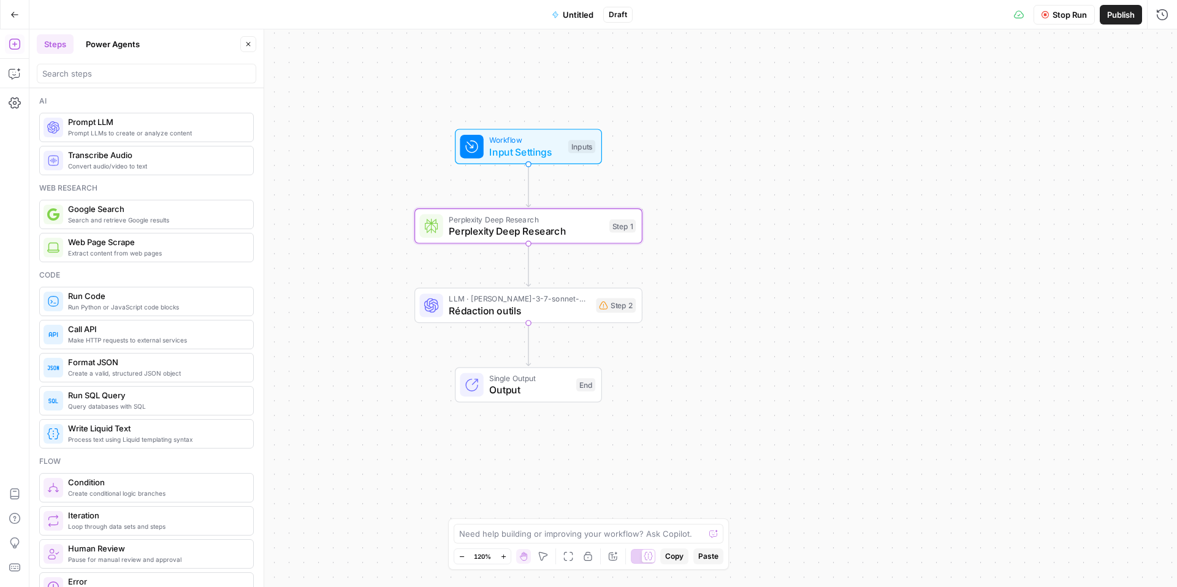
click at [252, 50] on button "Close" at bounding box center [248, 44] width 16 height 16
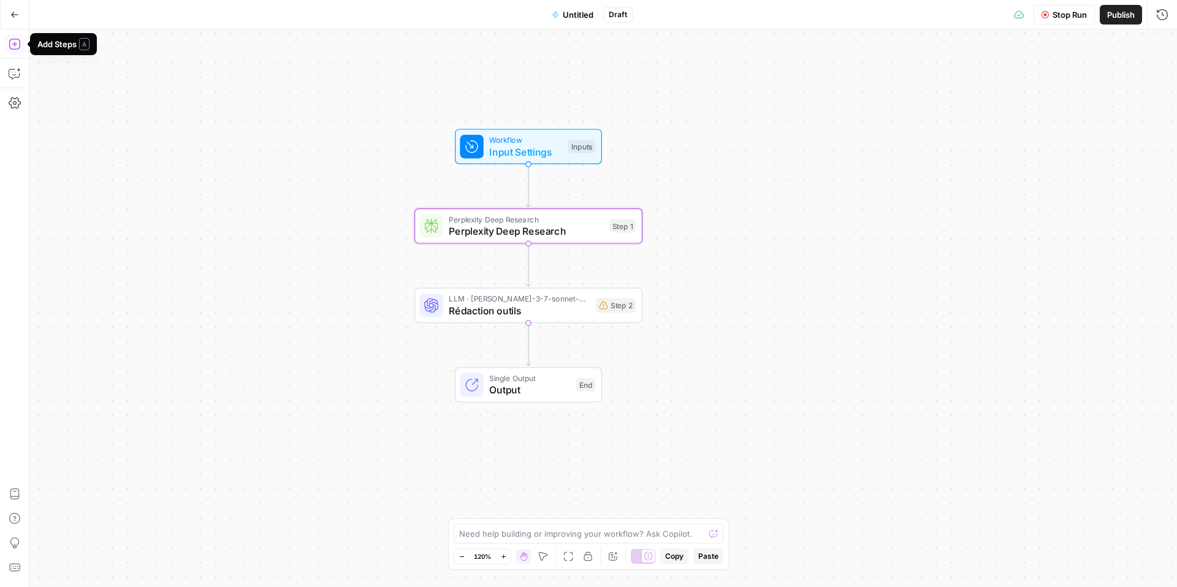
click at [11, 43] on icon "button" at bounding box center [15, 44] width 12 height 12
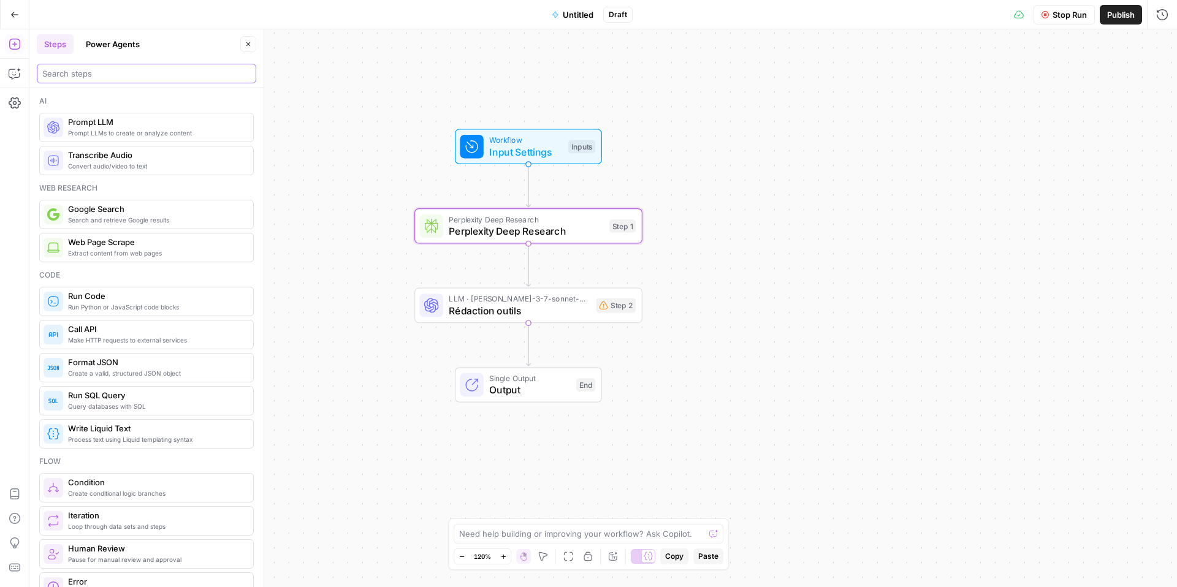
click at [139, 74] on input "search" at bounding box center [146, 73] width 209 height 12
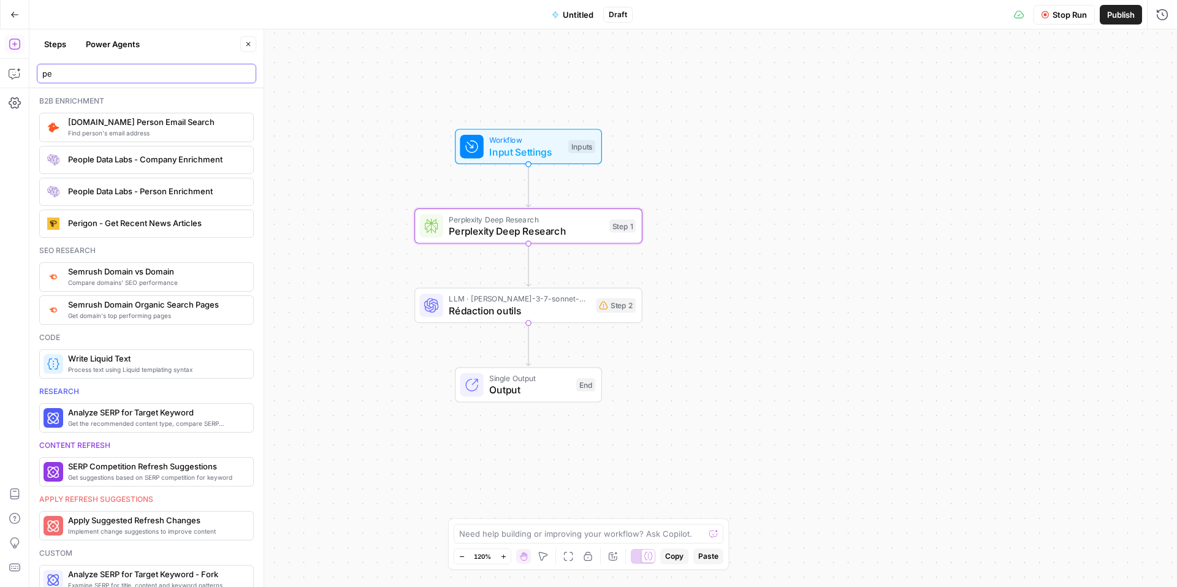
type input "p"
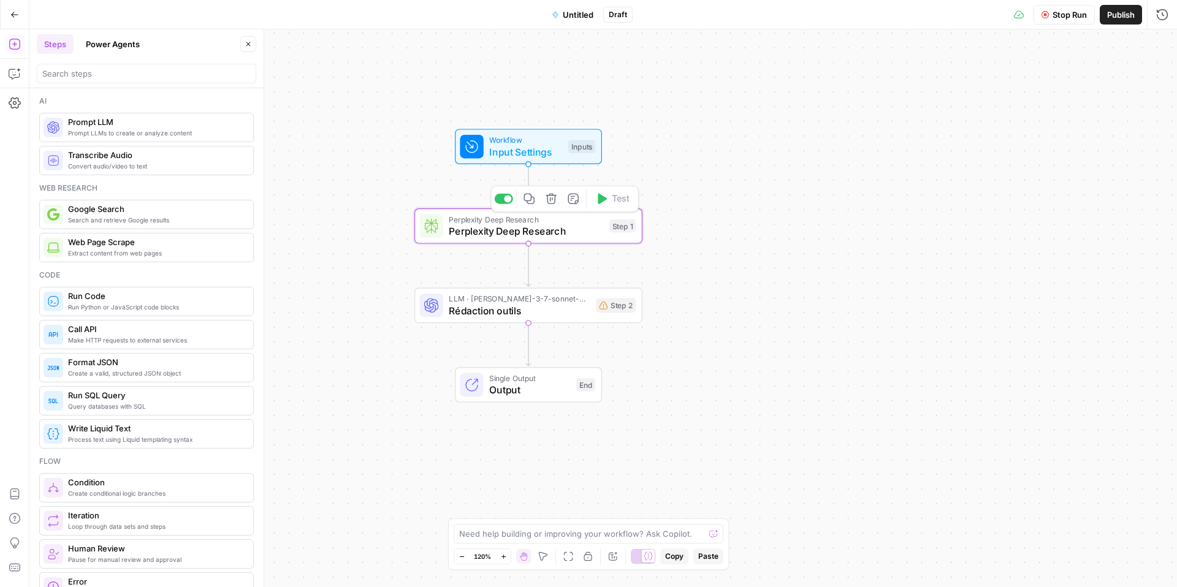
click at [562, 224] on span "Perplexity Deep Research" at bounding box center [526, 231] width 155 height 15
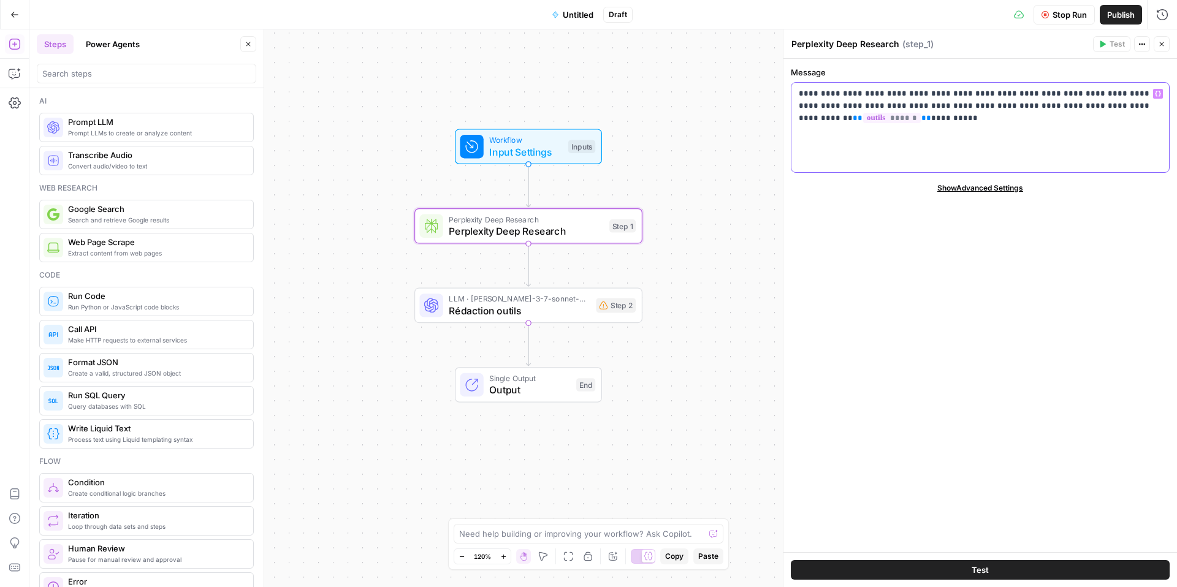
drag, startPoint x: 881, startPoint y: 132, endPoint x: 777, endPoint y: 90, distance: 112.5
click at [783, 90] on div "**********" at bounding box center [980, 308] width 394 height 558
copy p "**********"
click at [536, 148] on span "Input Settings" at bounding box center [525, 152] width 73 height 15
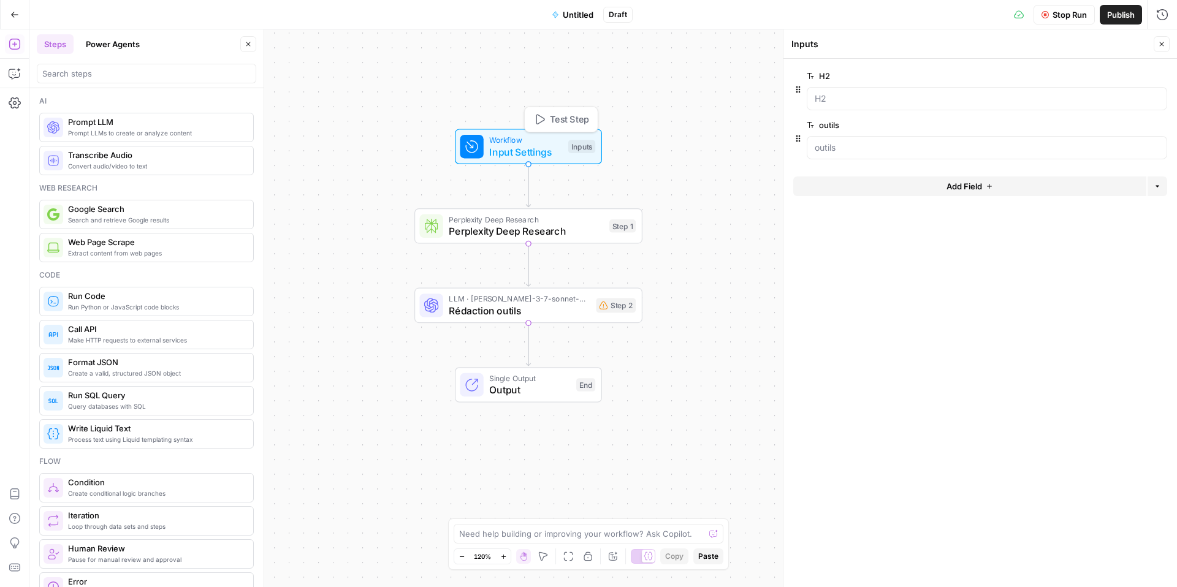
click at [536, 148] on span "Input Settings" at bounding box center [525, 152] width 73 height 15
click at [551, 116] on span "Test Step" at bounding box center [569, 119] width 39 height 13
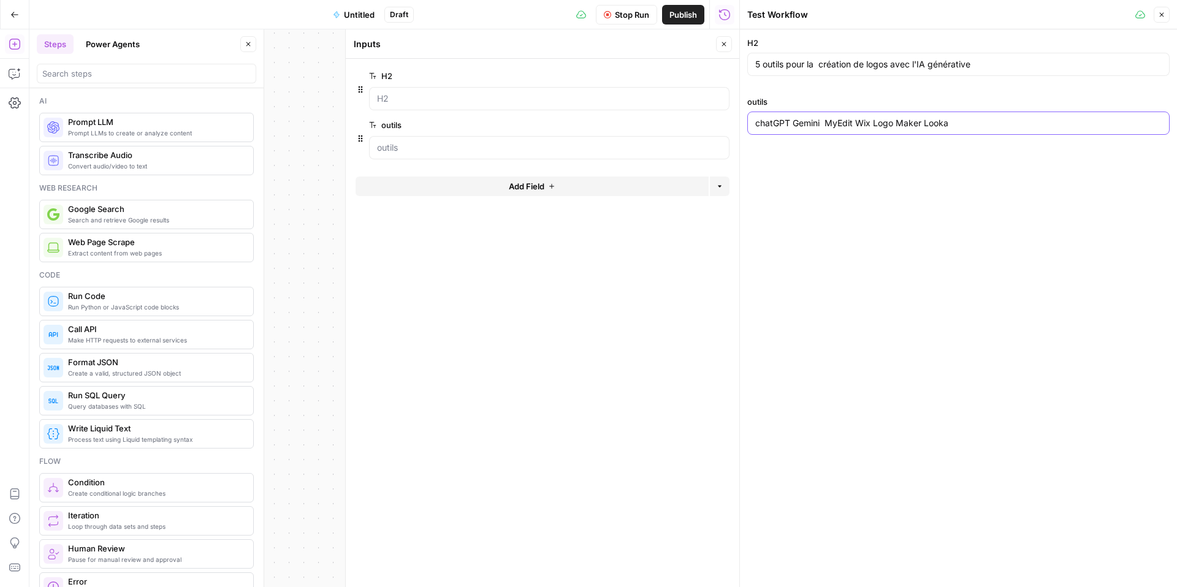
drag, startPoint x: 944, startPoint y: 128, endPoint x: 824, endPoint y: 126, distance: 119.6
click at [824, 126] on input "chatGPT Gemini MyEdit Wix Logo Maker Looka" at bounding box center [959, 123] width 407 height 12
drag, startPoint x: 952, startPoint y: 123, endPoint x: 825, endPoint y: 124, distance: 126.9
click at [825, 124] on input "chatGPT Gemini MyEdit Wix Logo Maker Looka" at bounding box center [959, 123] width 407 height 12
click at [882, 17] on button "Close" at bounding box center [1162, 15] width 16 height 16
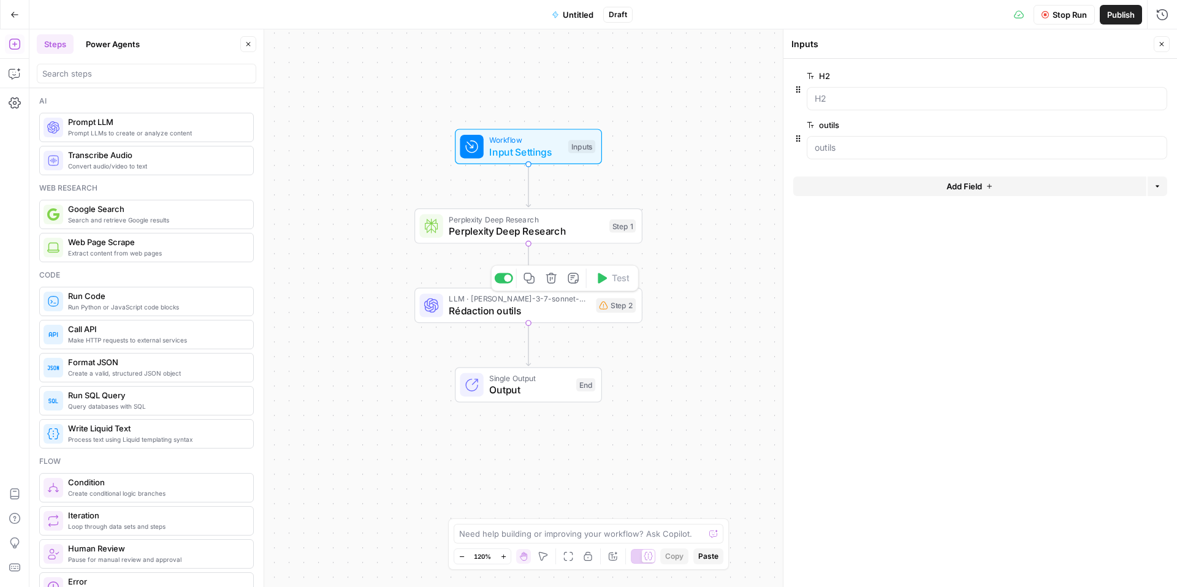
click at [523, 302] on span "LLM · [PERSON_NAME]-3-7-sonnet-20250219" at bounding box center [519, 299] width 141 height 12
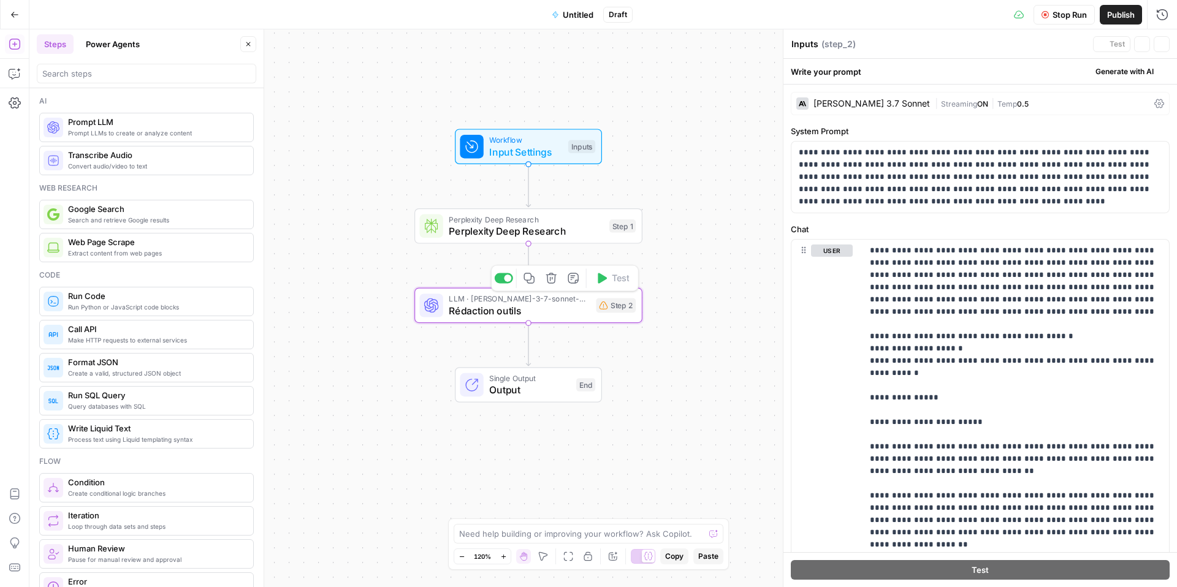
type textarea "Rédaction outils"
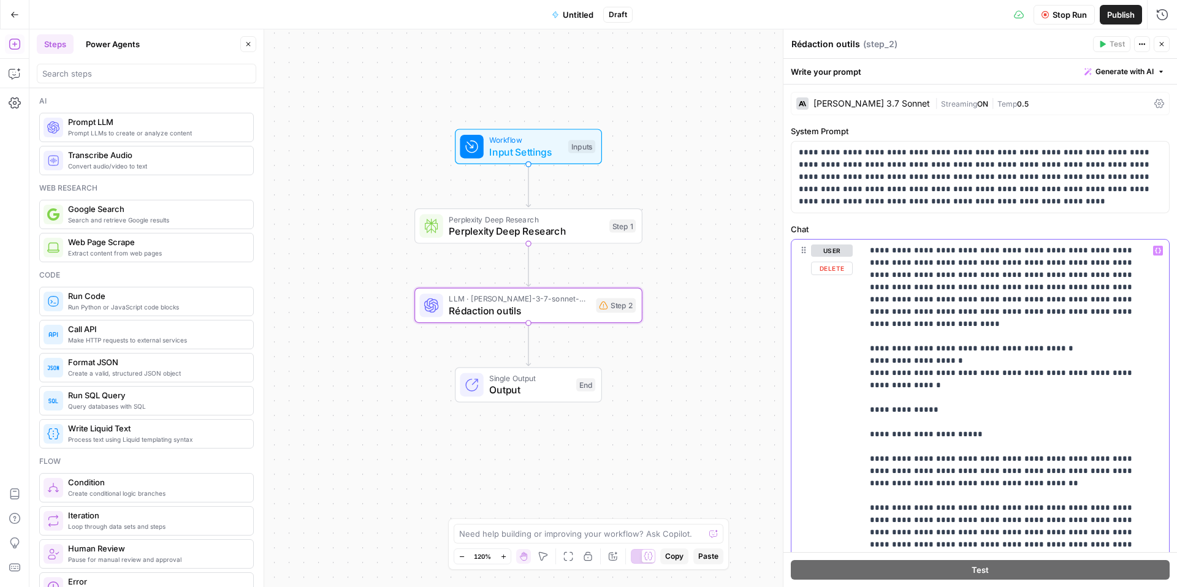
click at [534, 148] on span "Input Settings" at bounding box center [525, 152] width 73 height 15
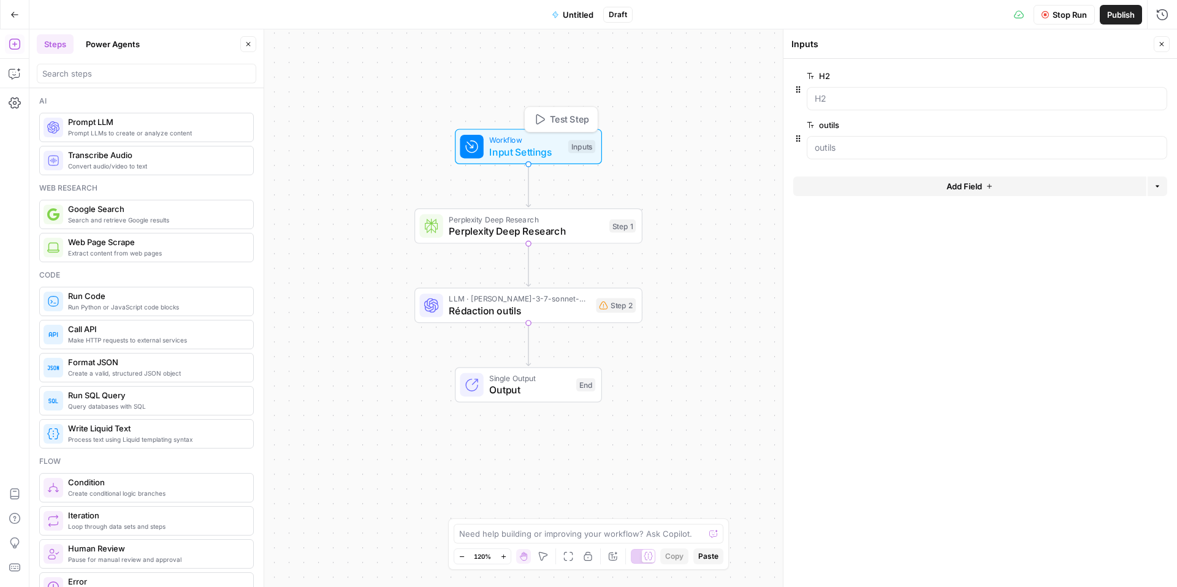
click at [550, 120] on span "Test Step" at bounding box center [569, 119] width 39 height 13
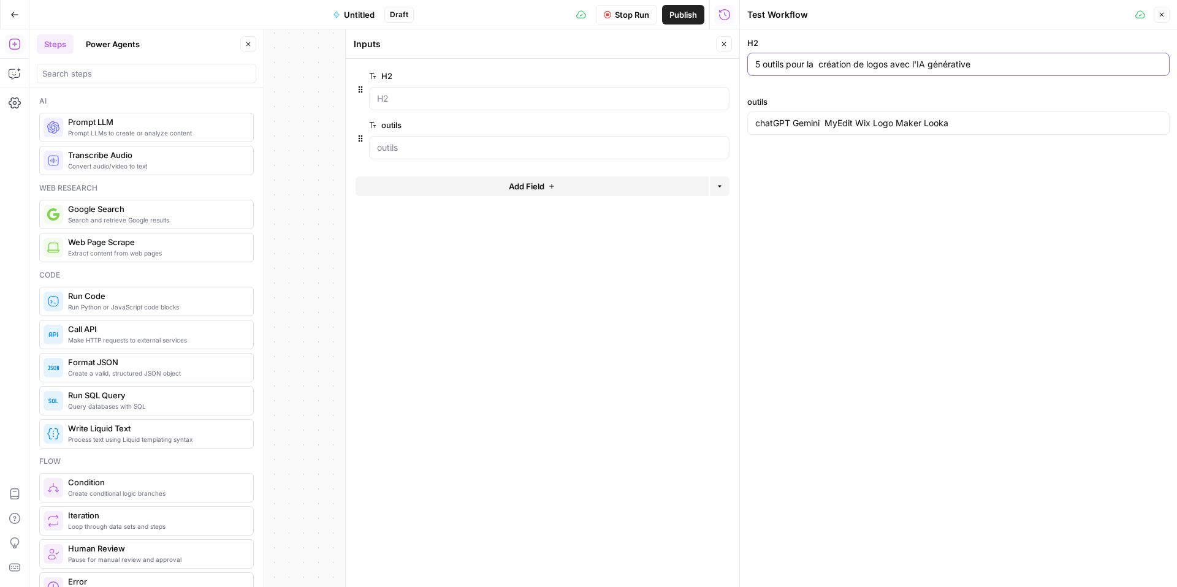
drag, startPoint x: 977, startPoint y: 66, endPoint x: 748, endPoint y: 69, distance: 229.4
click at [748, 69] on div "5 outils pour la création de logos avec l'IA générative" at bounding box center [959, 64] width 423 height 23
drag, startPoint x: 925, startPoint y: 122, endPoint x: 734, endPoint y: 123, distance: 190.7
click at [740, 123] on div "Test Workflow Close H2 5 outils pour la création de logos avec l'IA générative …" at bounding box center [959, 293] width 438 height 587
click at [735, 41] on div at bounding box center [740, 293] width 12 height 587
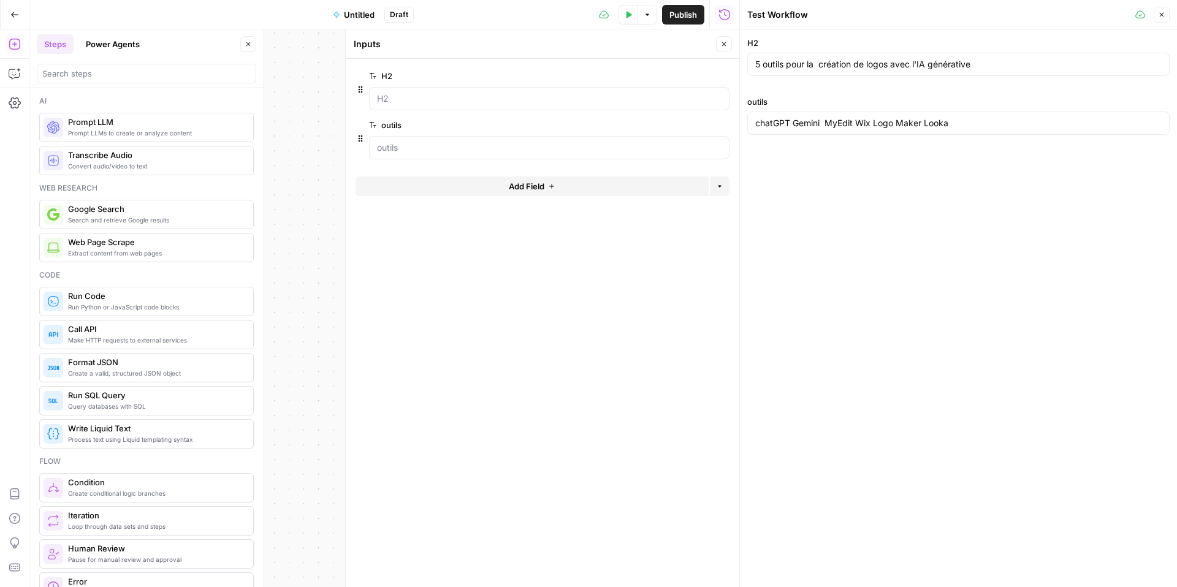
click at [729, 44] on button "Close" at bounding box center [724, 44] width 16 height 16
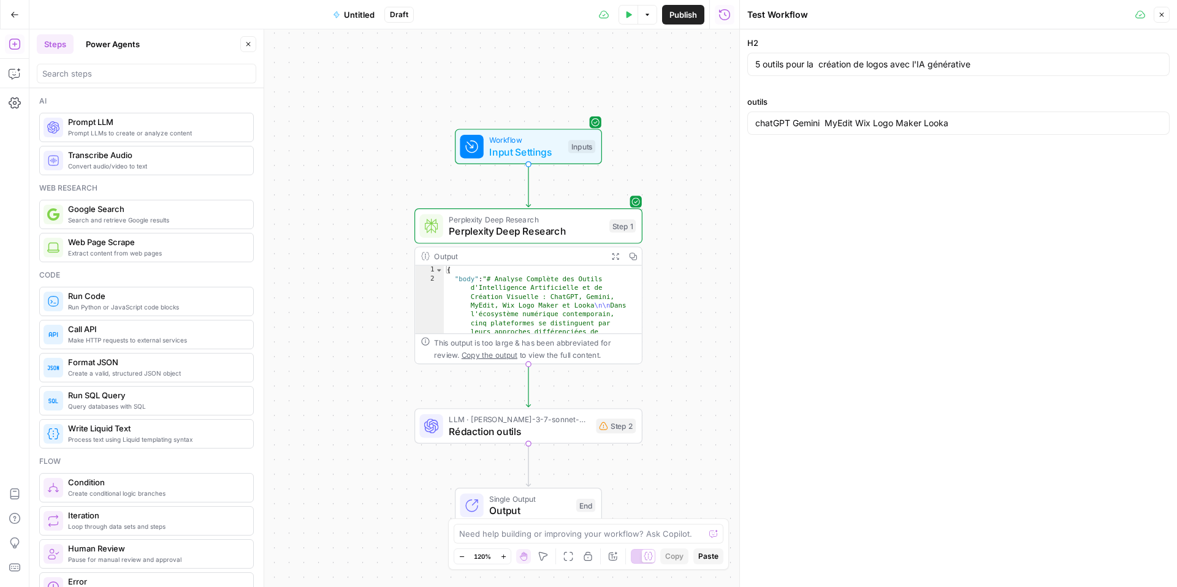
click at [882, 17] on icon "button" at bounding box center [1161, 14] width 7 height 7
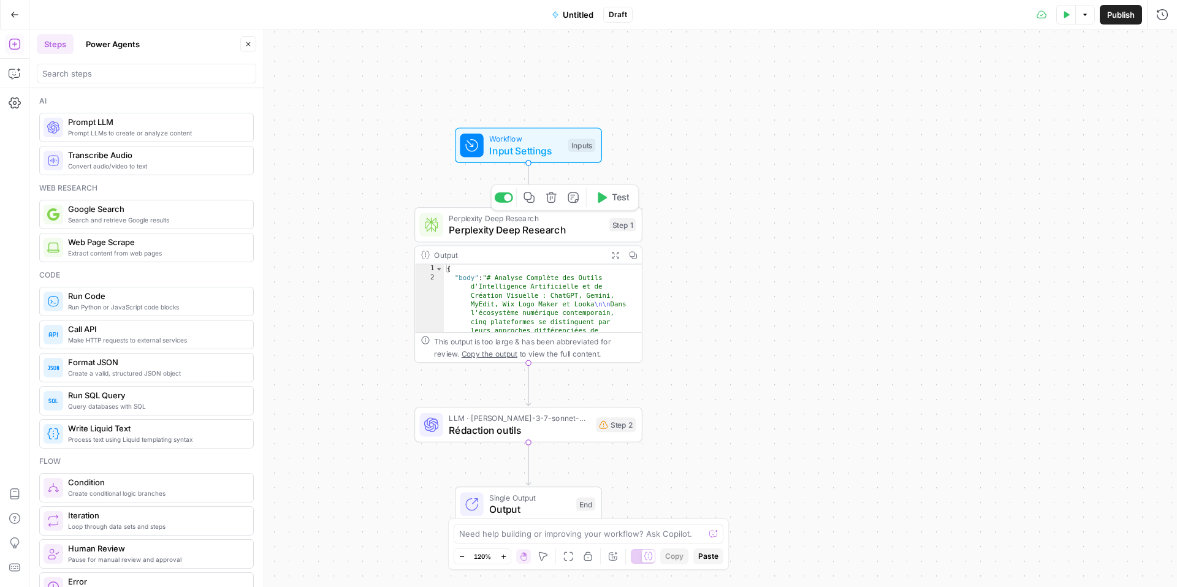
click at [571, 234] on span "Perplexity Deep Research" at bounding box center [526, 230] width 155 height 15
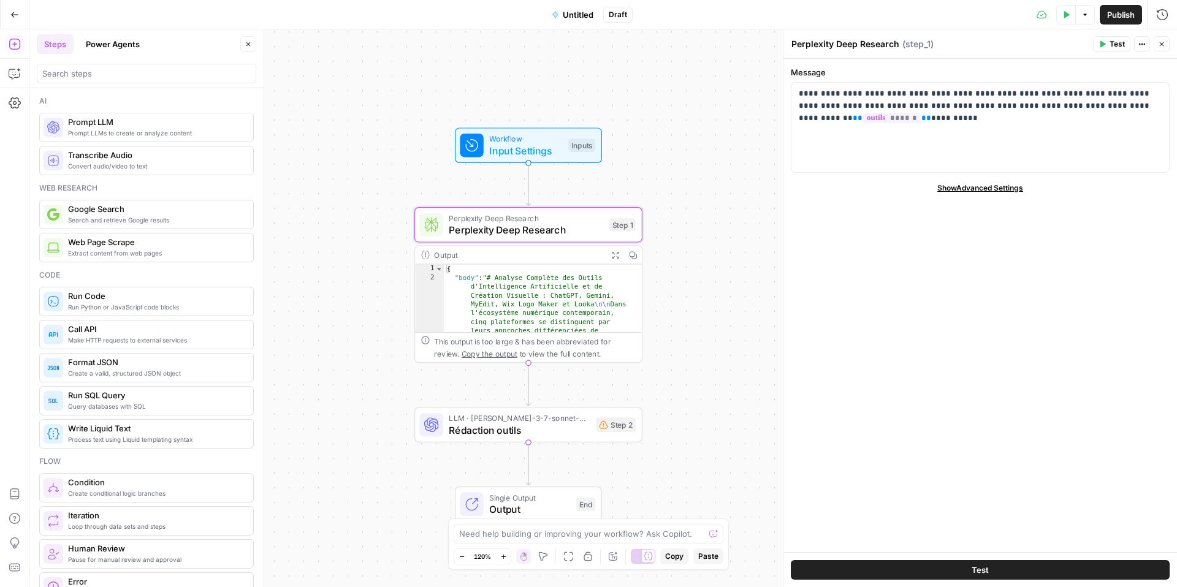
drag, startPoint x: 1166, startPoint y: 41, endPoint x: 1012, endPoint y: 111, distance: 169.6
click at [882, 42] on button "Close" at bounding box center [1162, 44] width 16 height 16
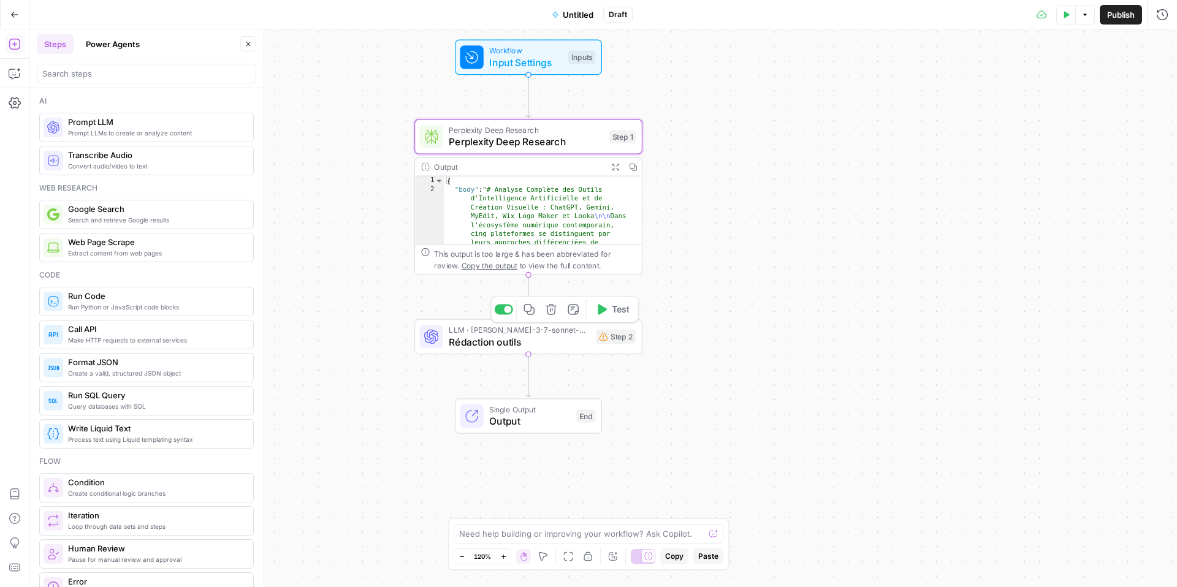
click at [525, 340] on span "Rédaction outils" at bounding box center [519, 342] width 141 height 15
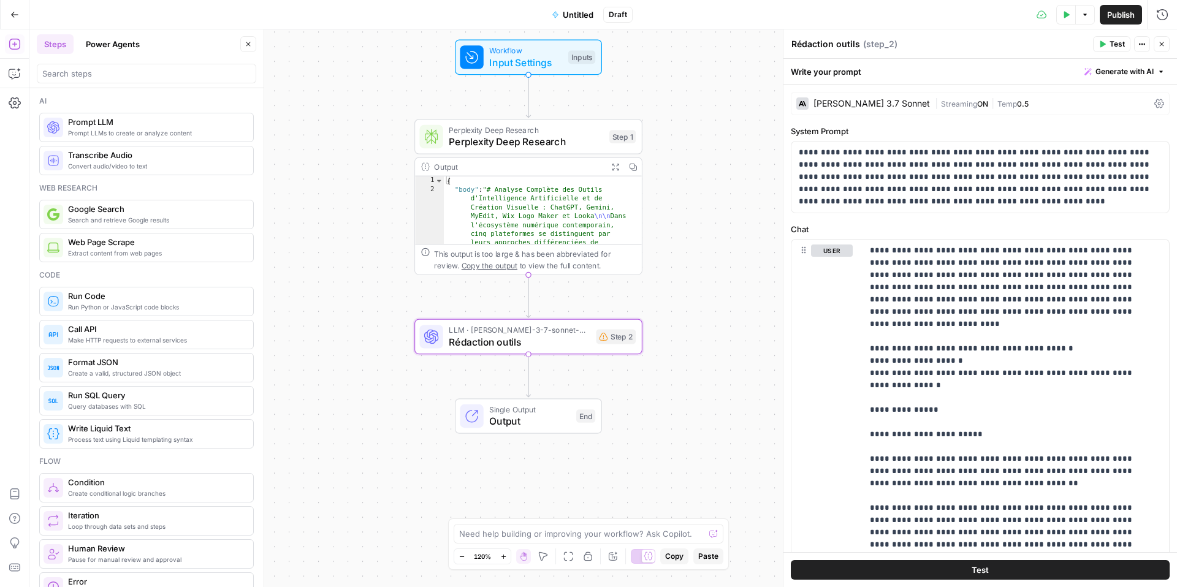
click at [882, 47] on span "Test" at bounding box center [1117, 44] width 15 height 11
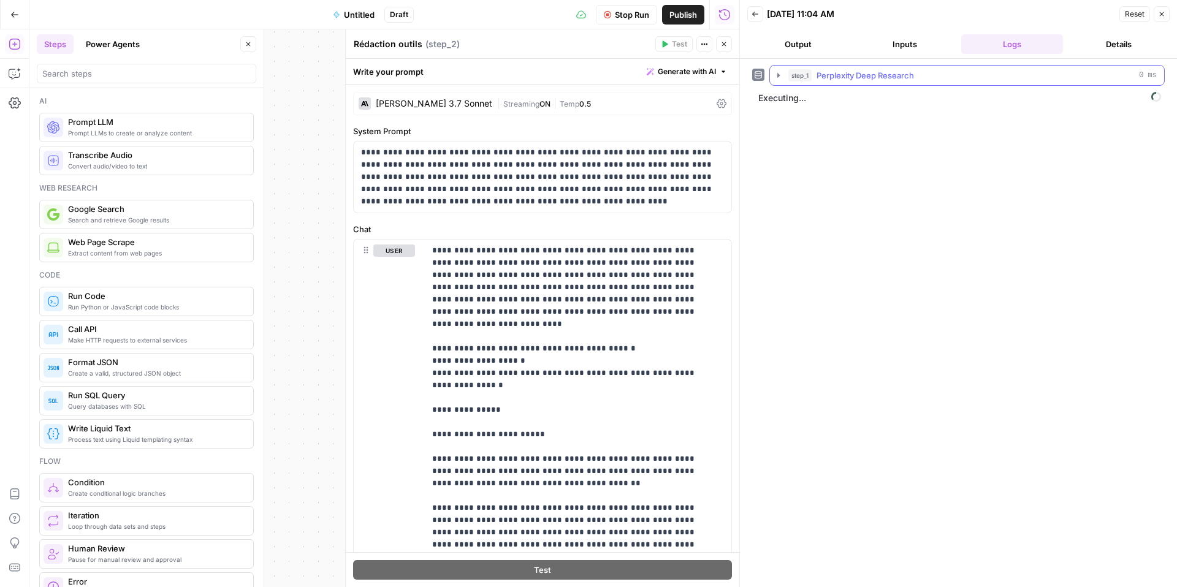
click at [778, 74] on icon "button" at bounding box center [779, 75] width 2 height 4
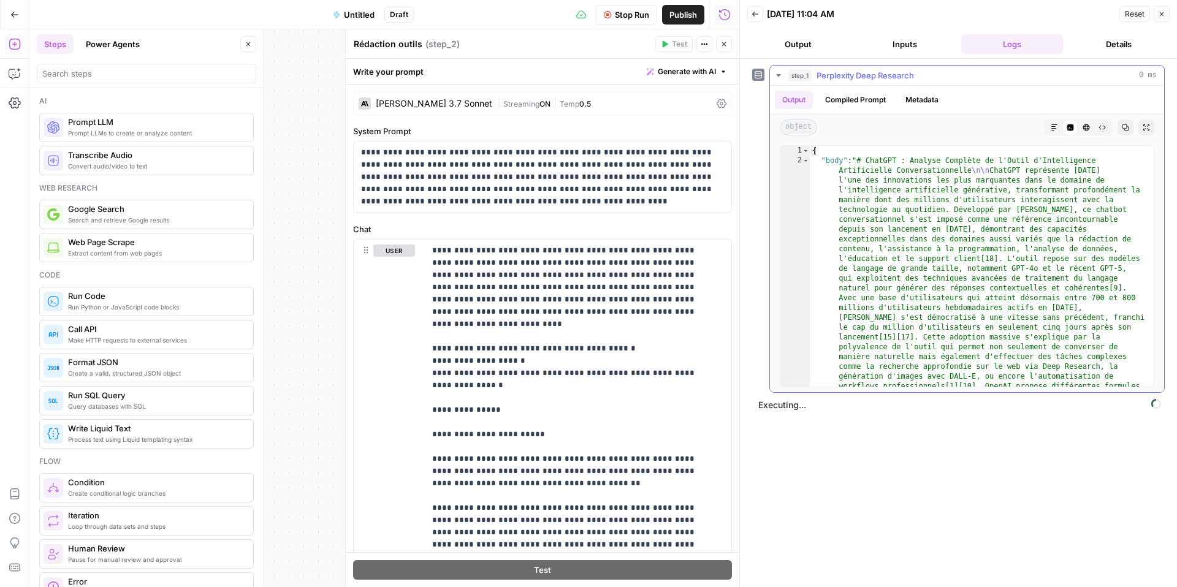
click at [778, 74] on icon "button" at bounding box center [778, 75] width 4 height 2
